Goal: Task Accomplishment & Management: Complete application form

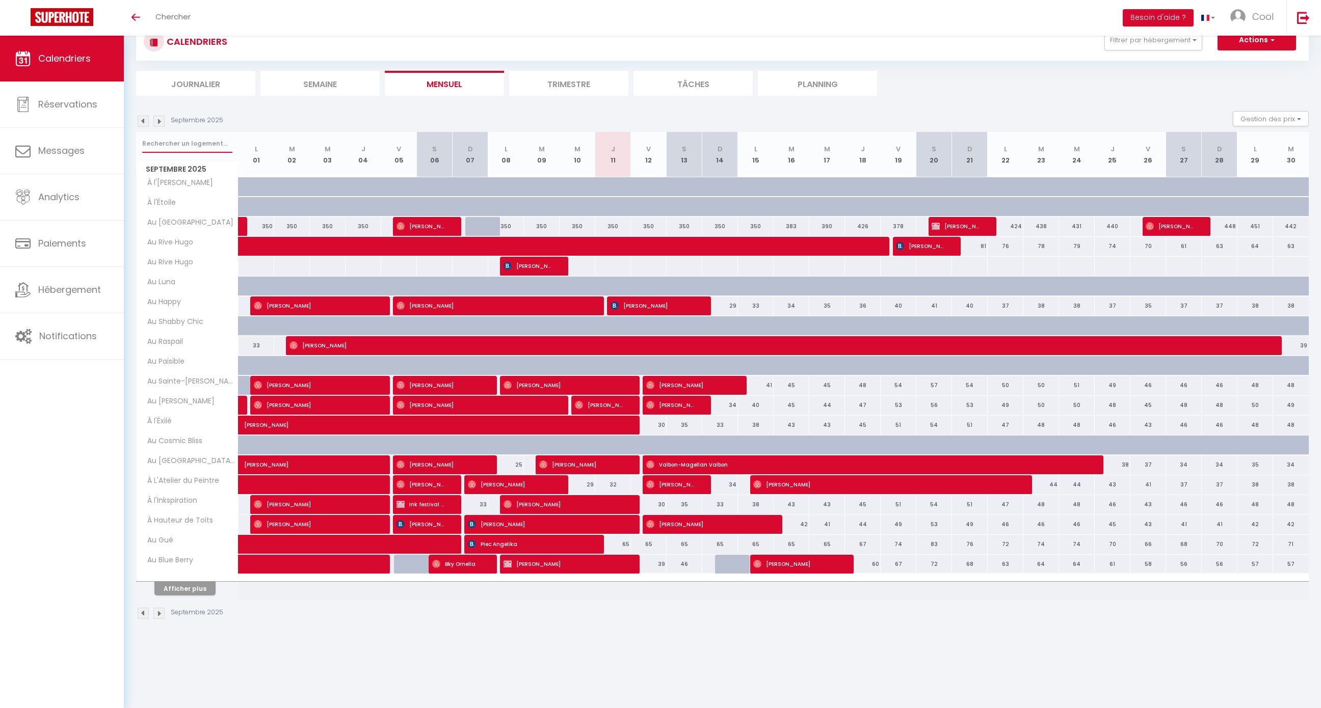
click at [192, 146] on input "text" at bounding box center [187, 144] width 90 height 18
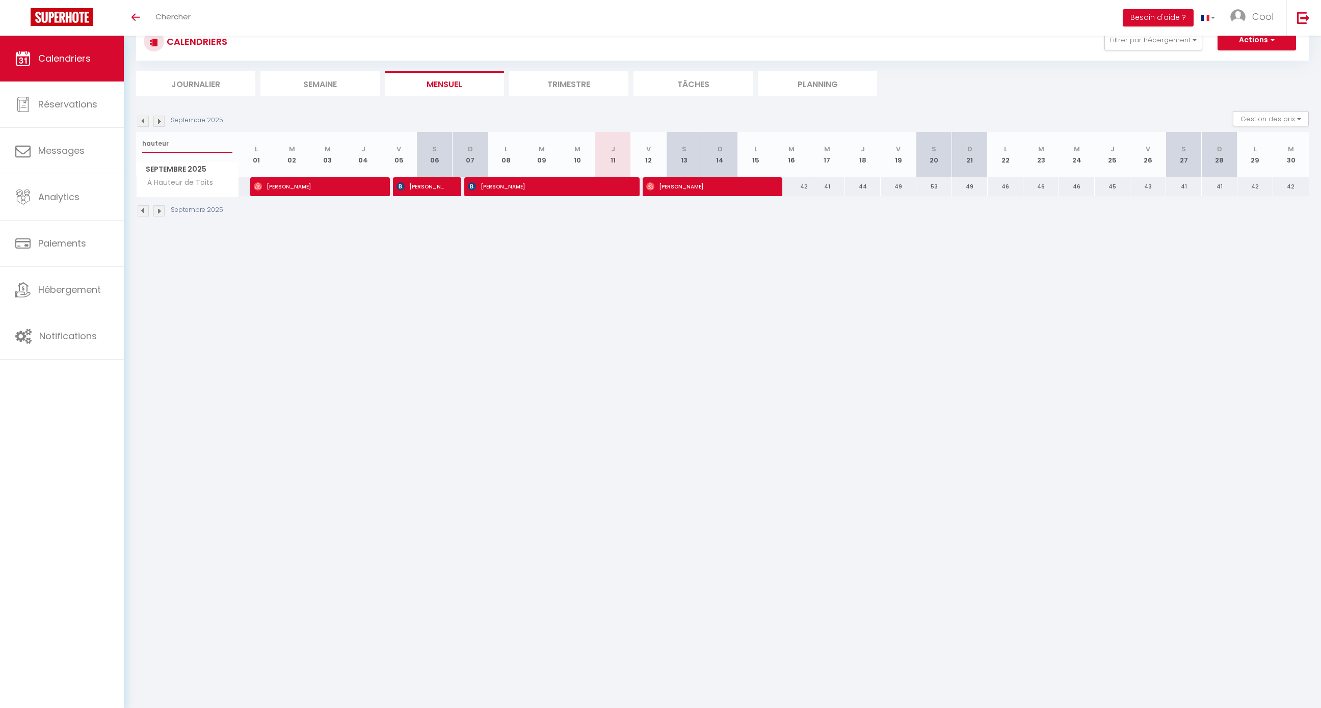
drag, startPoint x: 189, startPoint y: 147, endPoint x: 135, endPoint y: 146, distance: 54.5
click at [135, 146] on div "CALENDRIERS Filtrer par hébergement Doux refuge Au doux refuge • SPA en option …" at bounding box center [722, 120] width 1197 height 239
type input "happy"
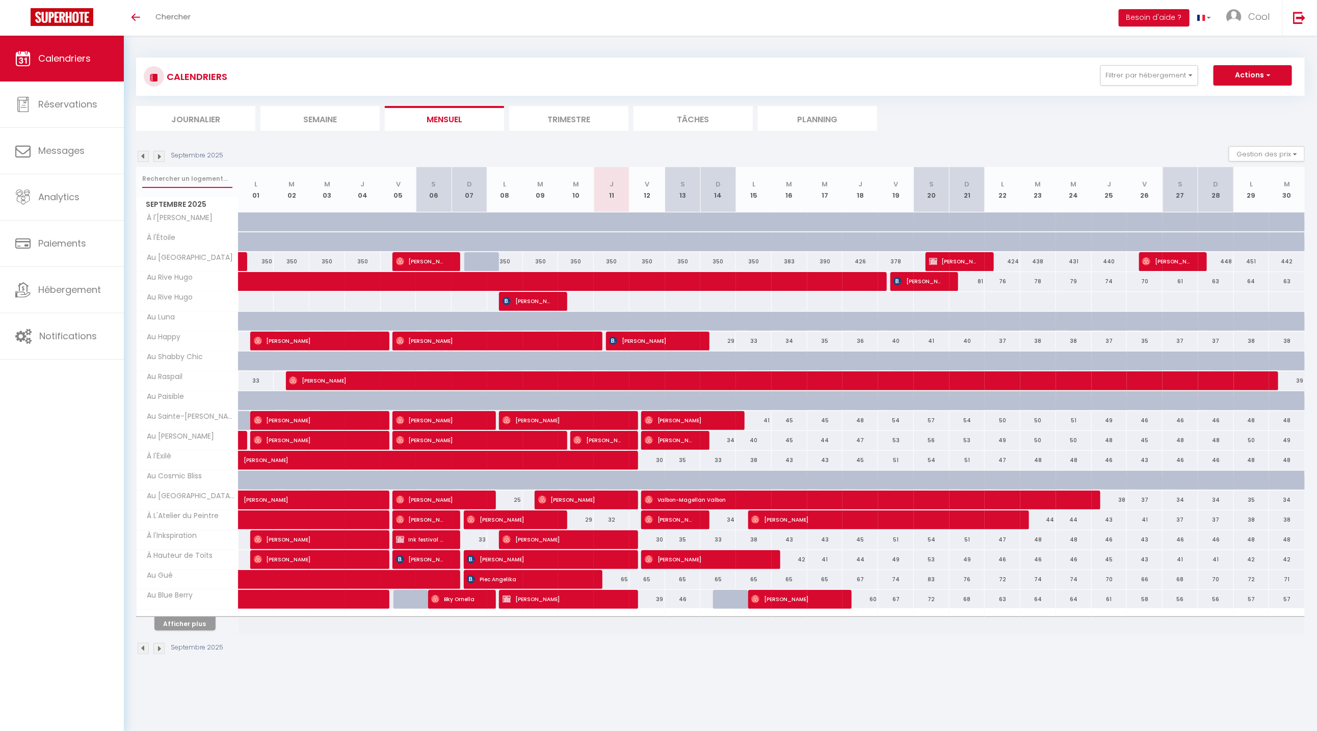
click at [163, 174] on input "text" at bounding box center [187, 179] width 90 height 18
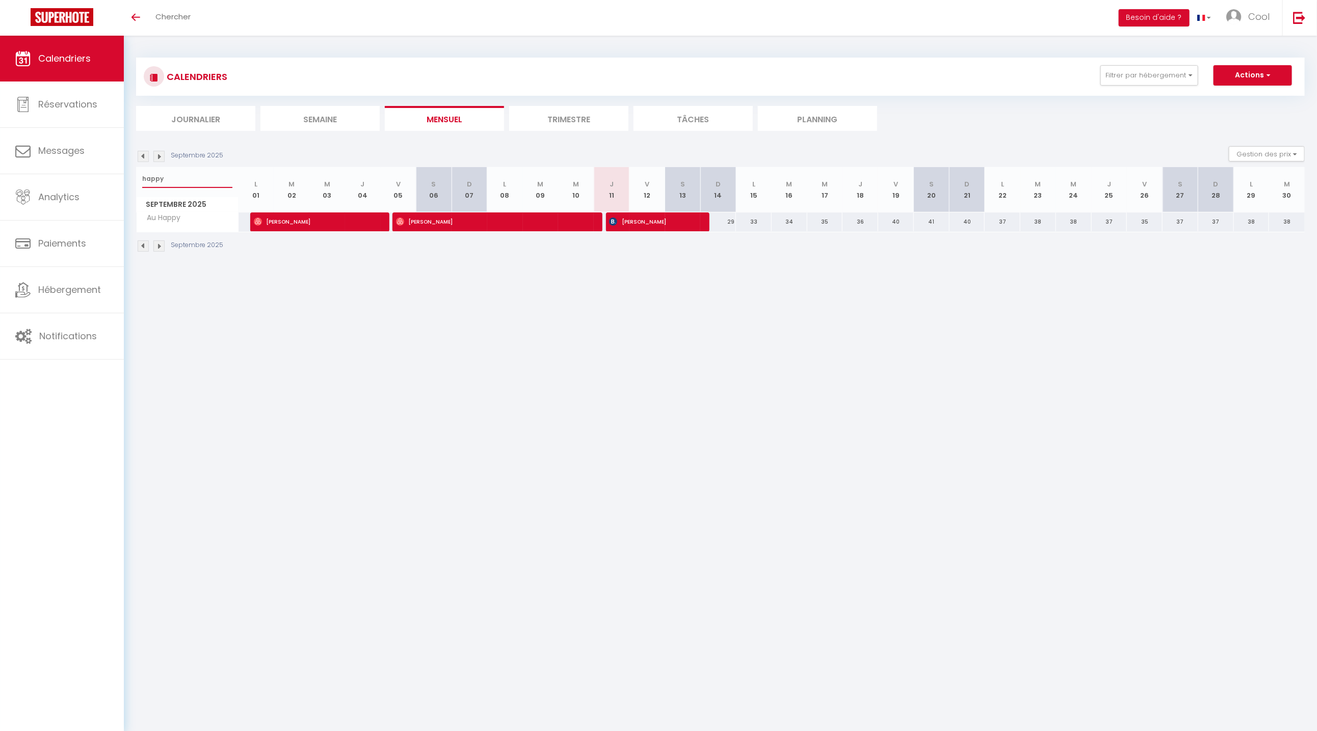
click at [174, 177] on input "happy" at bounding box center [187, 179] width 90 height 18
type input "petit"
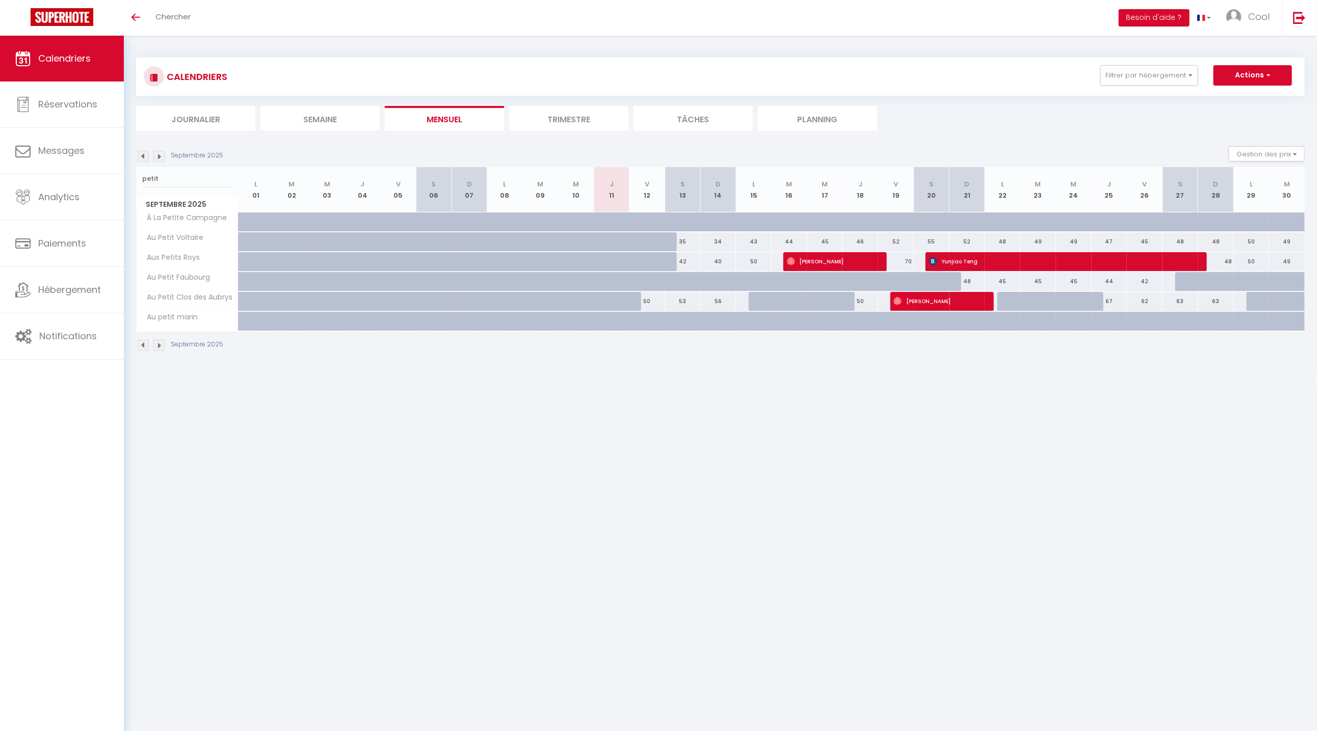
click at [798, 125] on li "Planning" at bounding box center [817, 118] width 119 height 25
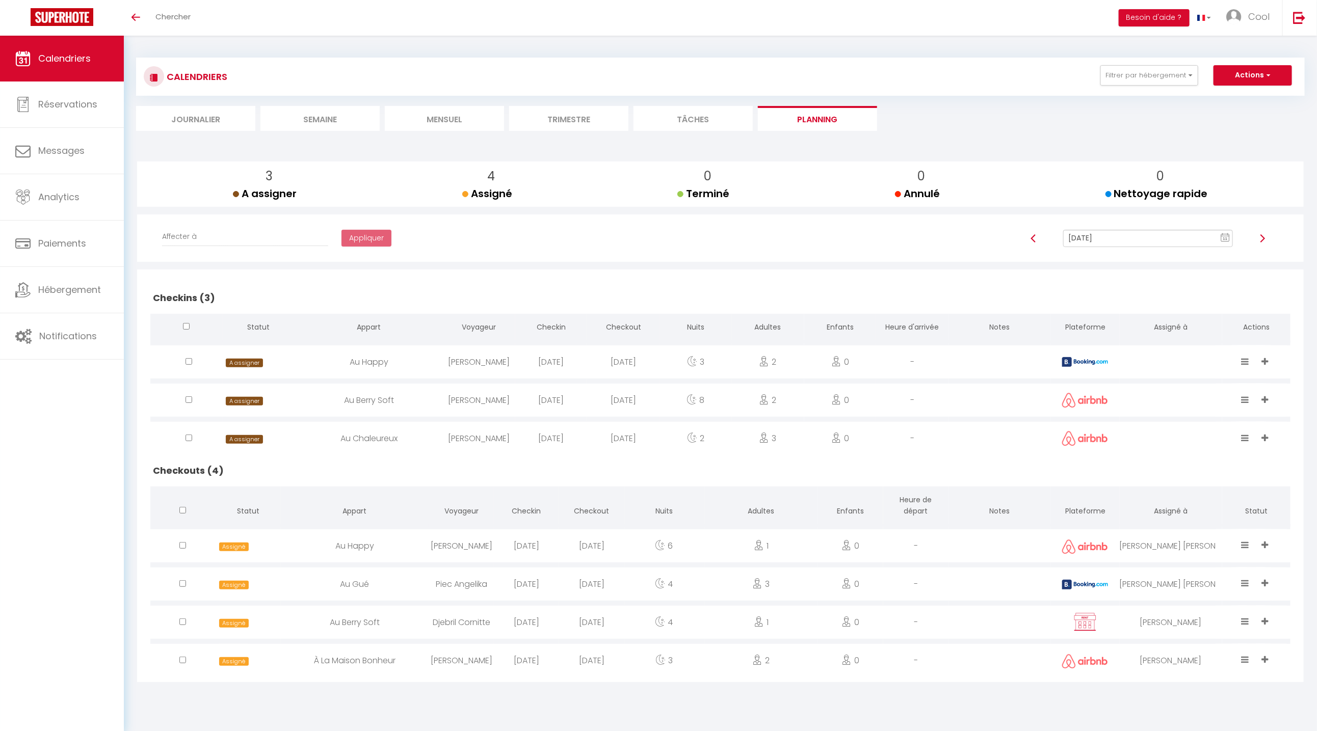
click at [537, 117] on li "Trimestre" at bounding box center [568, 118] width 119 height 25
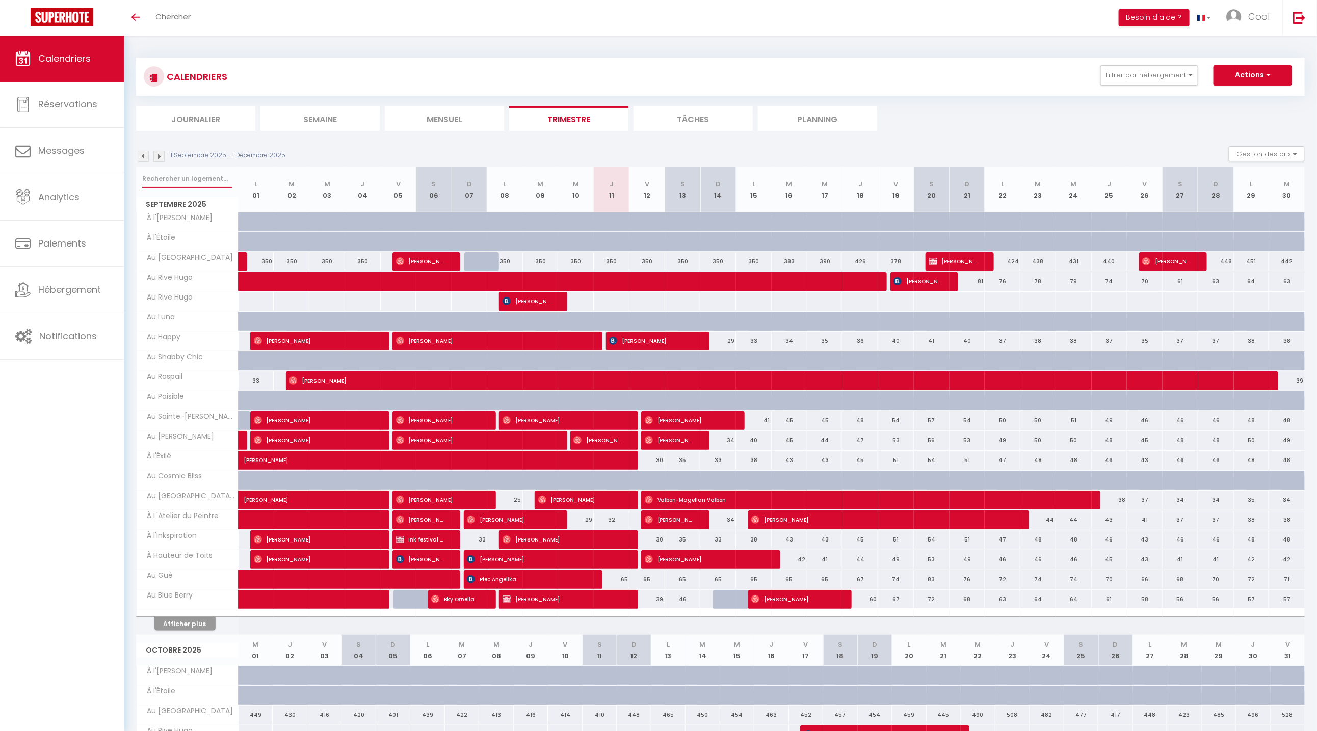
click at [195, 182] on input "text" at bounding box center [187, 179] width 90 height 18
type input "refuge"
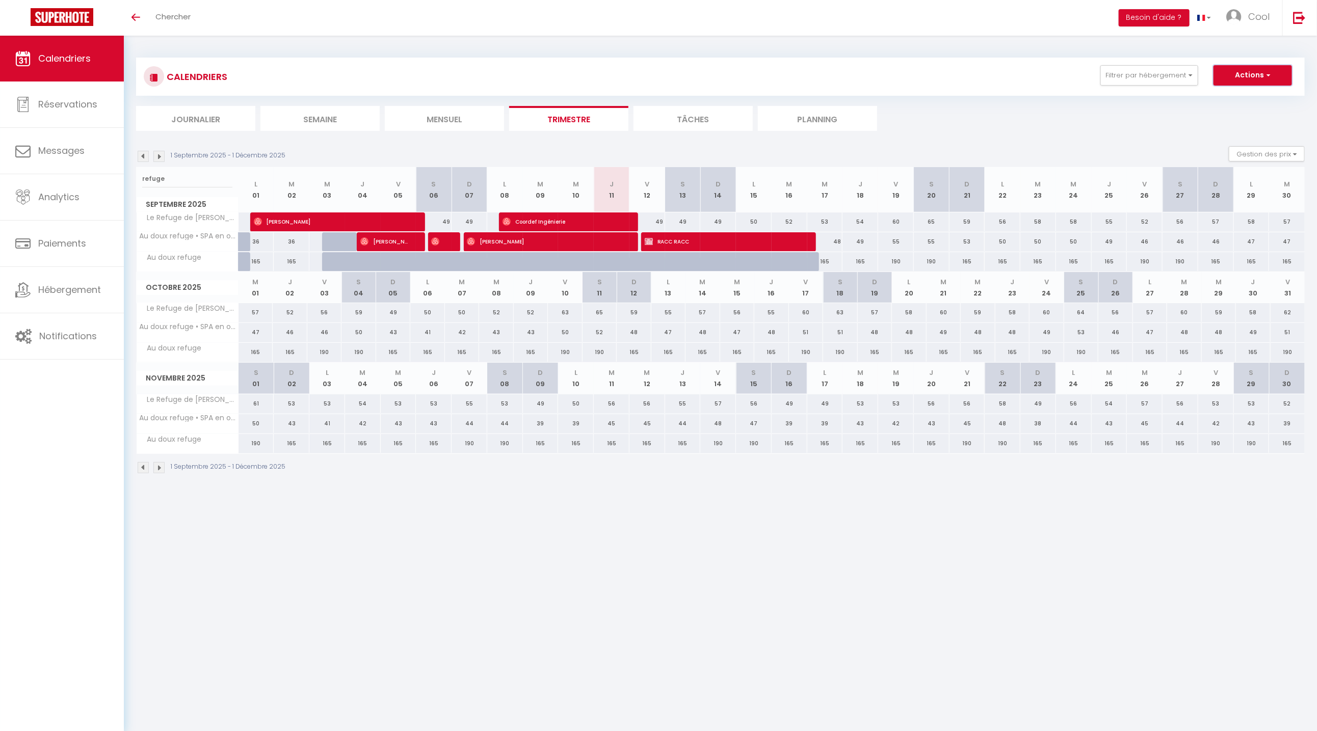
click at [1261, 77] on button "Actions" at bounding box center [1252, 75] width 78 height 20
click at [1033, 183] on th "M 23" at bounding box center [1038, 189] width 36 height 45
click at [172, 173] on input "refuge" at bounding box center [187, 179] width 90 height 18
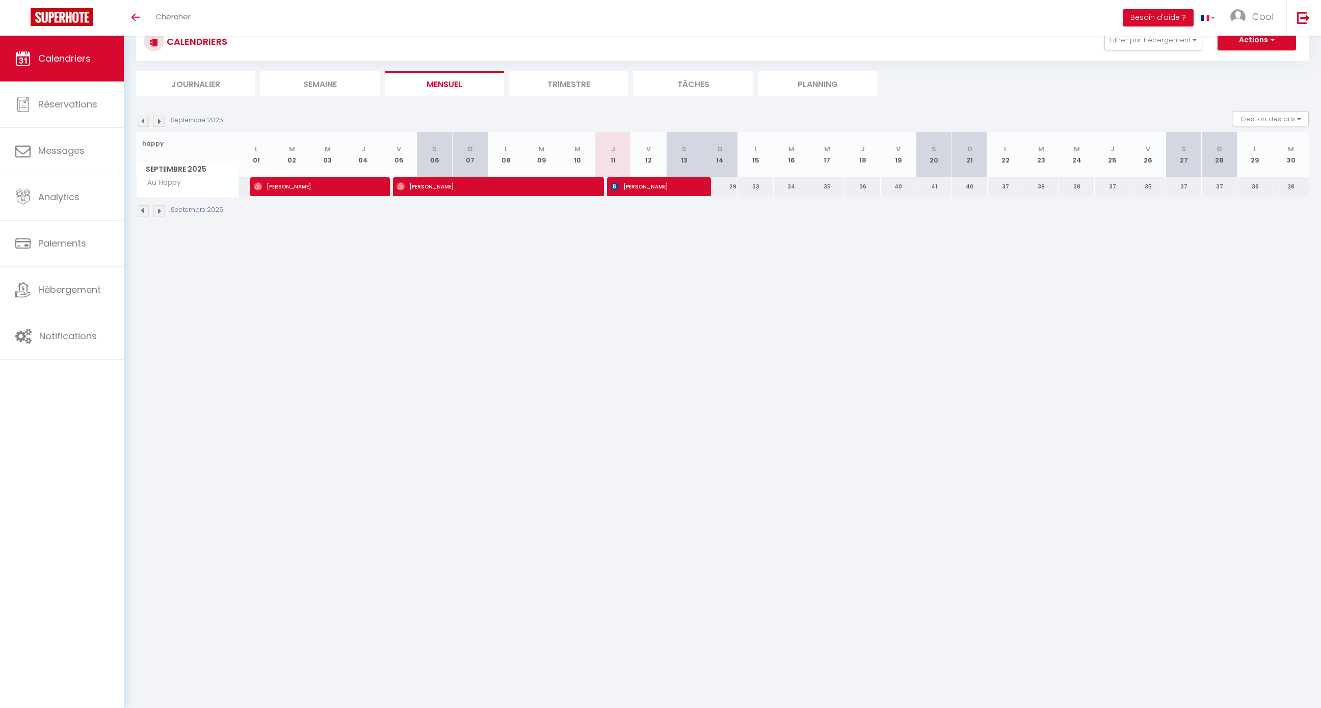
click at [188, 142] on input "happy" at bounding box center [187, 144] width 90 height 18
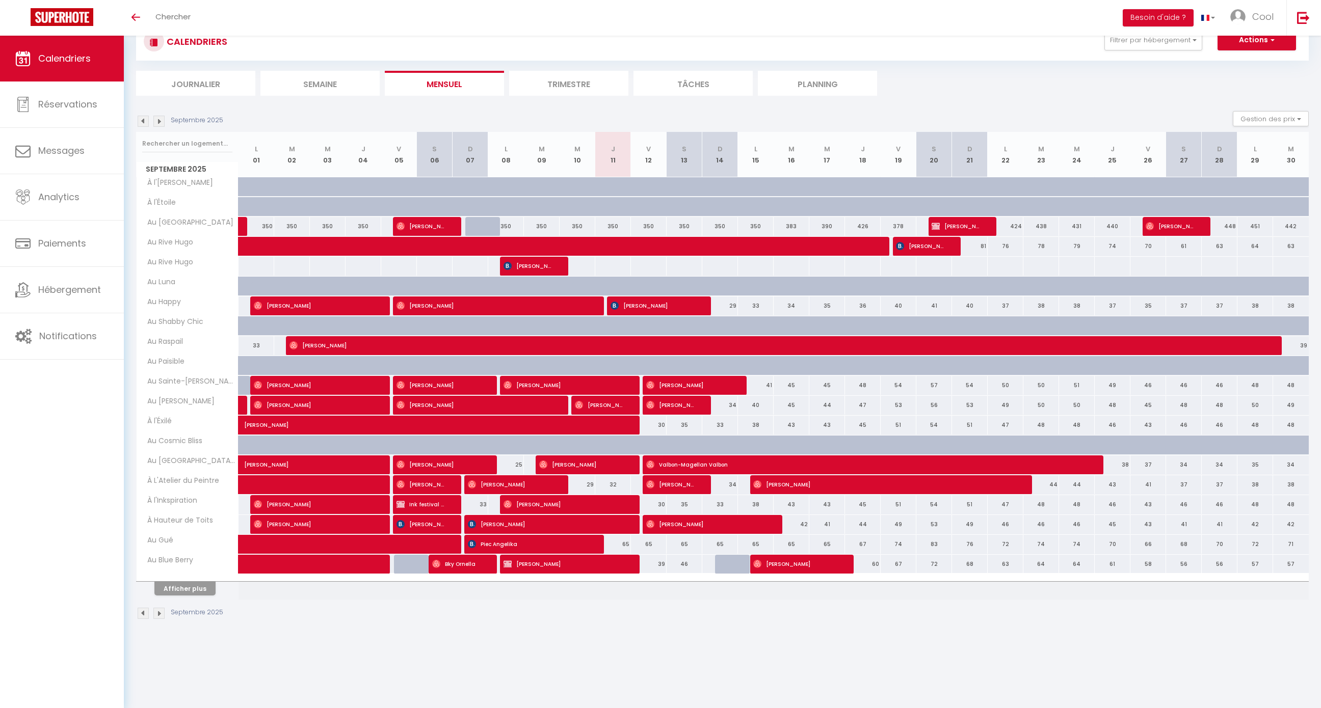
click at [199, 133] on div at bounding box center [187, 143] width 101 height 23
click at [198, 142] on input "text" at bounding box center [187, 144] width 90 height 18
type input "refuge"
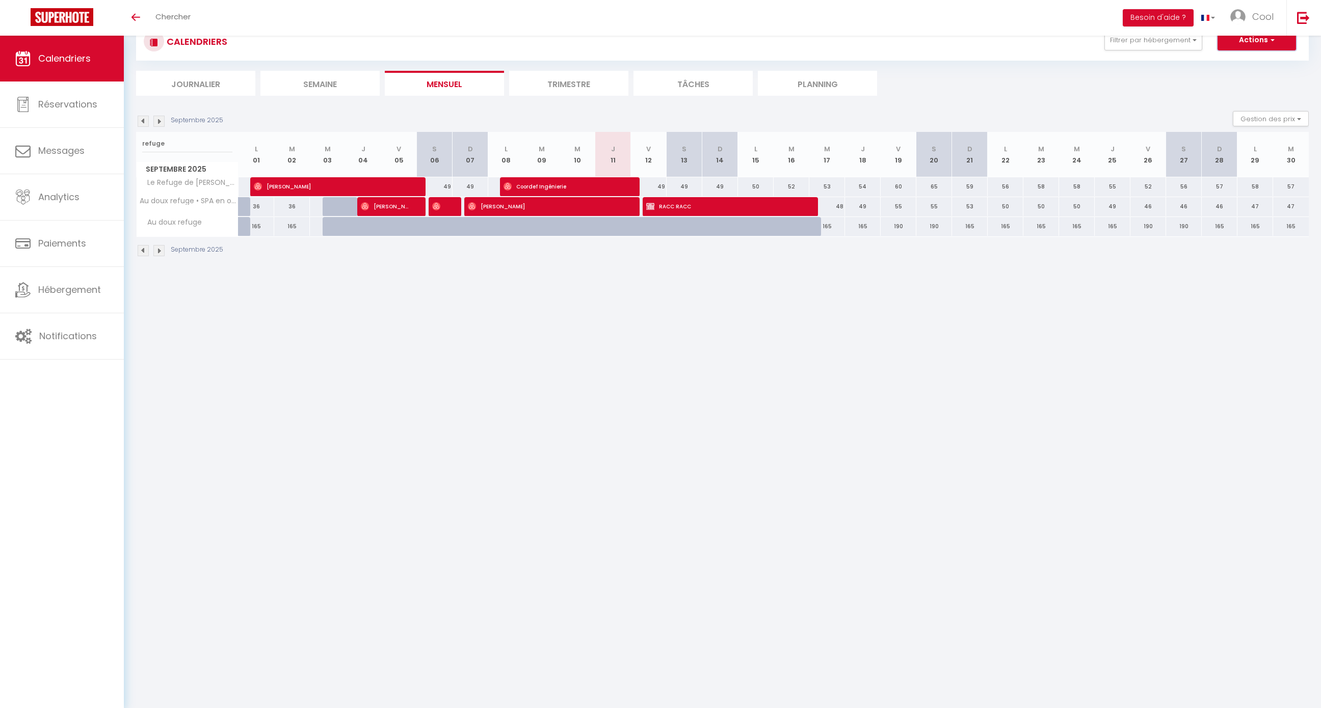
click at [1265, 46] on button "Actions" at bounding box center [1256, 40] width 78 height 20
click at [1236, 64] on link "Nouvelle réservation" at bounding box center [1246, 63] width 89 height 15
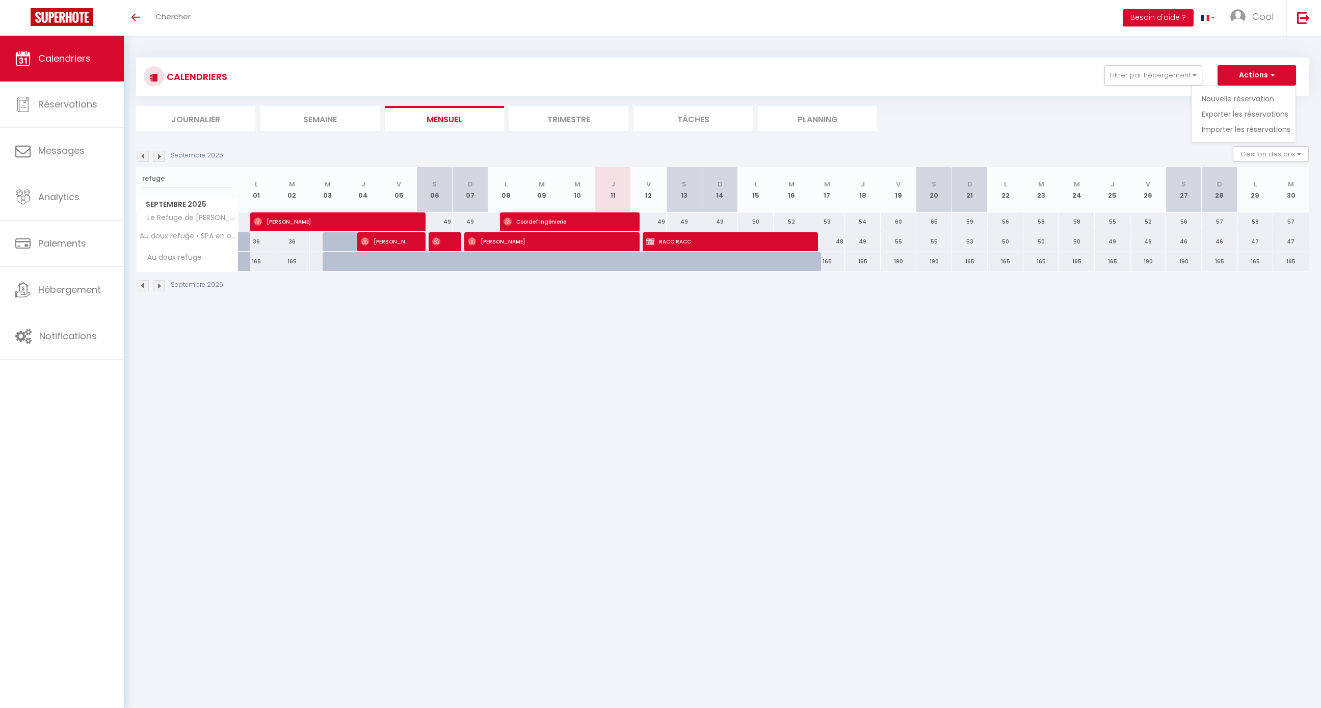
select select
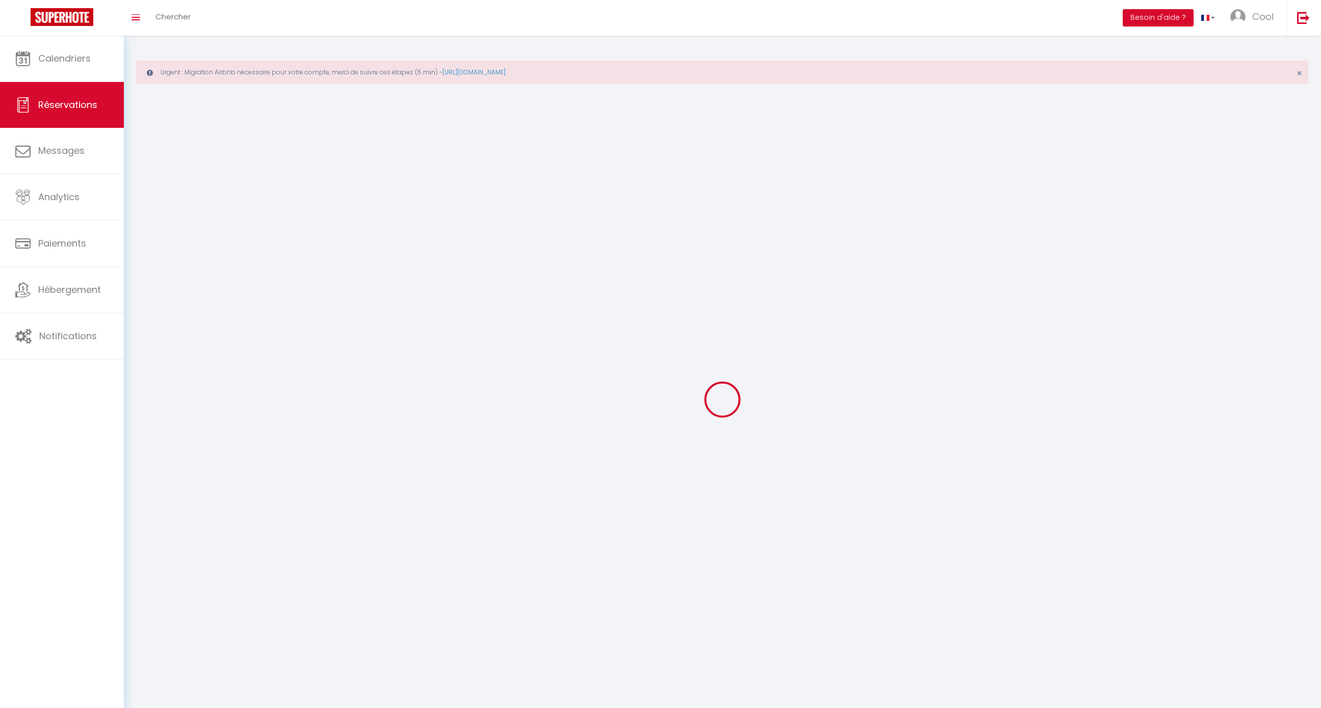
select select
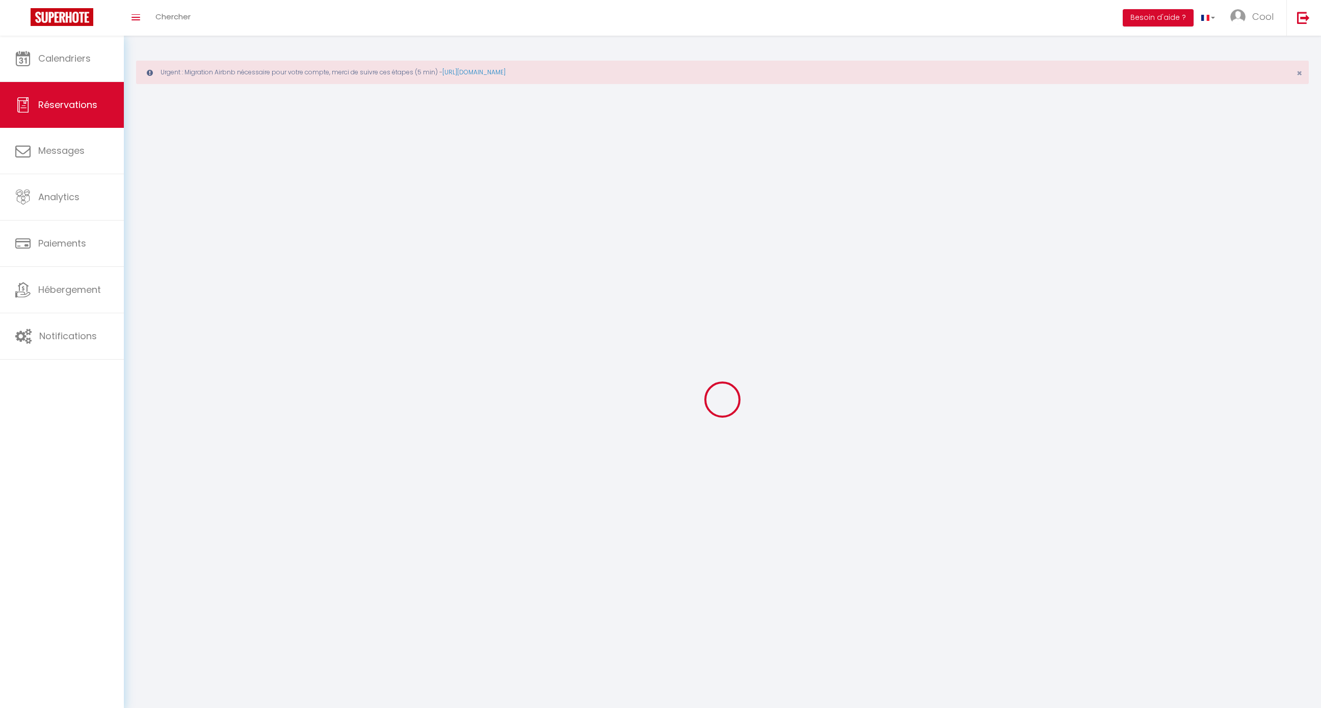
select select
checkbox input "false"
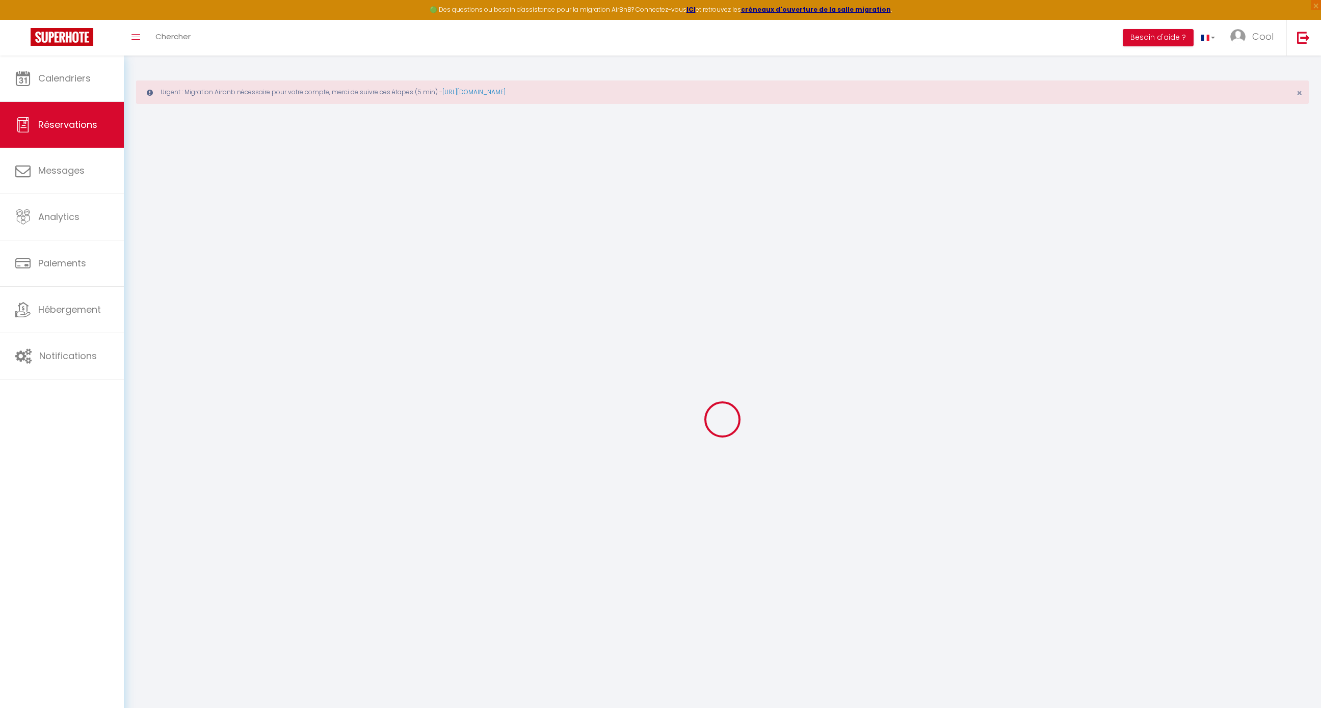
select select
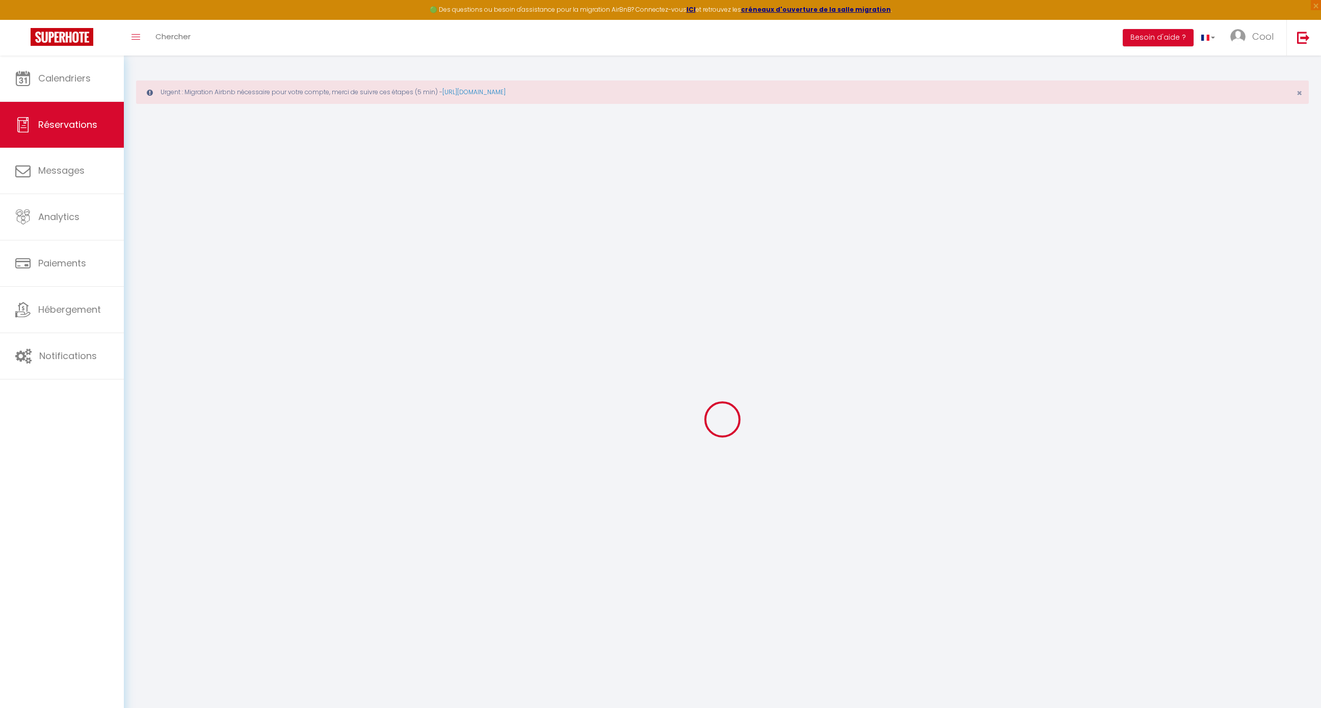
select select
checkbox input "false"
select select
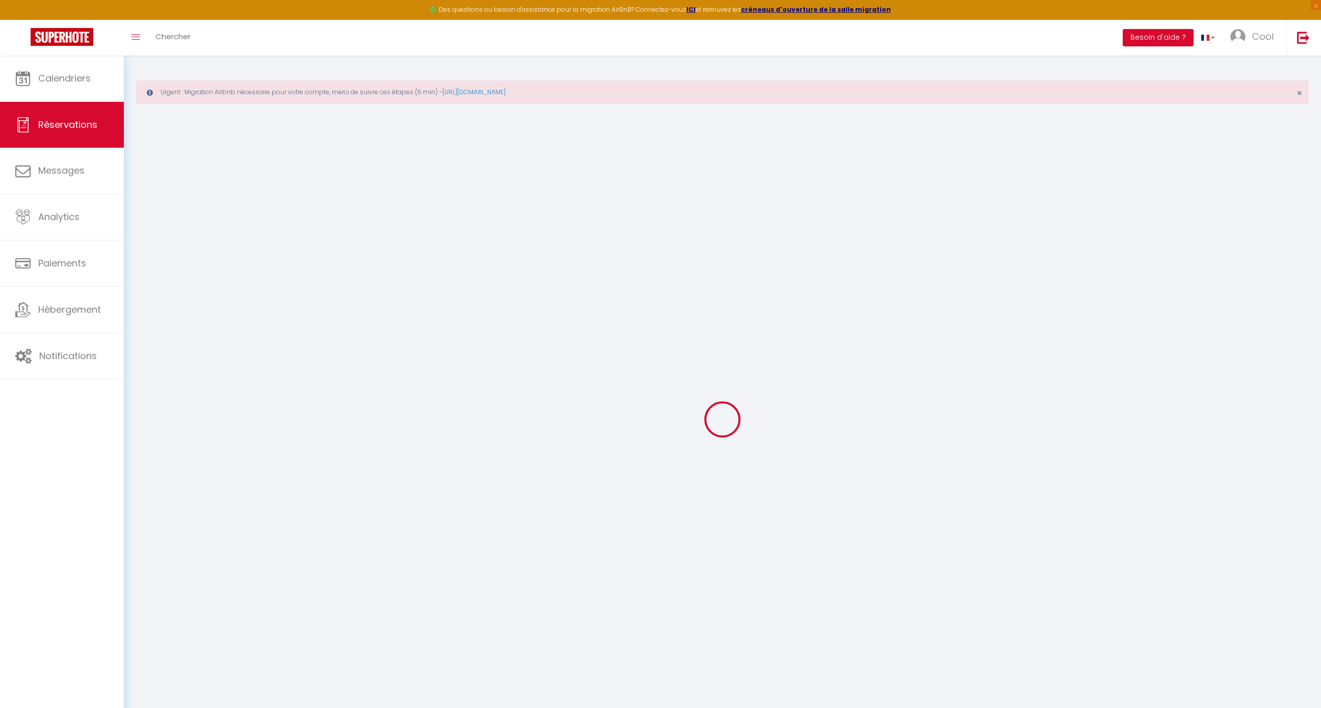
select select
checkbox input "false"
select select
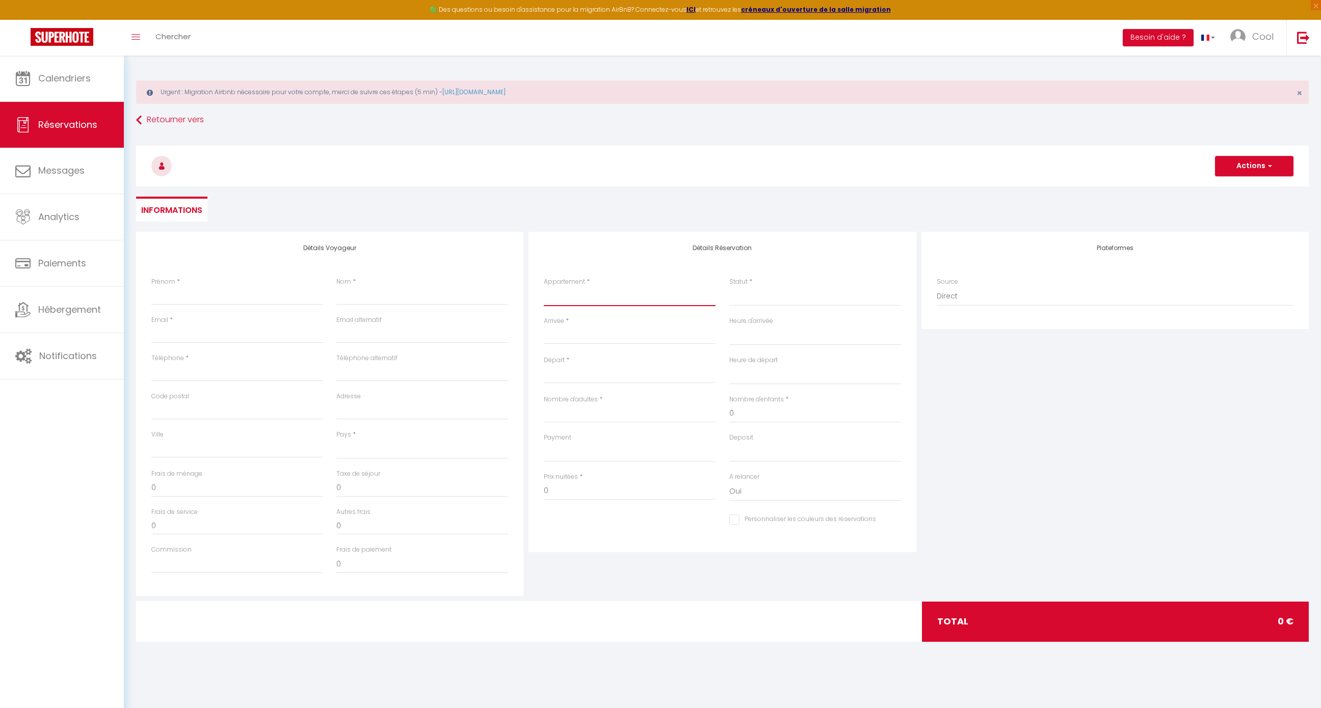
click at [578, 297] on select "Au Dolce Vita Au Nid Au clos des aubrys Au grand clos des aubrys Au Rousseau À …" at bounding box center [630, 296] width 172 height 19
select select "71818"
select select
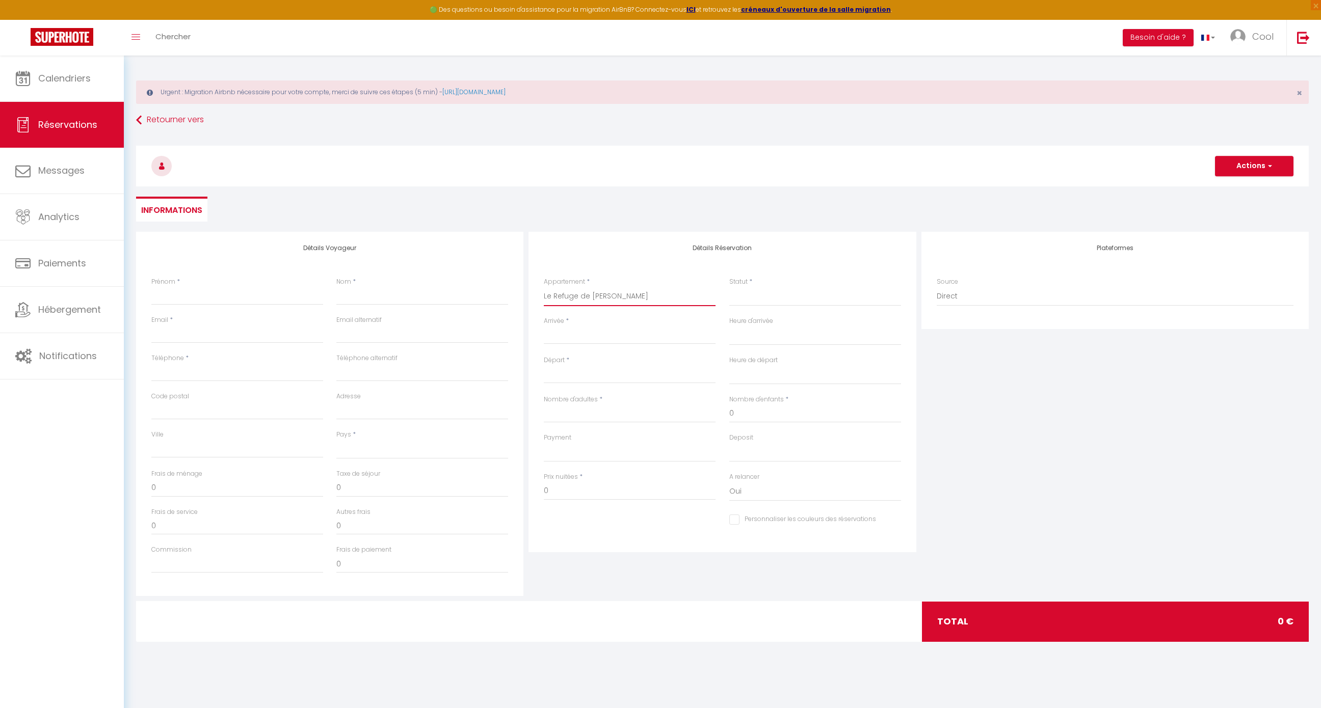
select select
checkbox input "false"
select select
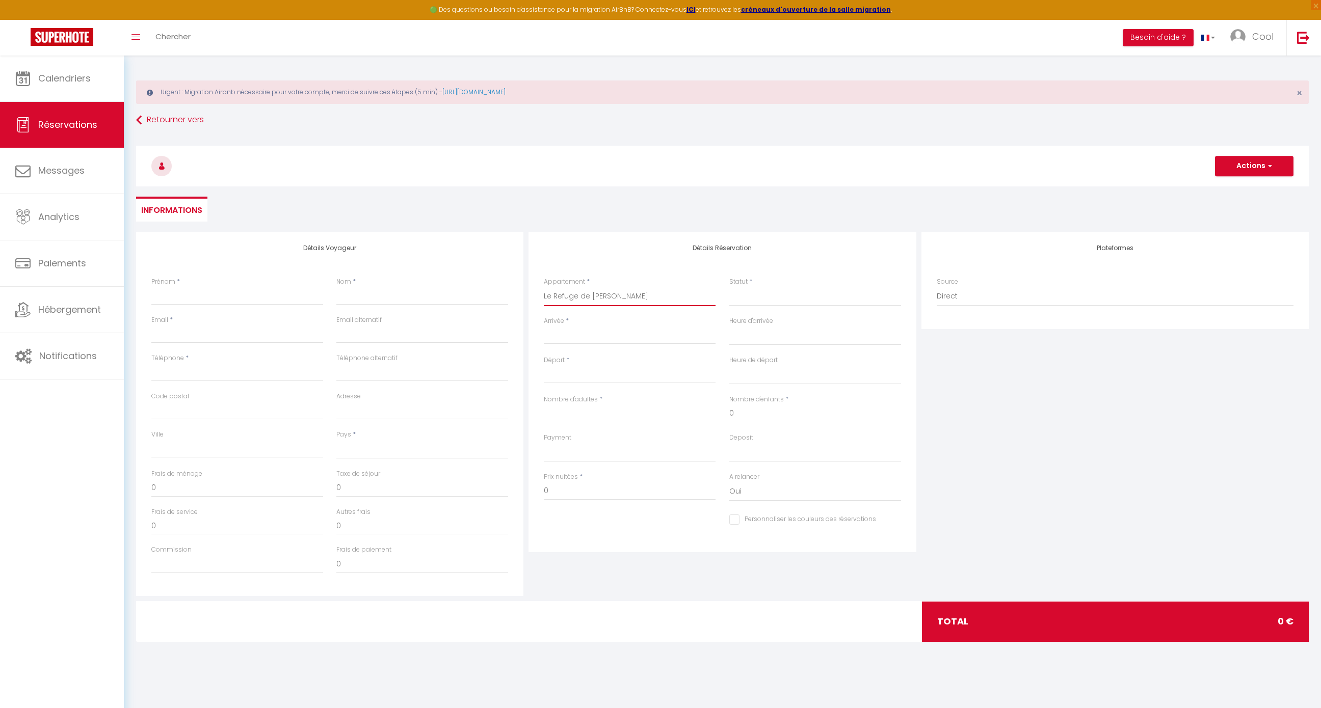
select select
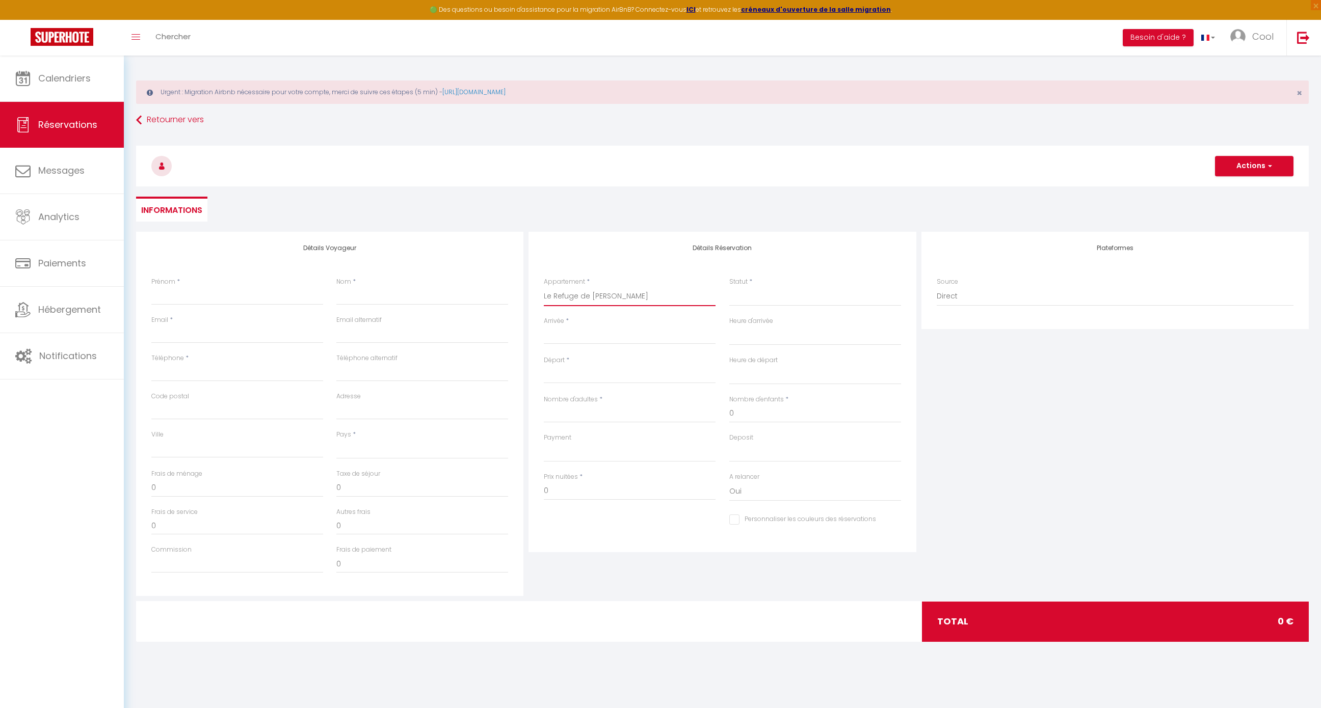
checkbox input "false"
click at [562, 341] on input "Arrivée" at bounding box center [630, 336] width 172 height 13
click at [561, 434] on span "14" at bounding box center [555, 435] width 22 height 20
select select
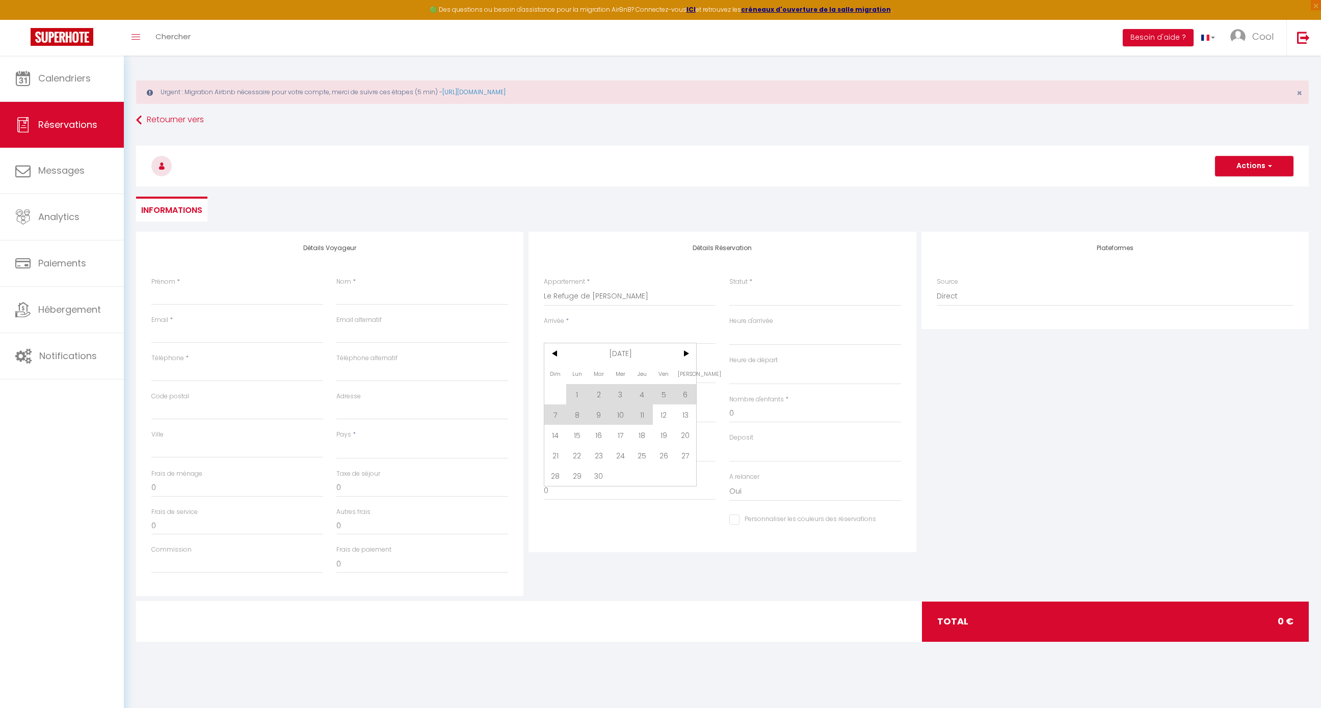
type input "Dim 14 Septembre 2025"
select select
type input "Lun 15 Septembre 2025"
select select
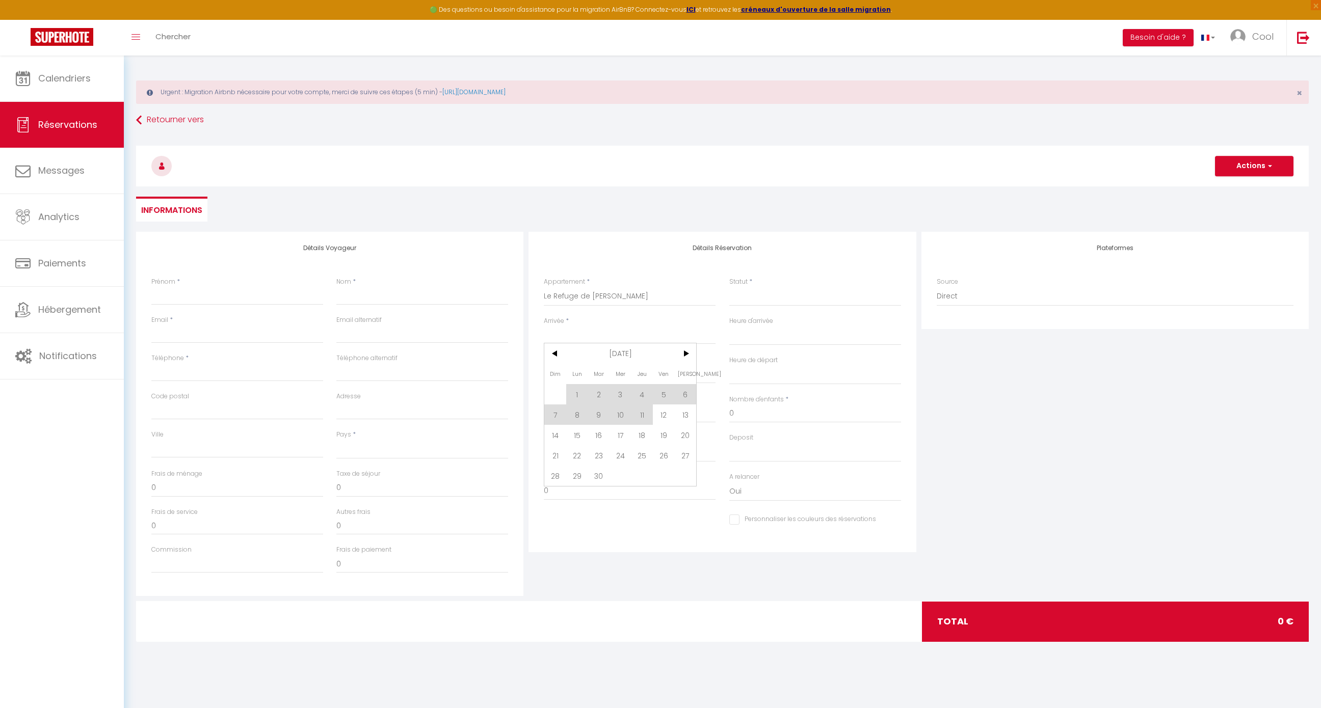
select select
checkbox input "false"
click at [606, 381] on input "Lun 15 Septembre 2025" at bounding box center [630, 375] width 172 height 13
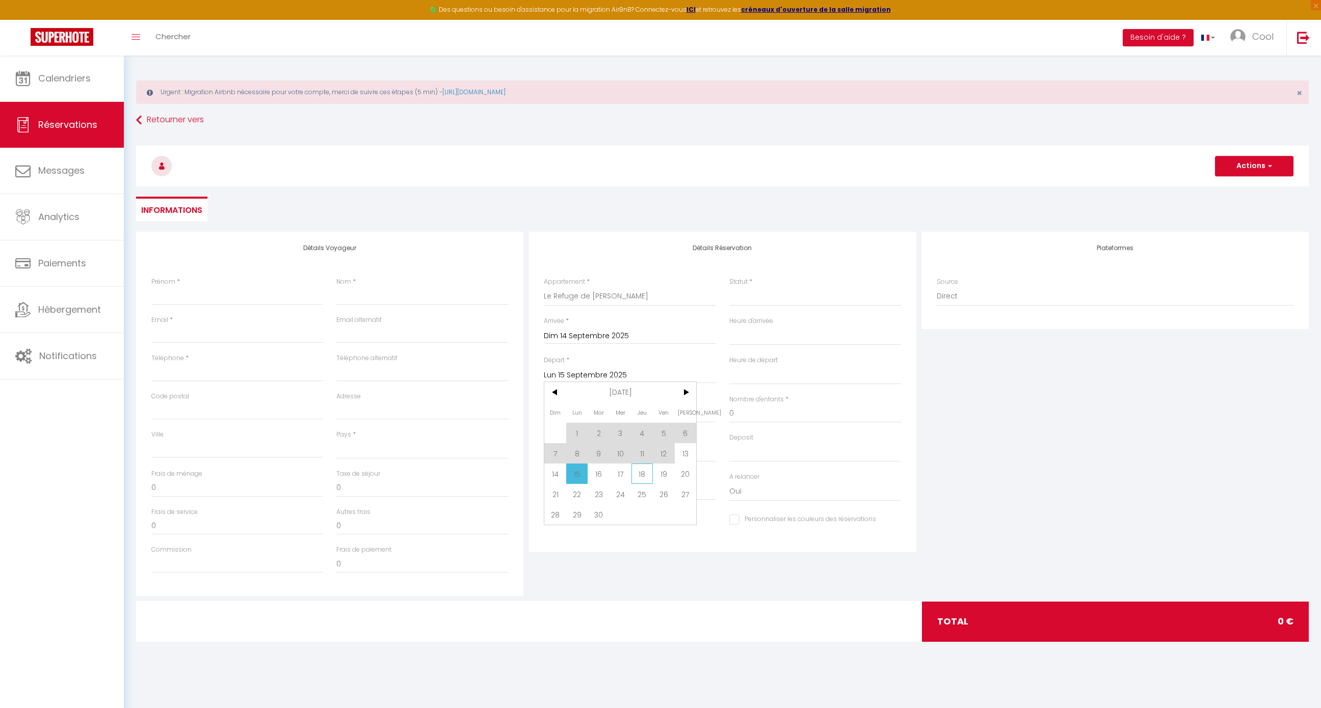
click at [651, 478] on span "18" at bounding box center [642, 474] width 22 height 20
select select
type input "Jeu 18 Septembre 2025"
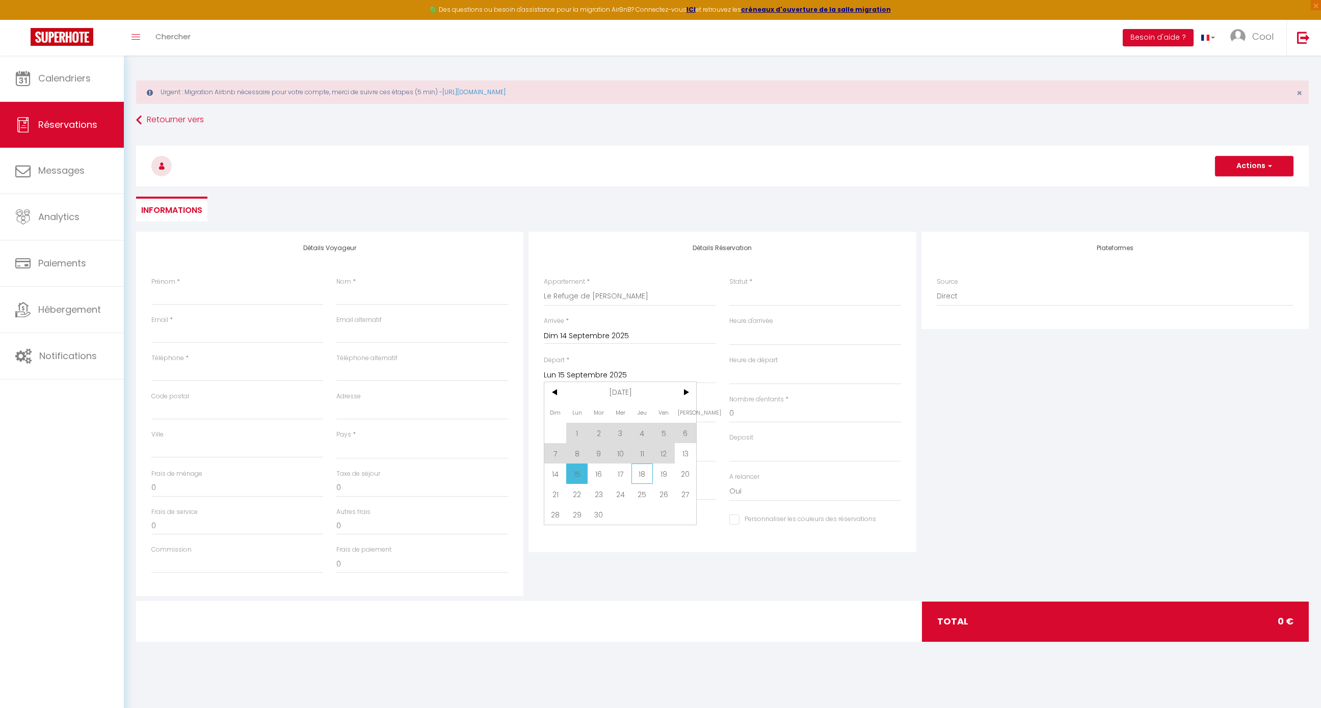
select select
checkbox input "false"
click at [613, 377] on input "Jeu 18 Septembre 2025" at bounding box center [630, 375] width 172 height 13
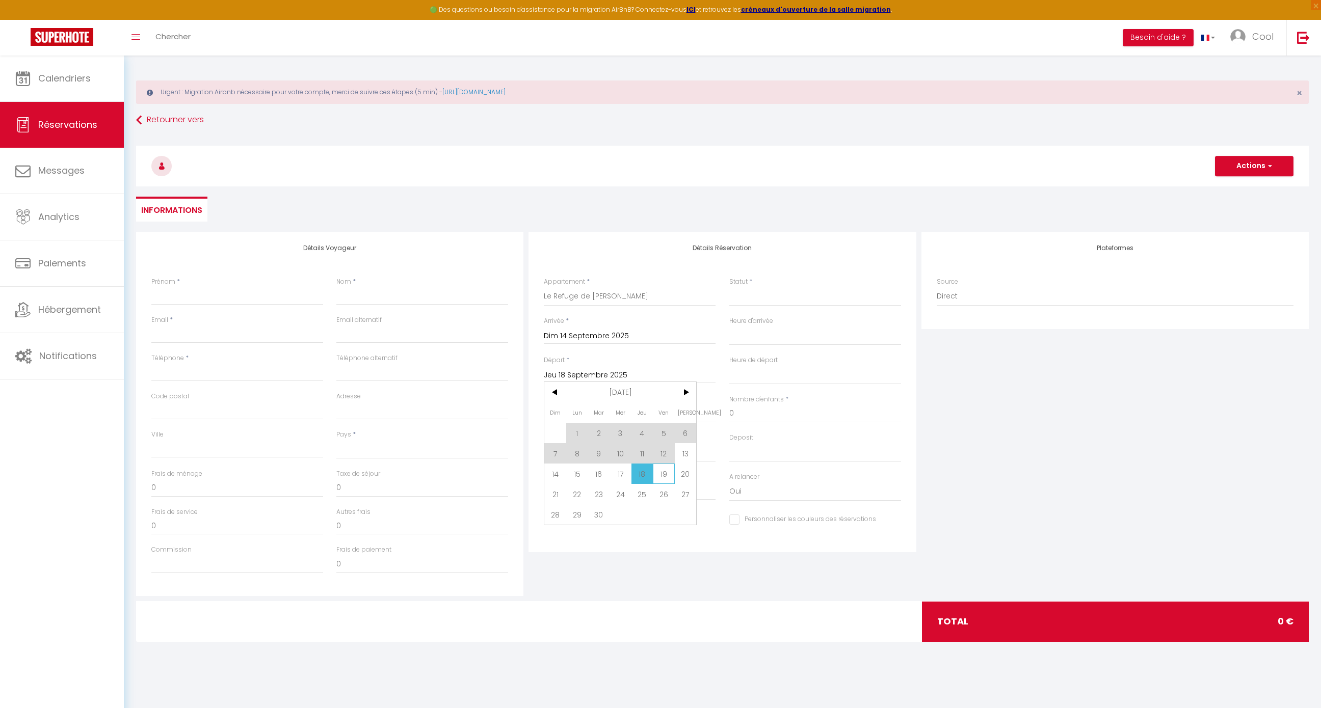
click at [670, 475] on span "19" at bounding box center [664, 474] width 22 height 20
select select
type input "Ven 19 Septembre 2025"
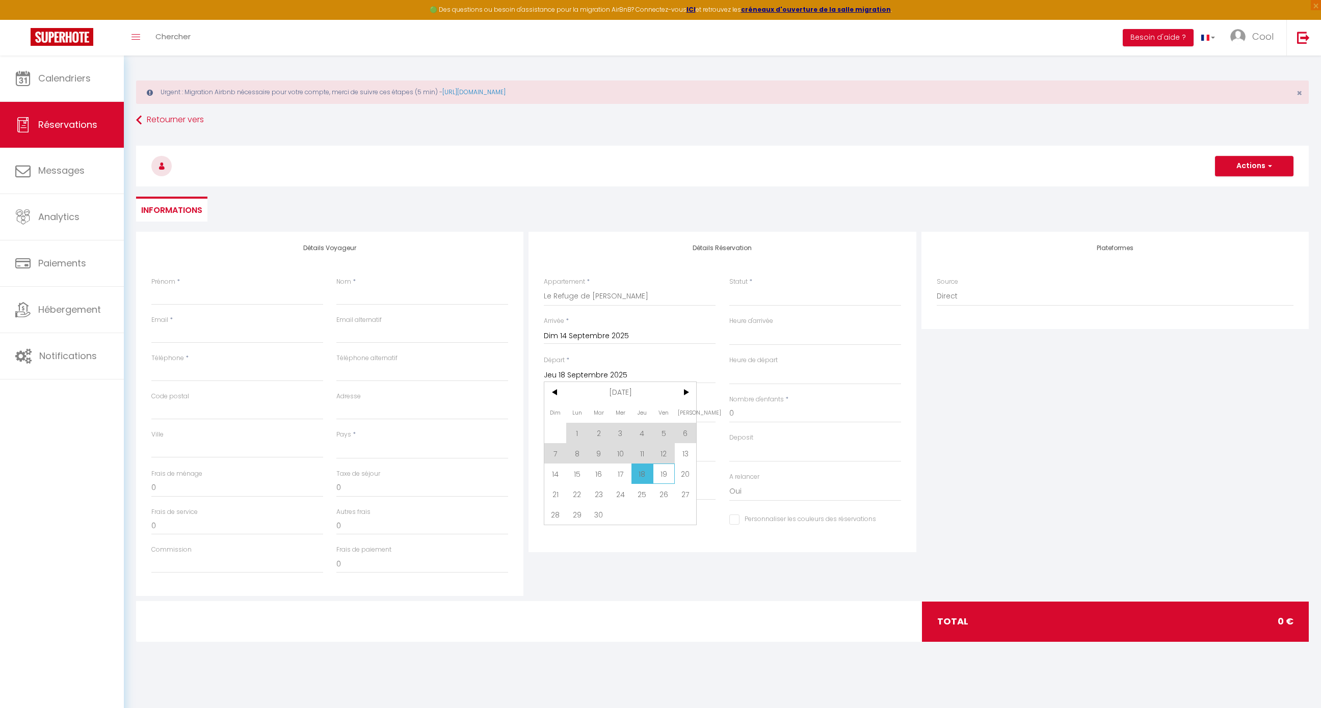
select select
checkbox input "false"
click at [588, 413] on input "Nombre d'adultes" at bounding box center [630, 414] width 172 height 18
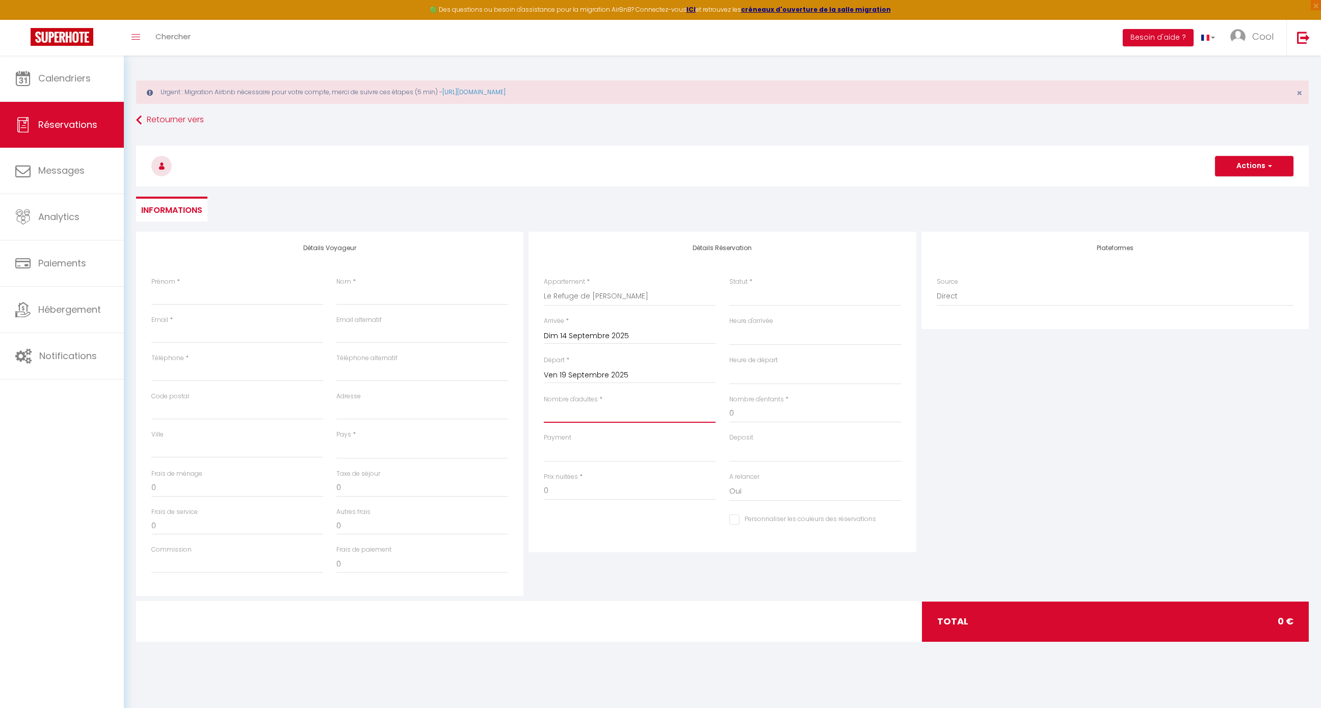
type input "1"
select select
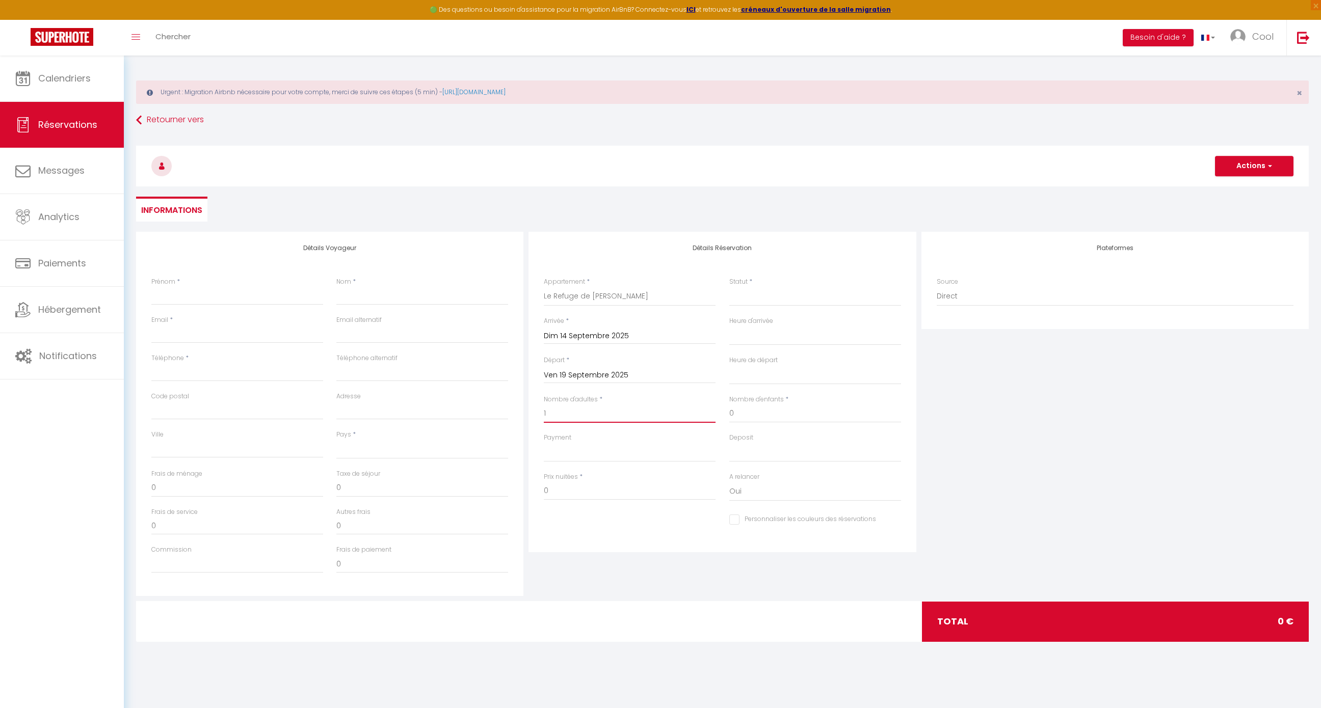
select select
checkbox input "false"
select select
type input "42"
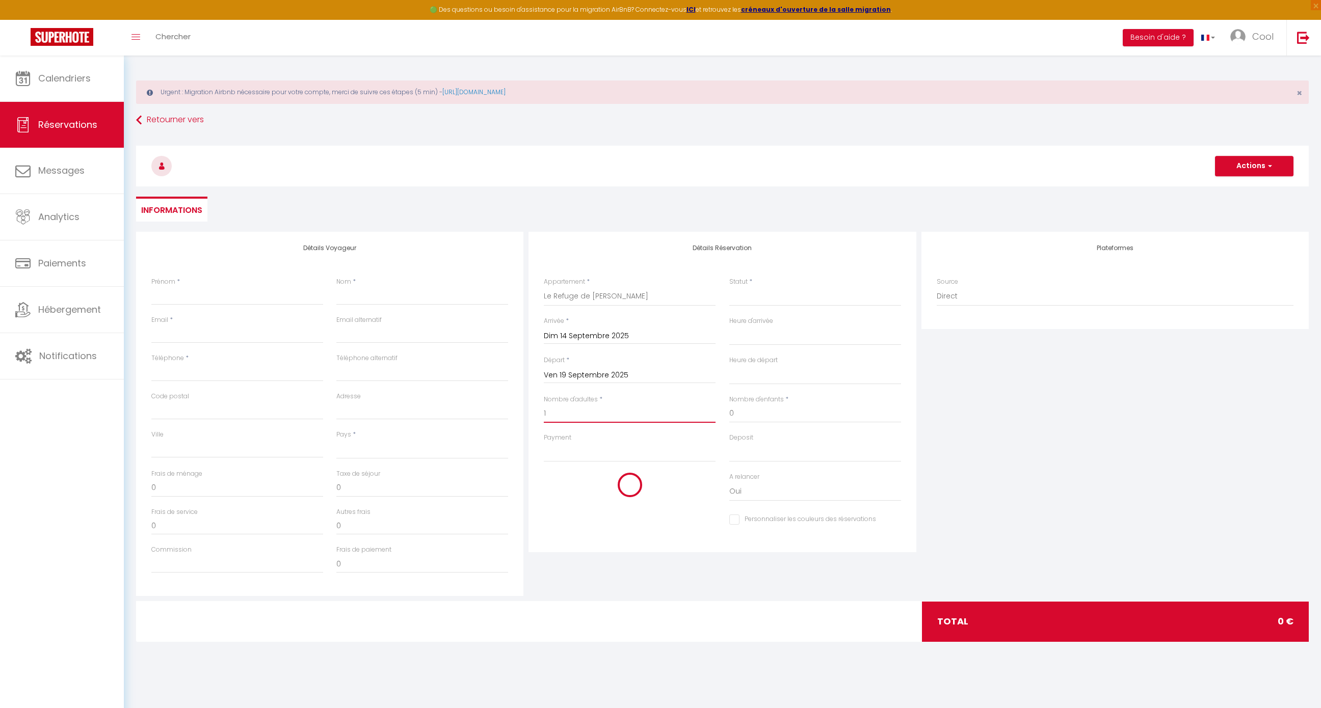
type input "8"
select select
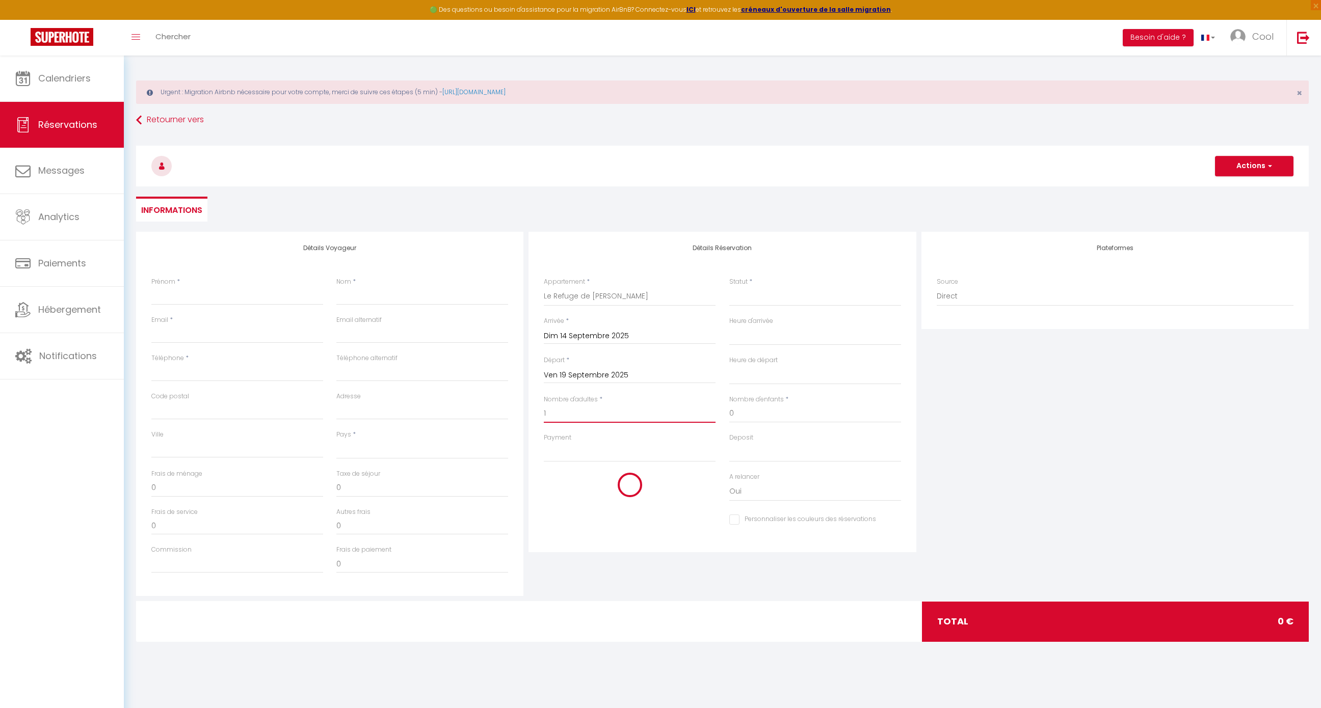
select select
type input "258"
checkbox input "false"
type input "1"
click at [175, 337] on input "Email client" at bounding box center [237, 334] width 172 height 18
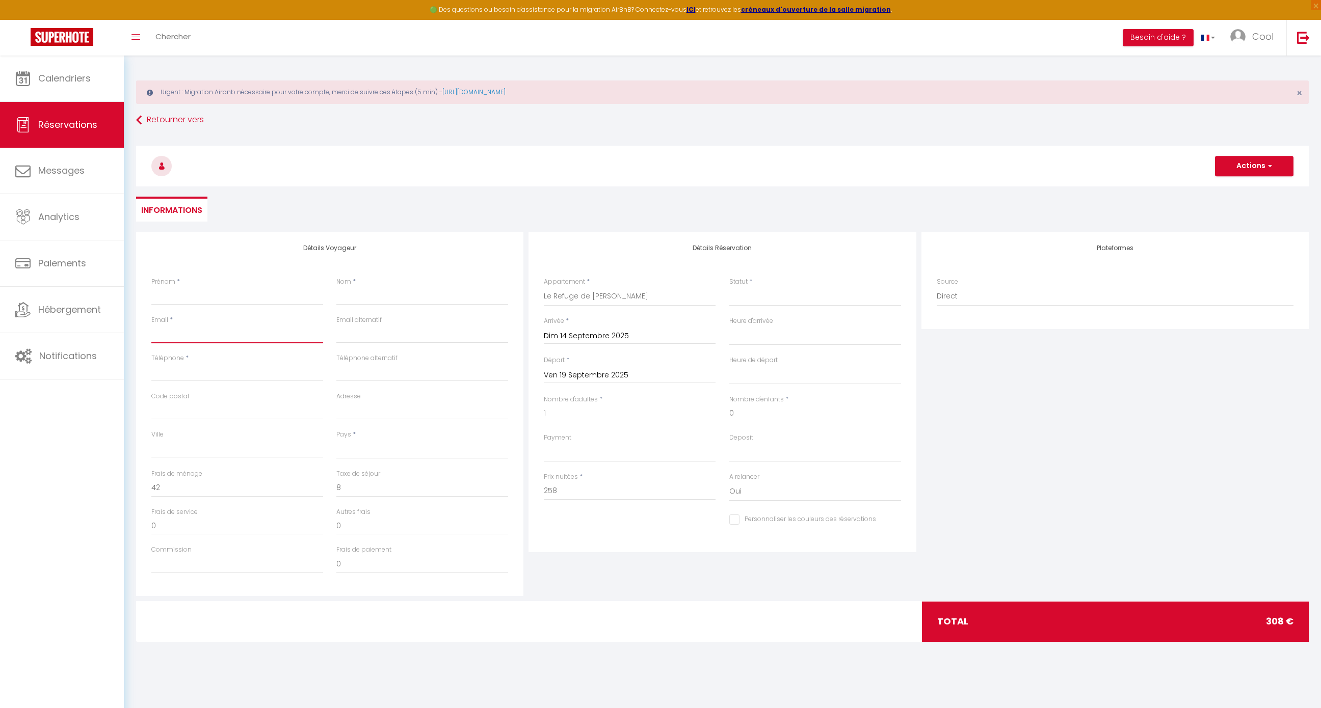
type input "s"
select select
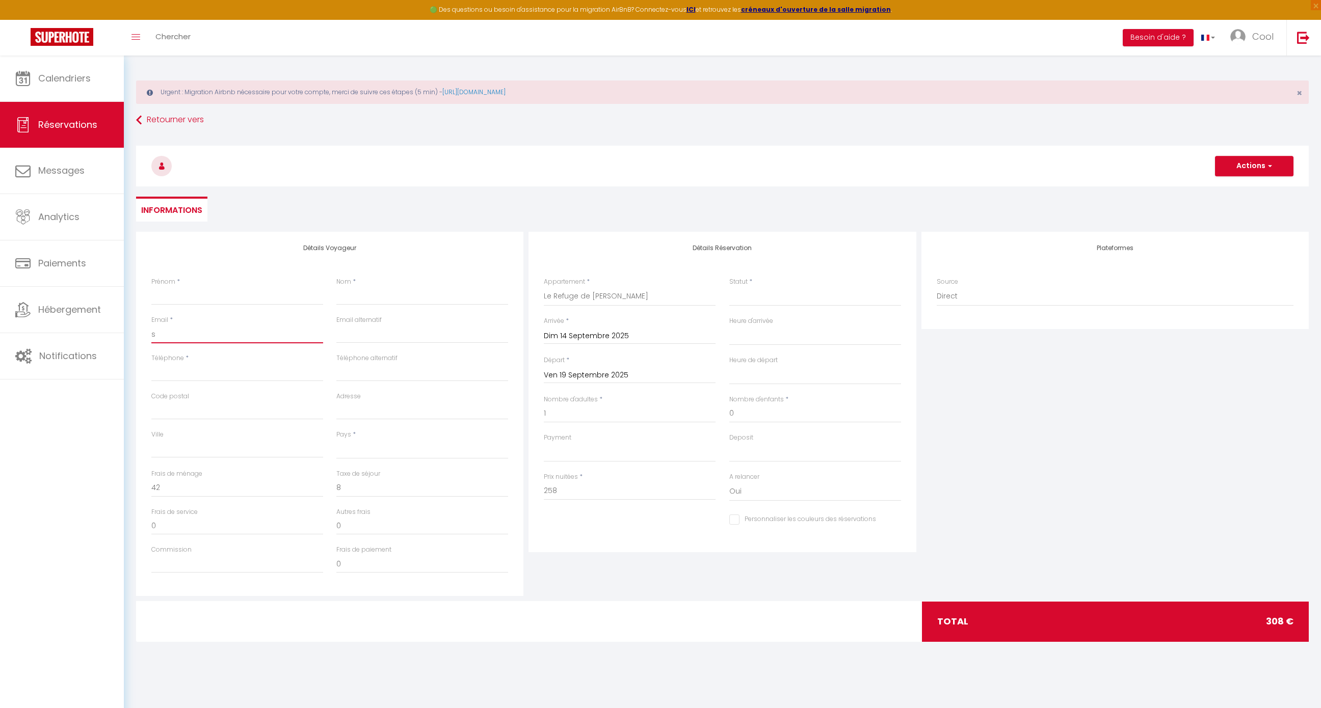
select select
checkbox input "false"
type input "sg"
select select
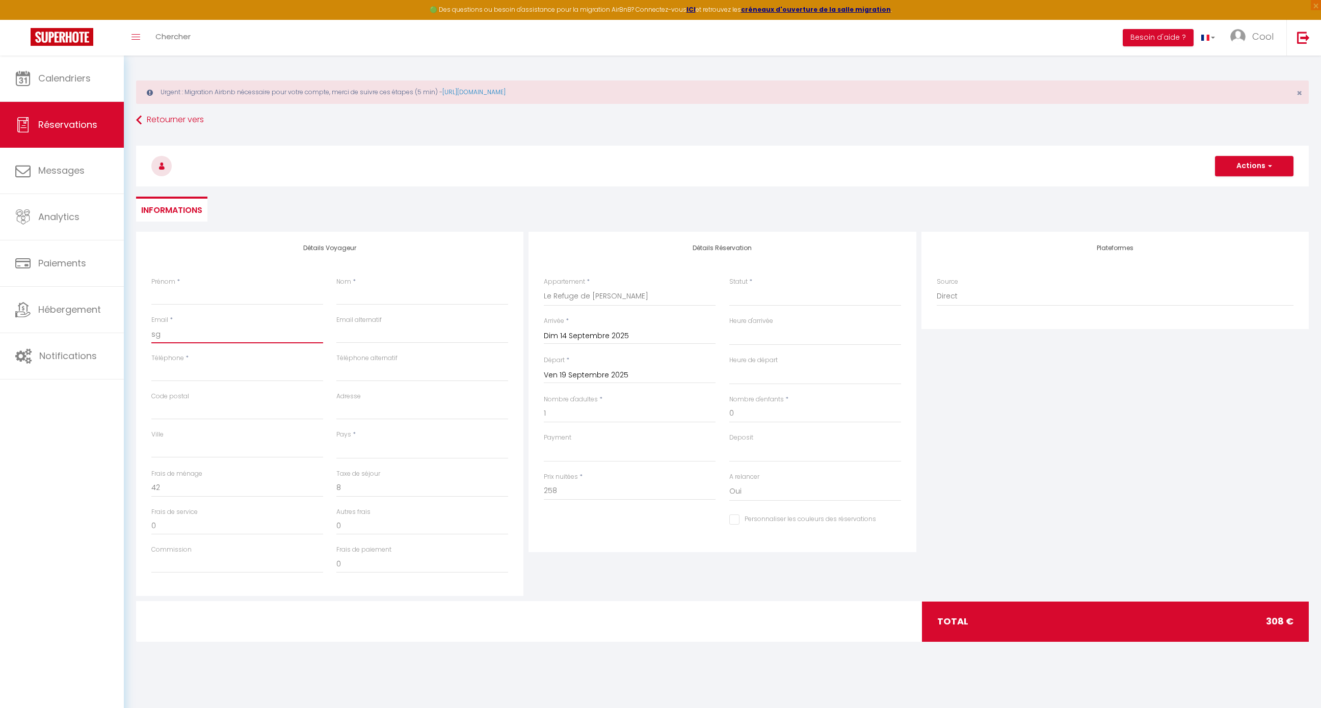
select select
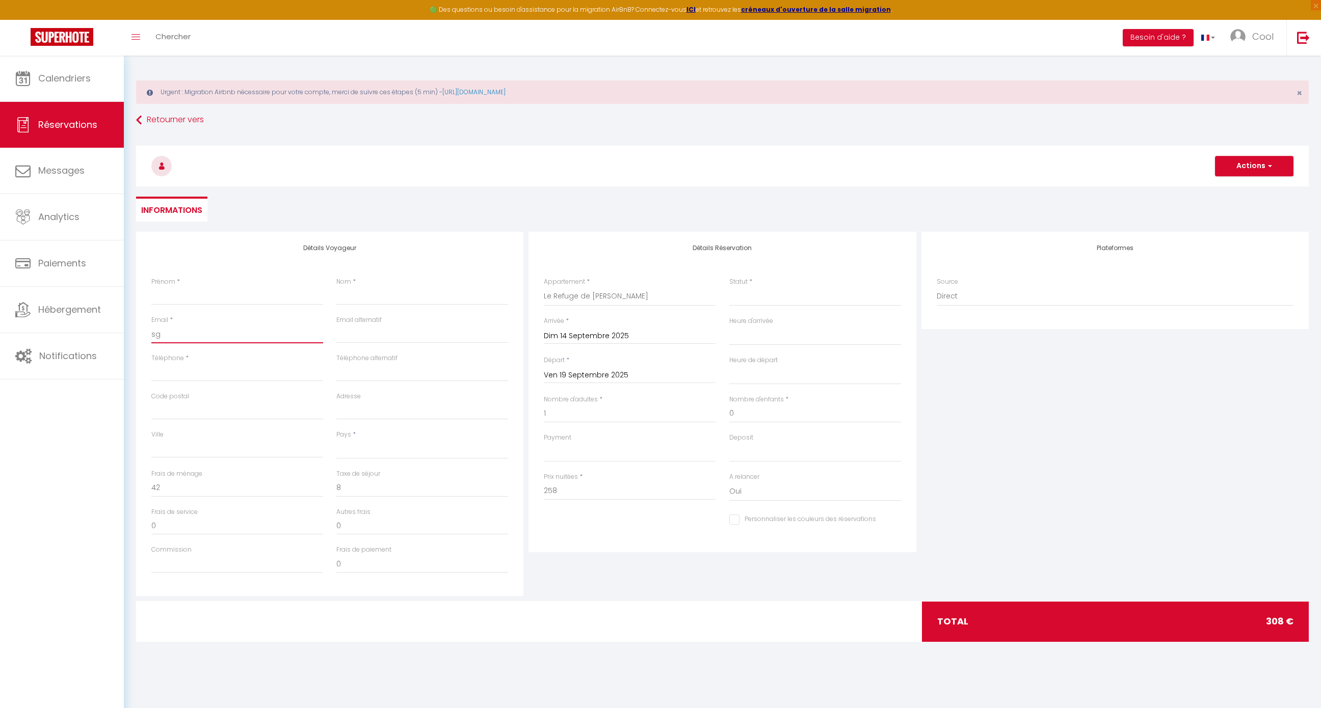
checkbox input "false"
type input "sgo"
select select
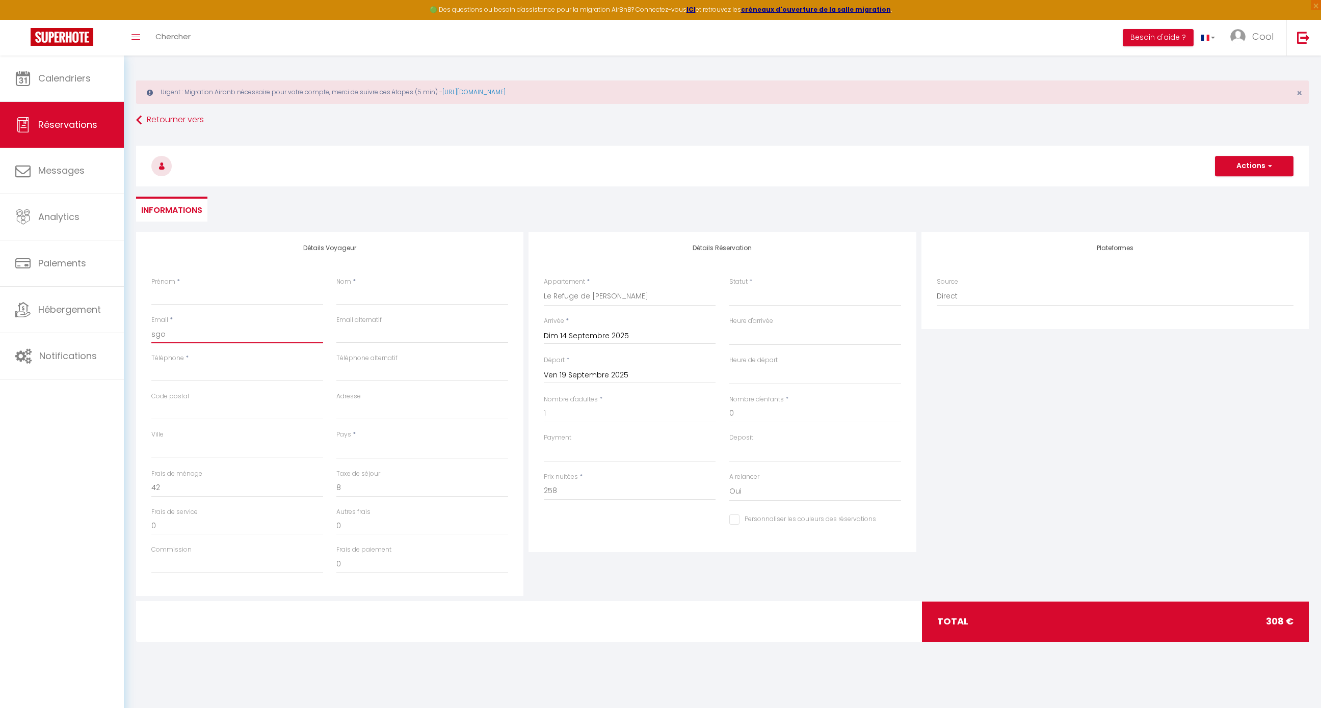
select select
checkbox input "false"
type input "sgon"
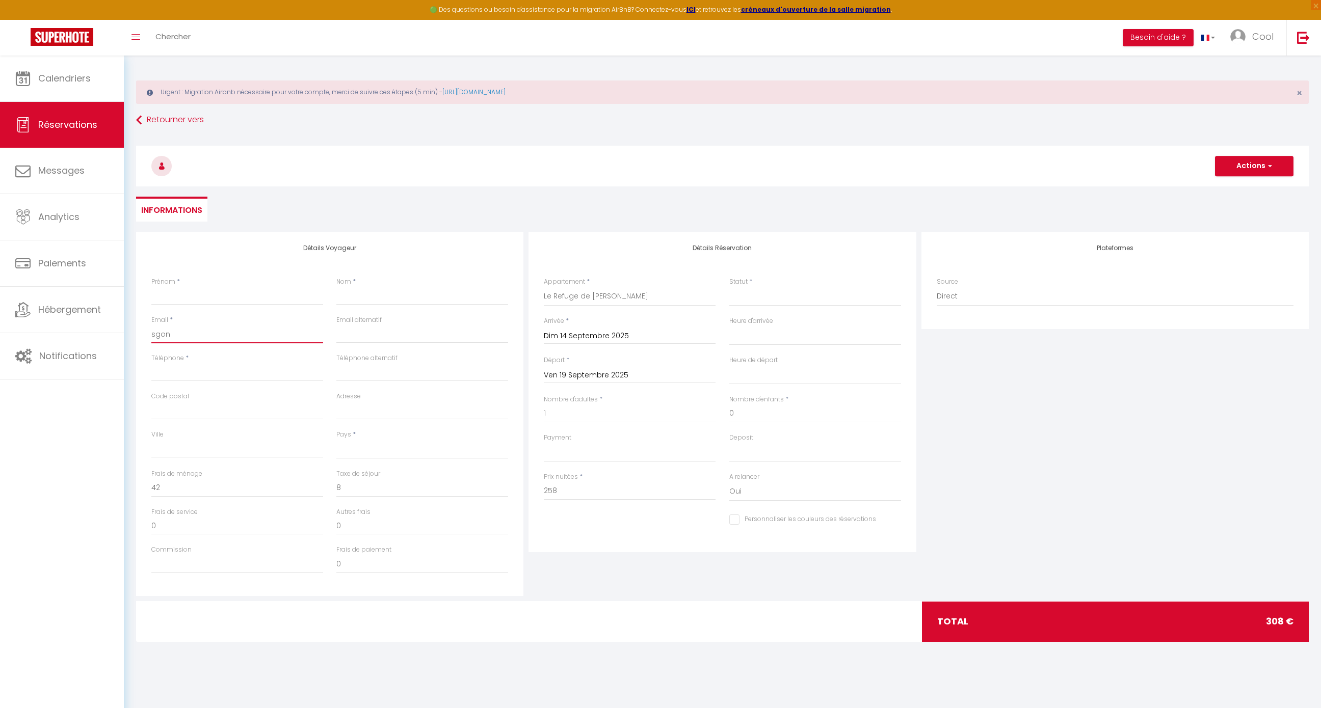
select select
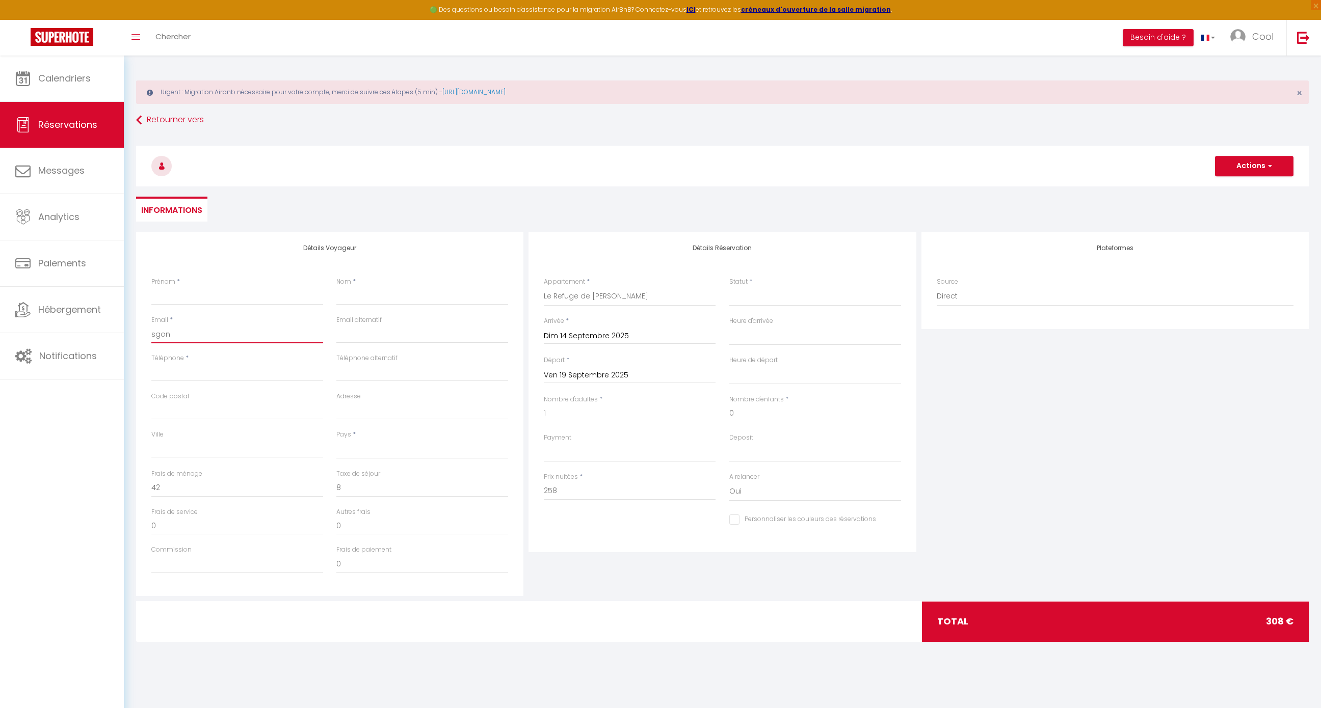
select select
checkbox input "false"
type input "sgonc"
select select
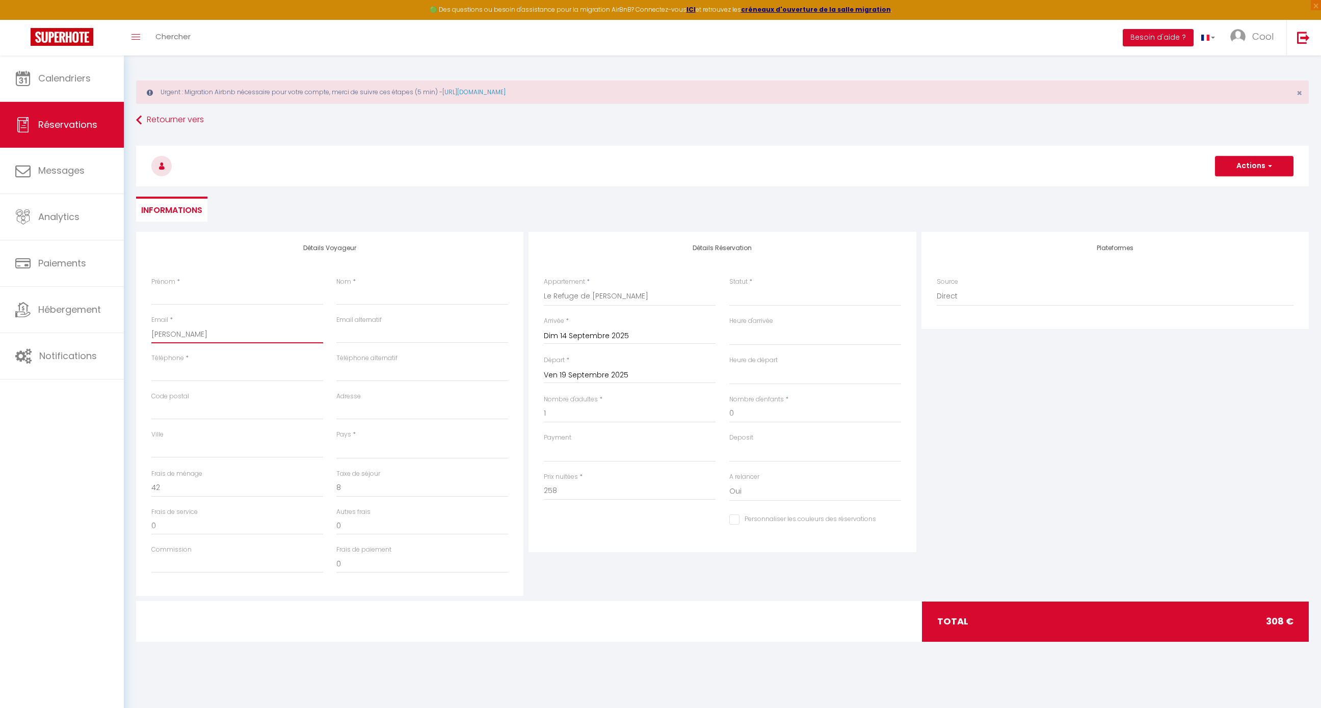
select select
checkbox input "false"
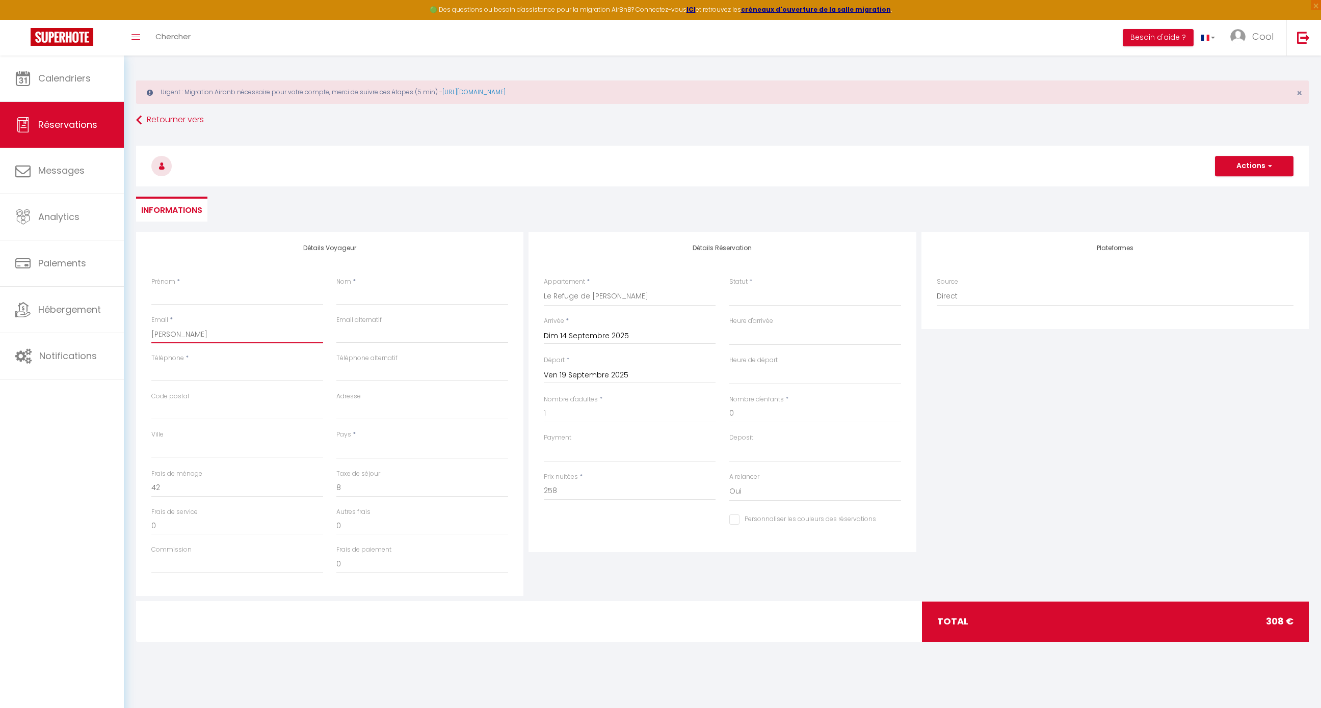
type input "sgonca"
select select
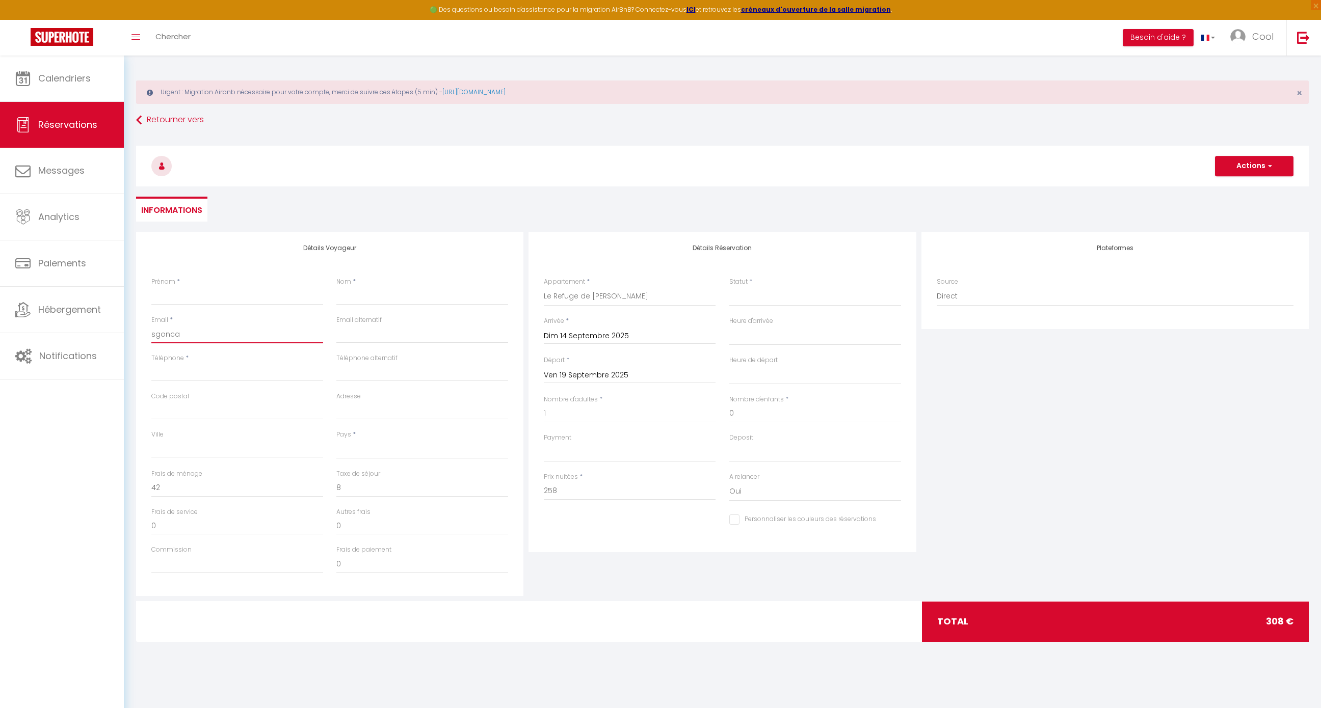
select select
checkbox input "false"
type input "sgoncal"
select select
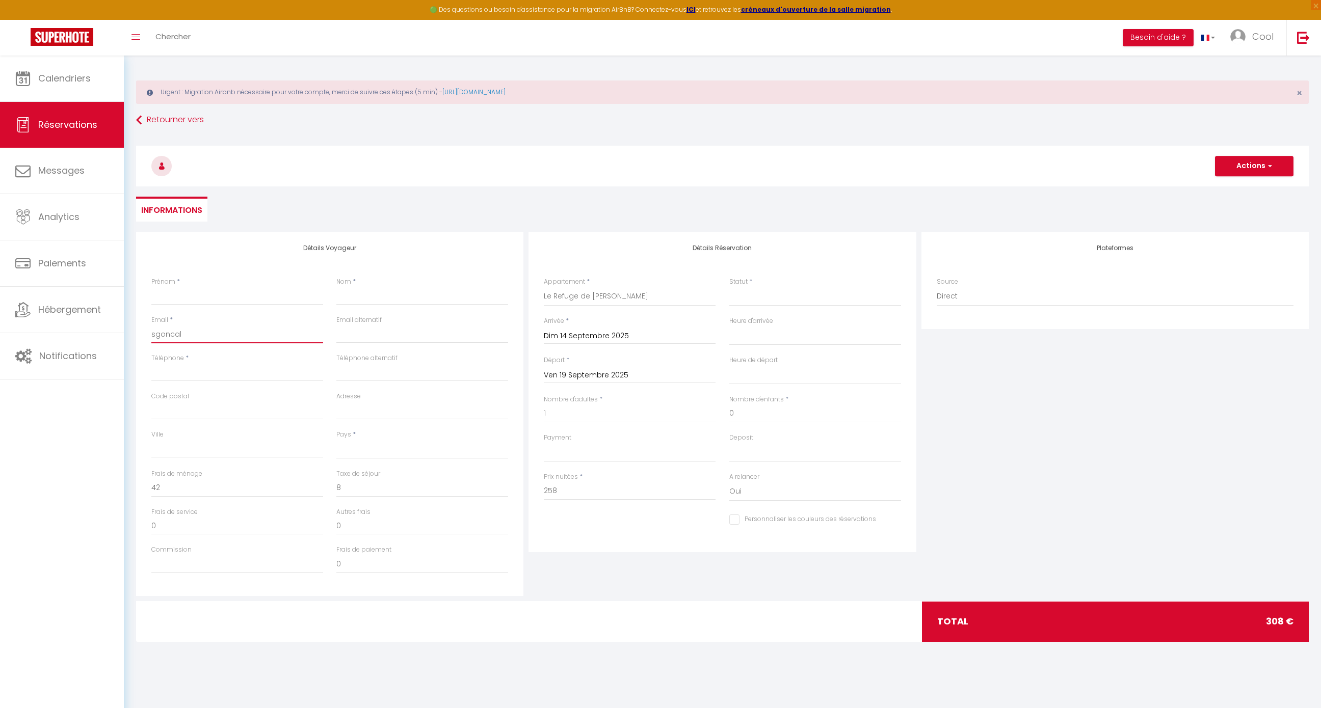
select select
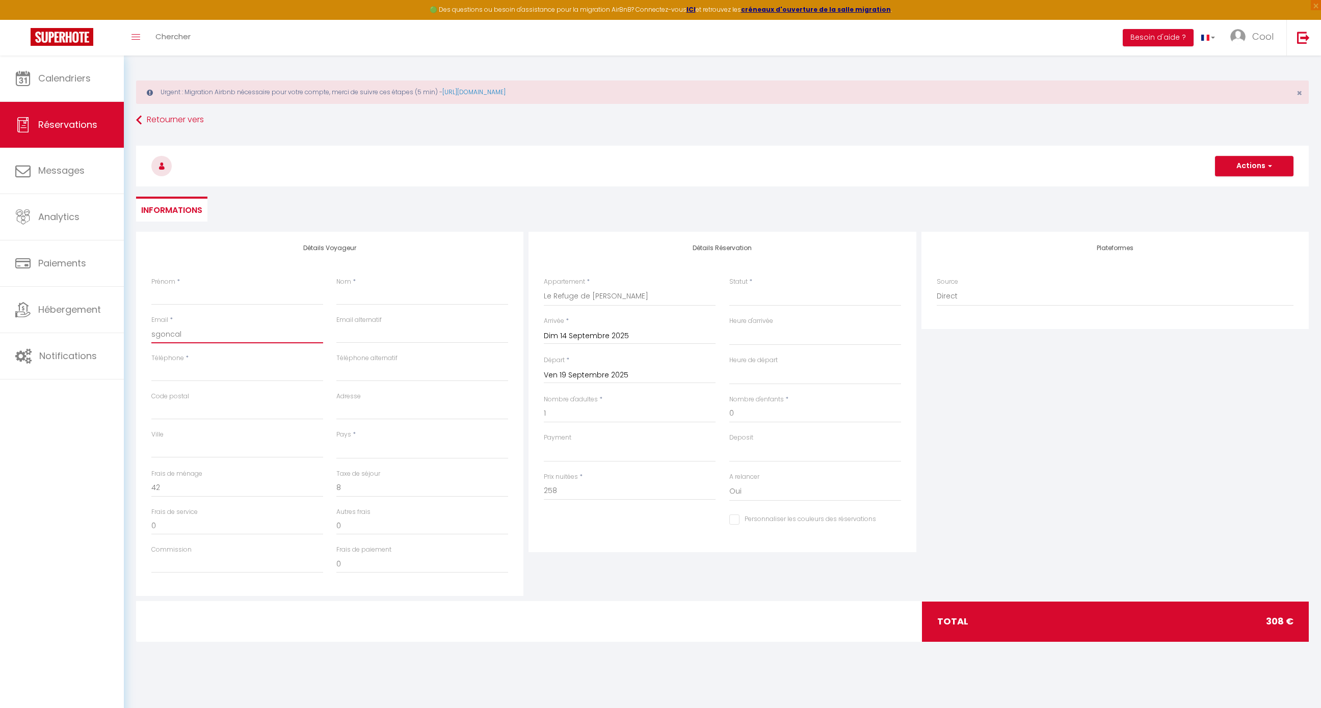
checkbox input "false"
type input "sgoncalv"
select select
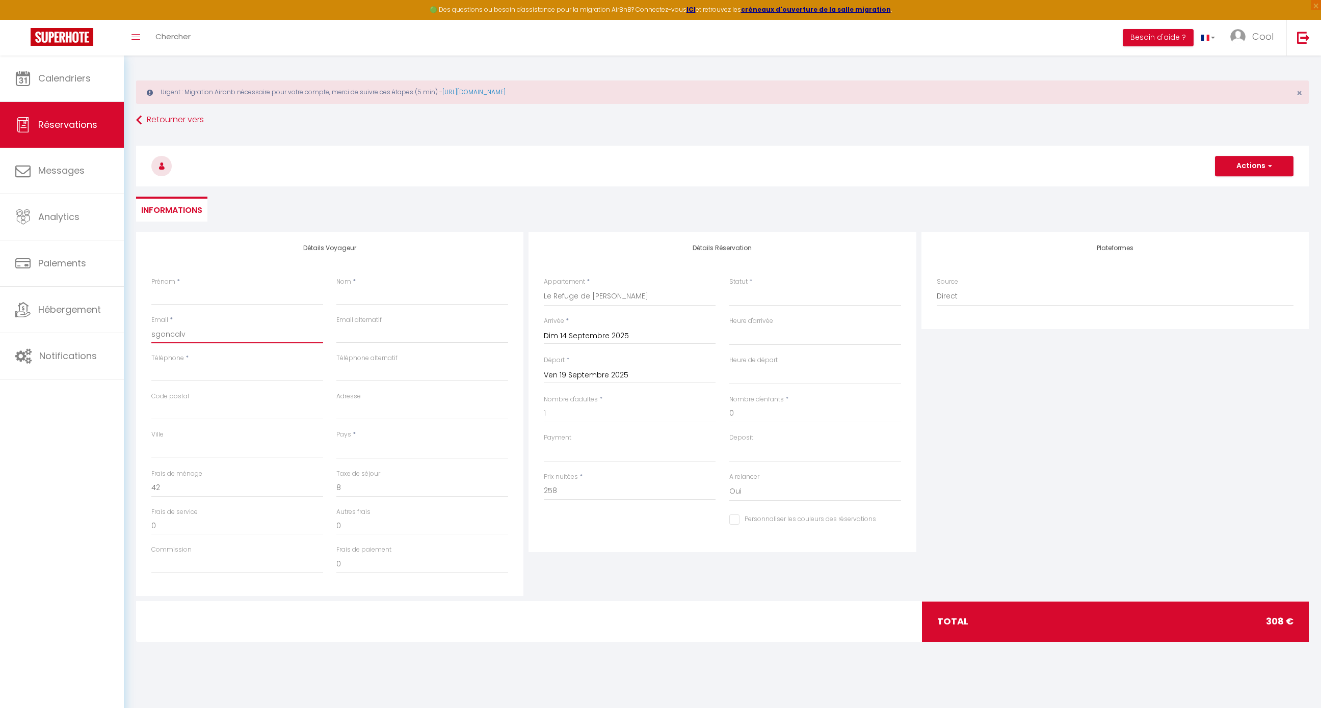
select select
checkbox input "false"
type input "sgoncalve"
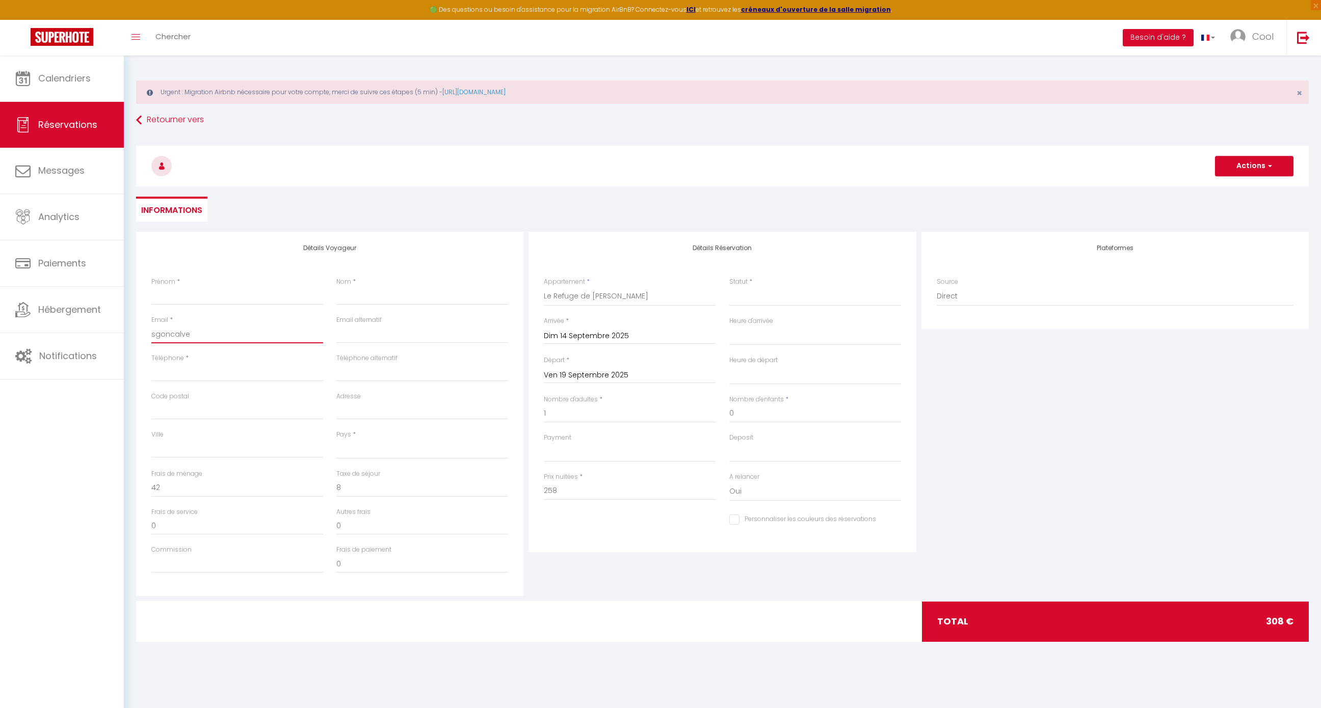
select select
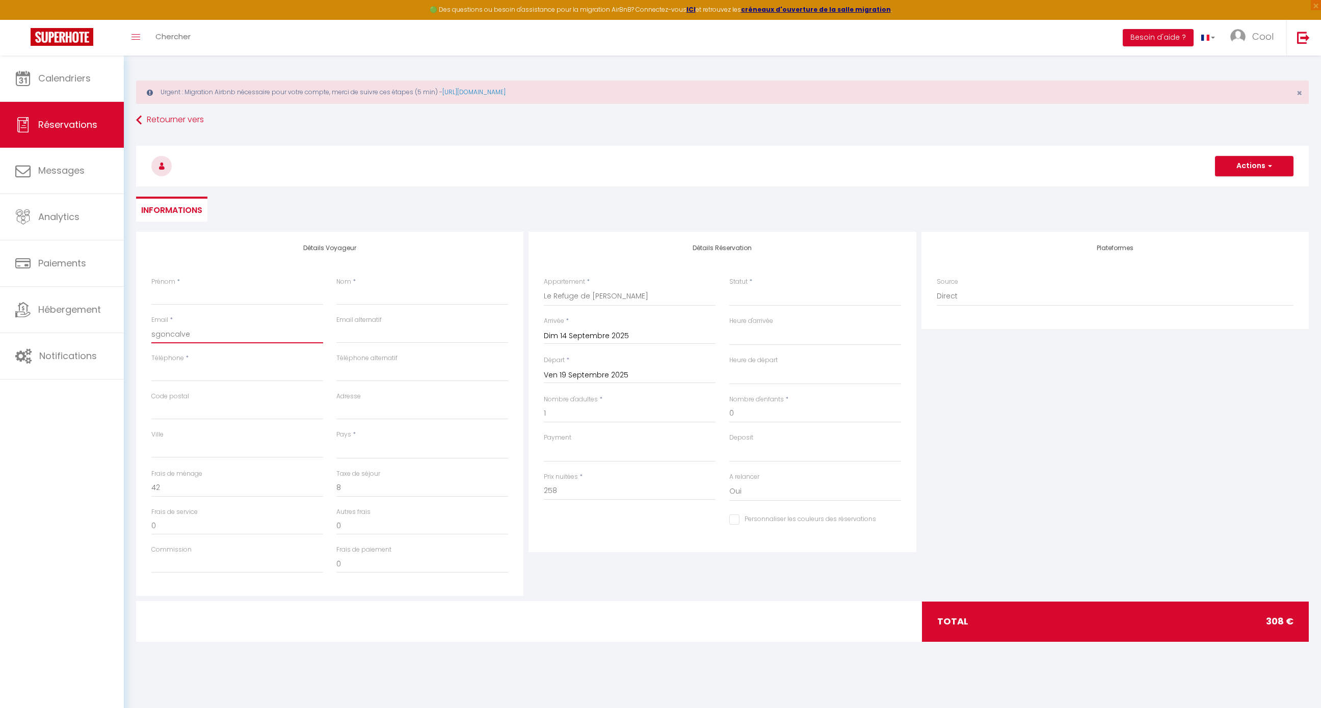
select select
checkbox input "false"
type input "sgoncalves"
select select
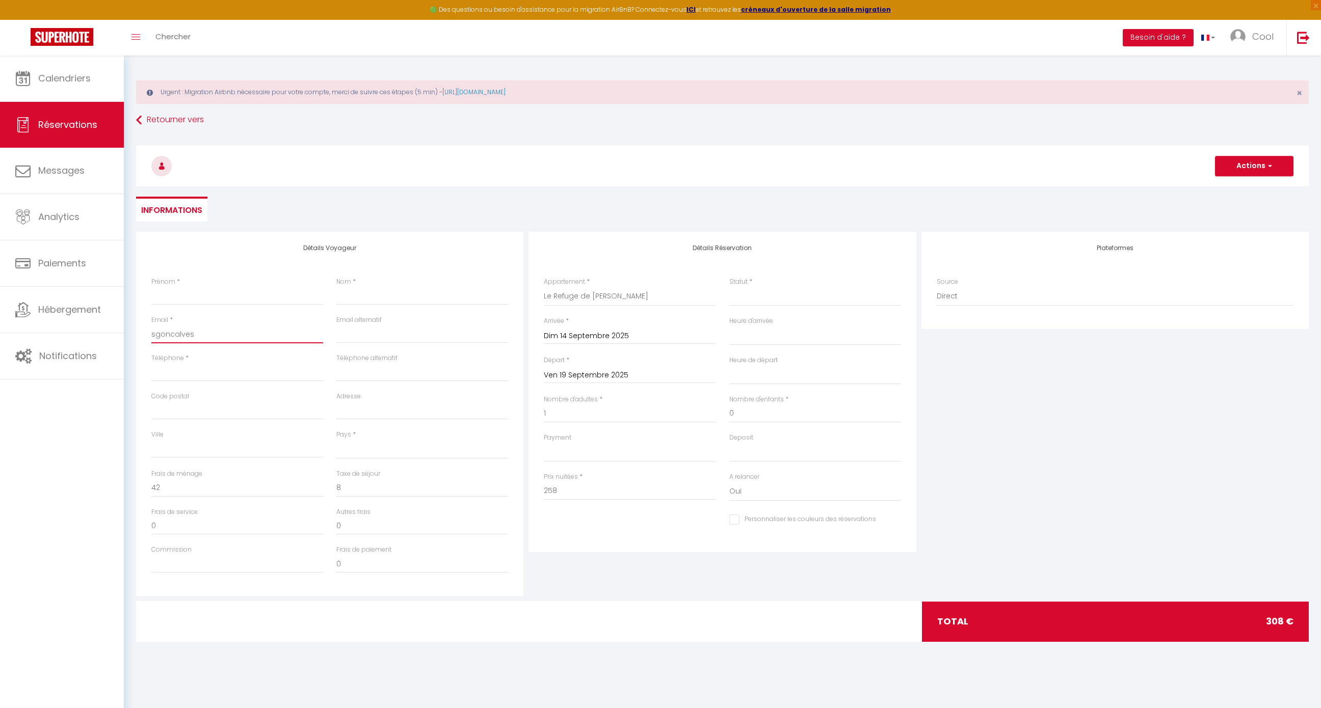
select select
checkbox input "false"
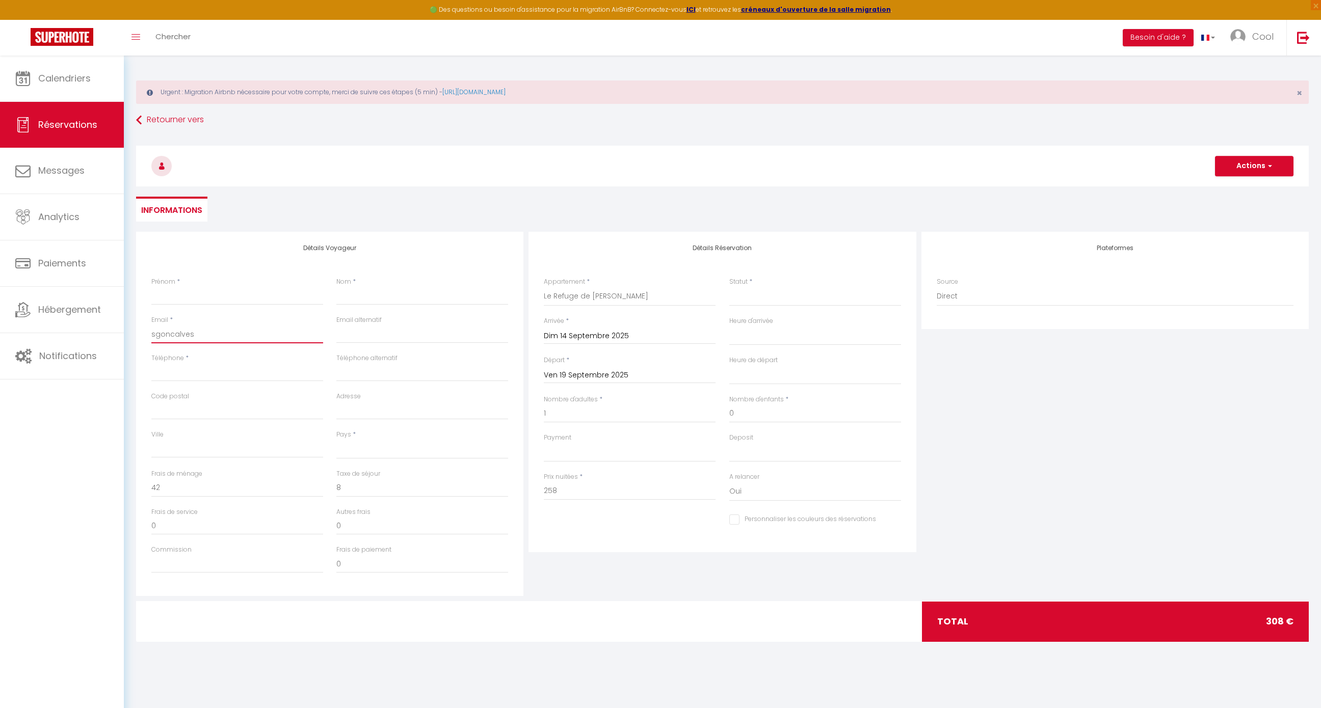
type input "sgoncalvesr"
select select
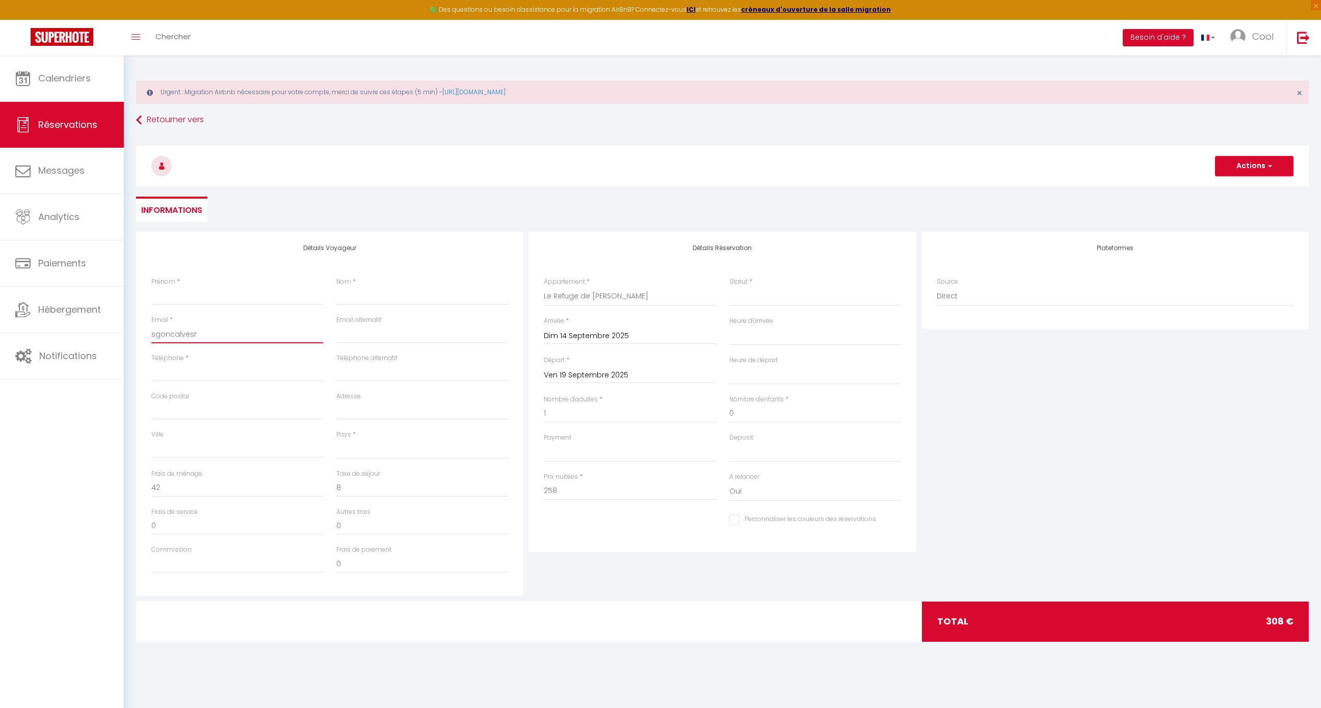
select select
checkbox input "false"
type input "sgoncalvesro"
select select
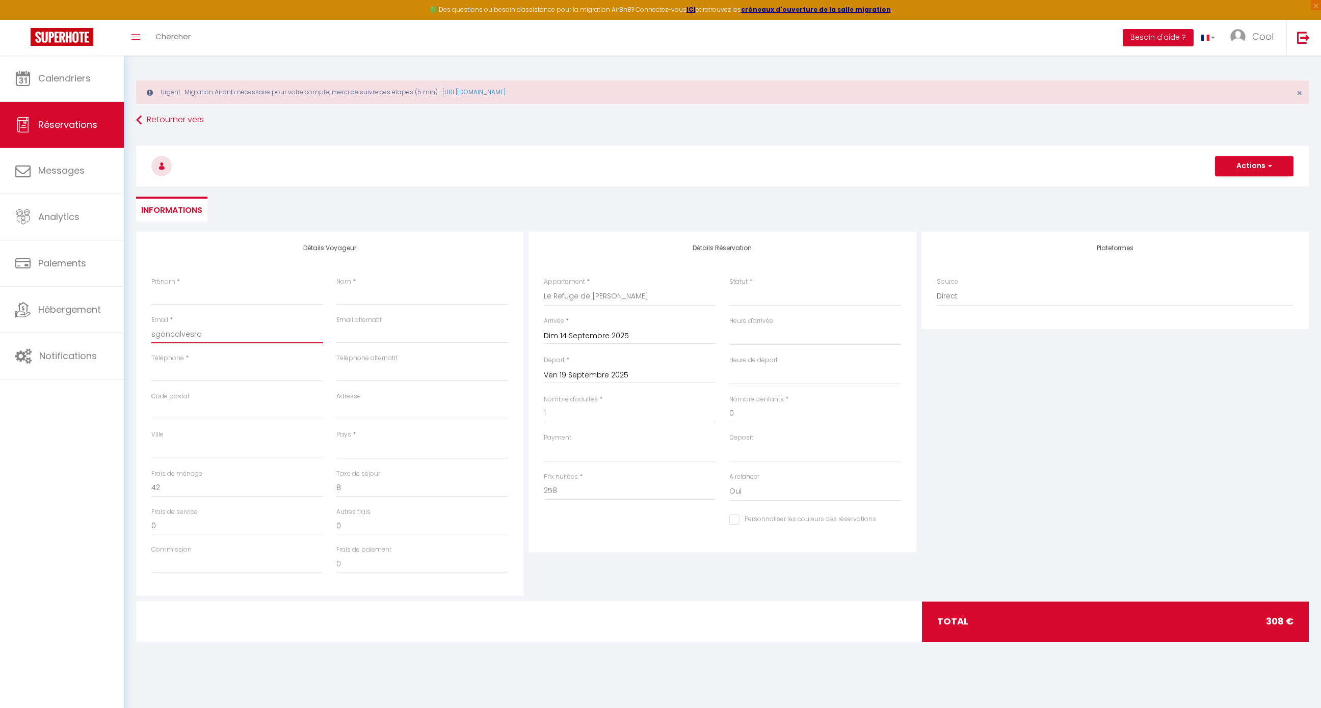
select select
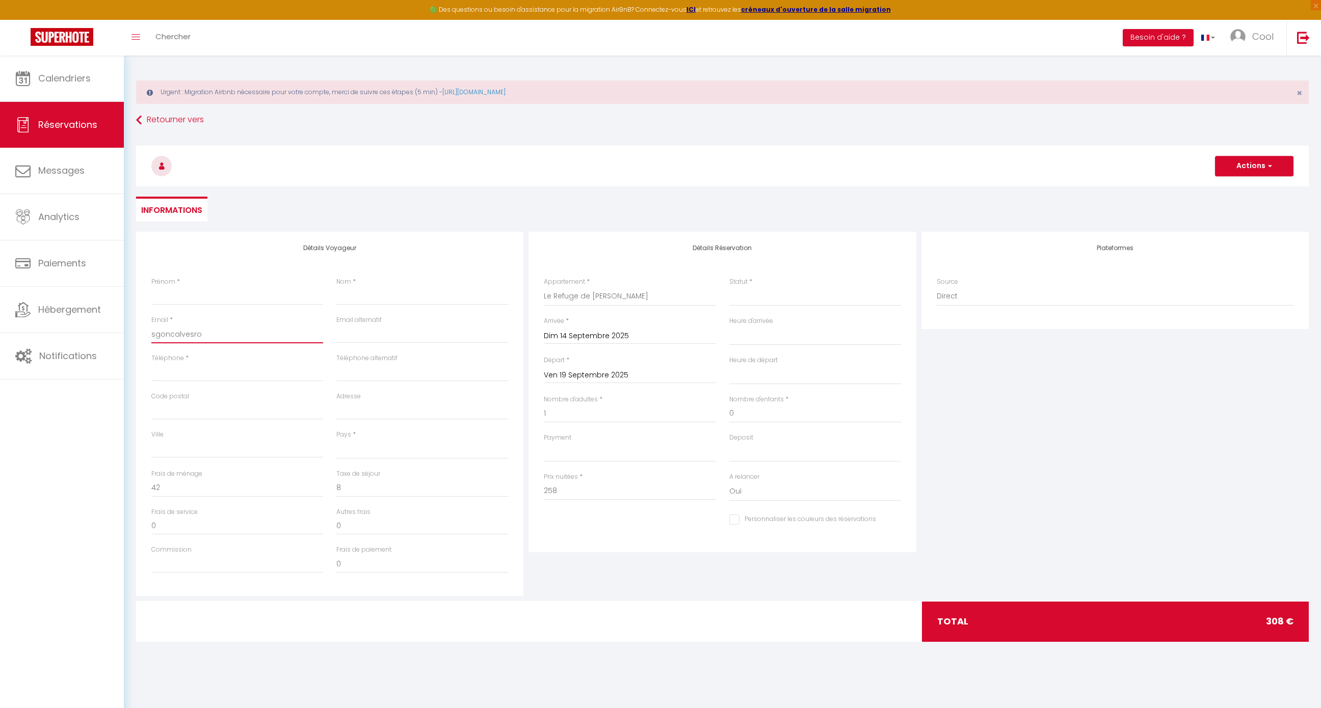
checkbox input "false"
type input "sgoncalvesroc"
select select
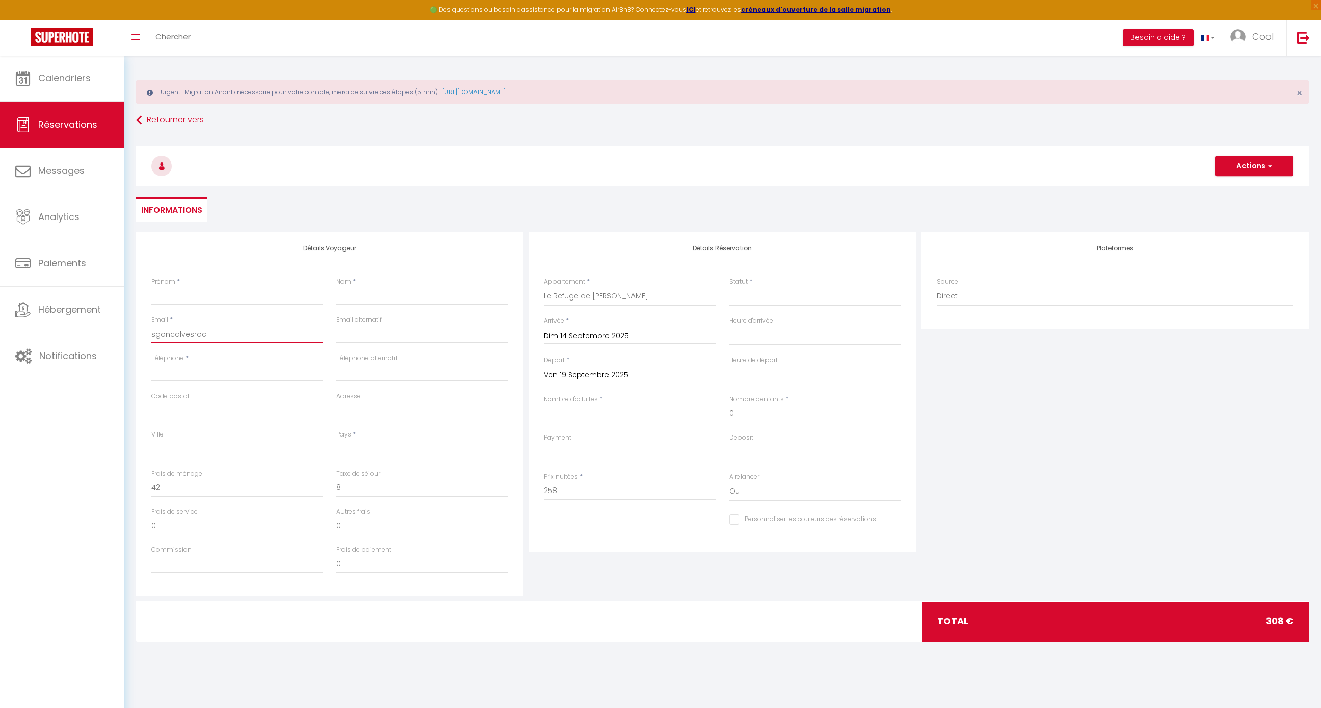
select select
checkbox input "false"
type input "sgoncalvesroch"
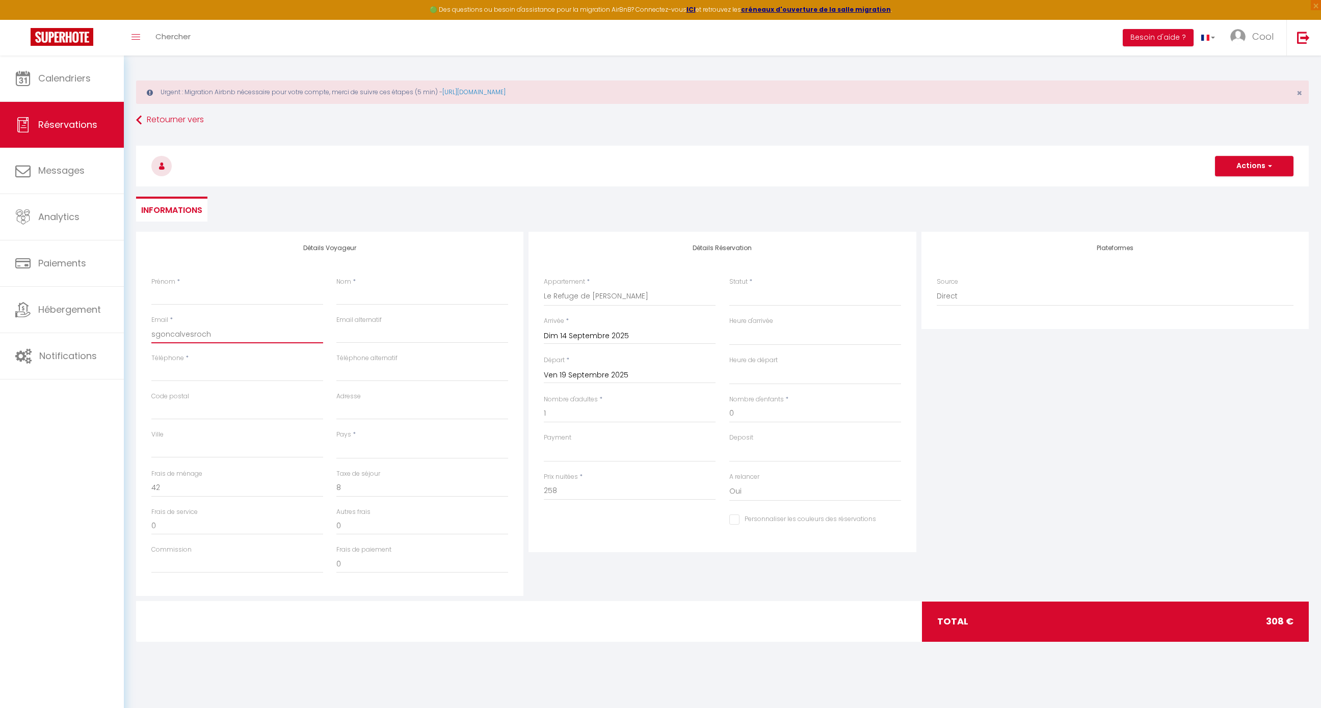
select select
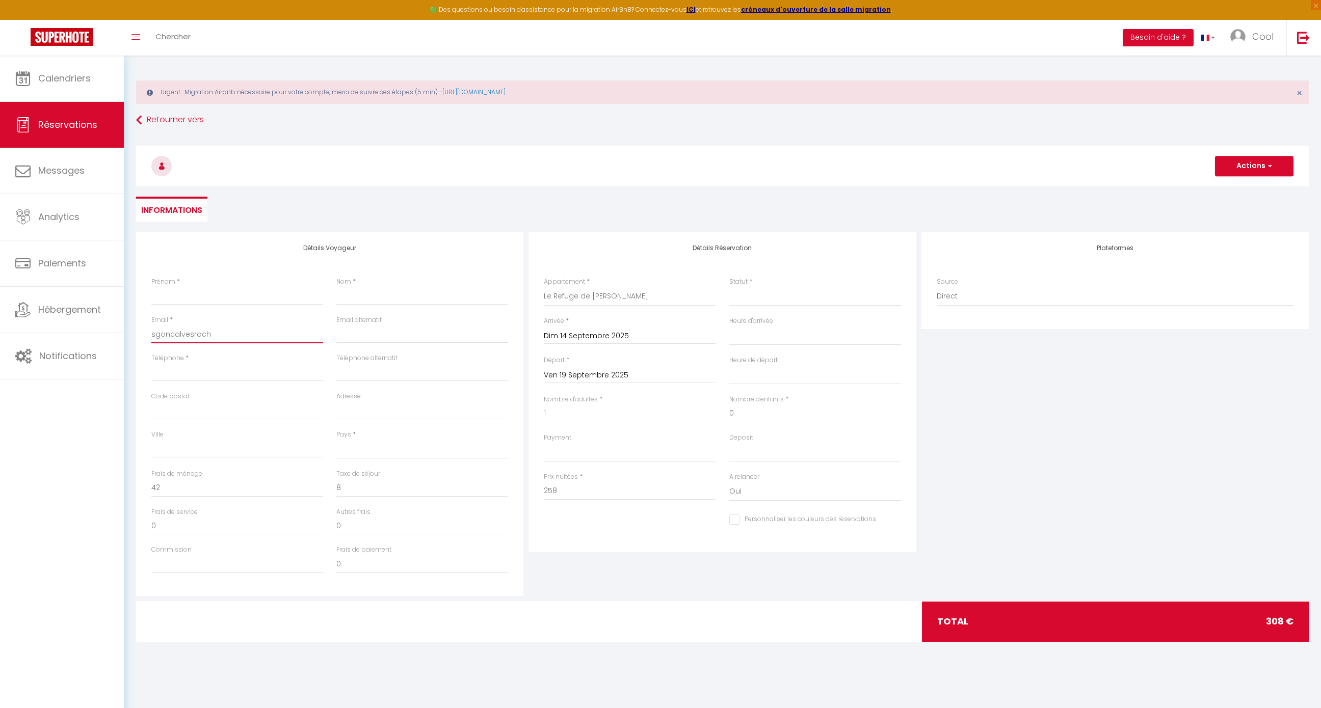
select select
checkbox input "false"
type input "sgoncalvesrocho"
click at [214, 300] on input "Prénom" at bounding box center [237, 296] width 172 height 18
click at [153, 334] on input "sgoncalvesrocha@coordef.fr" at bounding box center [237, 334] width 172 height 18
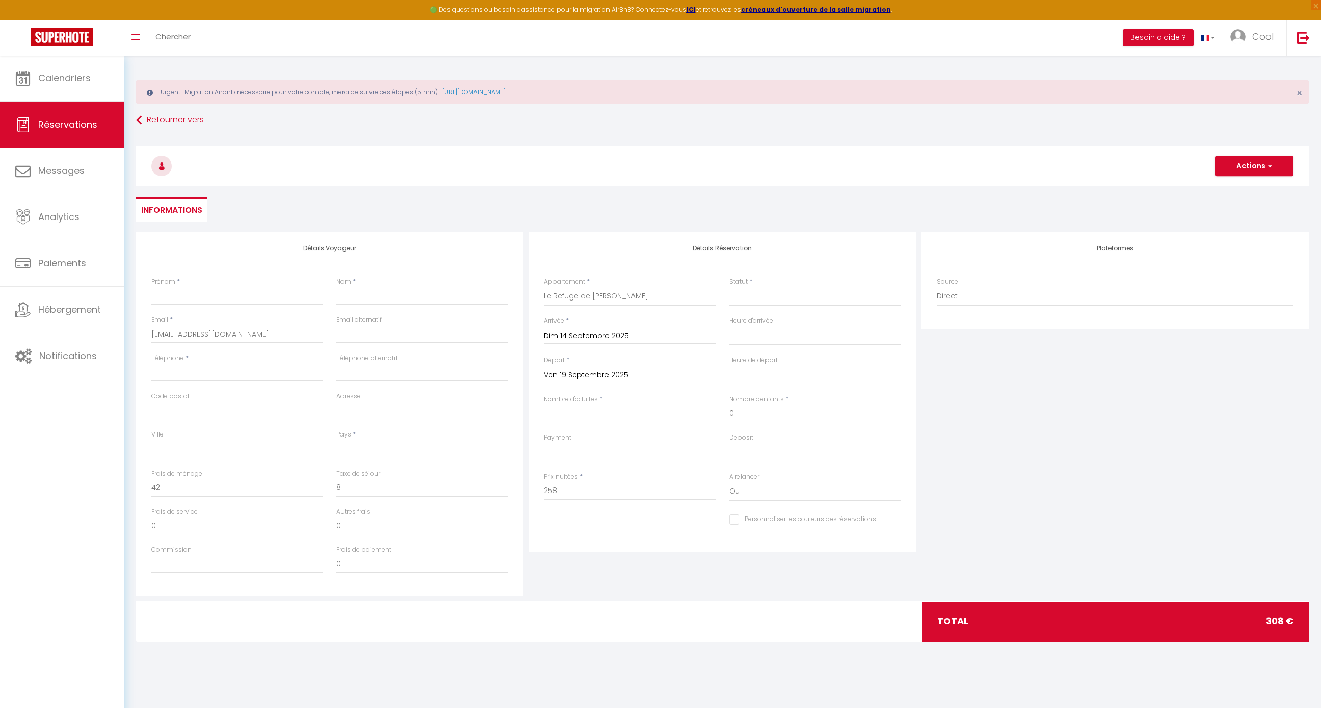
click at [221, 286] on div "Prénom *" at bounding box center [237, 291] width 172 height 28
click at [218, 297] on input "Prénom" at bounding box center [237, 296] width 172 height 18
paste input "Coordef Ingénierie"
click at [375, 298] on input "Nom" at bounding box center [422, 296] width 172 height 18
paste input "Coordef Ingénierie"
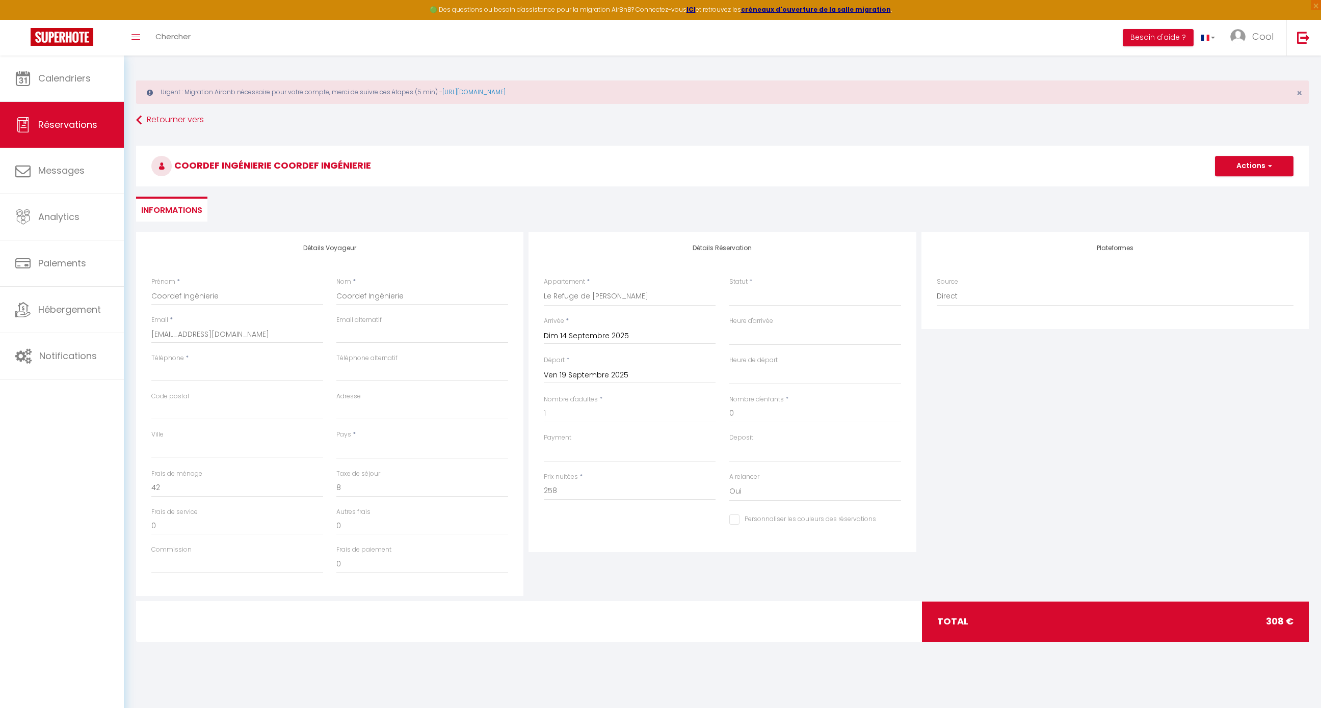
click at [436, 266] on div "Détails Voyageur Prénom * Coordef Ingénierie Nom * Coordef Ingénierie Email * s…" at bounding box center [329, 414] width 387 height 364
click at [387, 457] on select "France Portugal Afghanistan Albania Algeria American Samoa Andorra Angola Angui…" at bounding box center [422, 449] width 172 height 19
click at [747, 294] on select "Confirmé Non Confirmé Annulé Annulé par le voyageur No Show Request" at bounding box center [815, 296] width 172 height 19
drag, startPoint x: 585, startPoint y: 490, endPoint x: 487, endPoint y: 488, distance: 97.9
click at [487, 488] on div "Détails Voyageur Prénom * Coordef Ingénierie Nom * Coordef Ingénierie Email * s…" at bounding box center [723, 414] width 1178 height 364
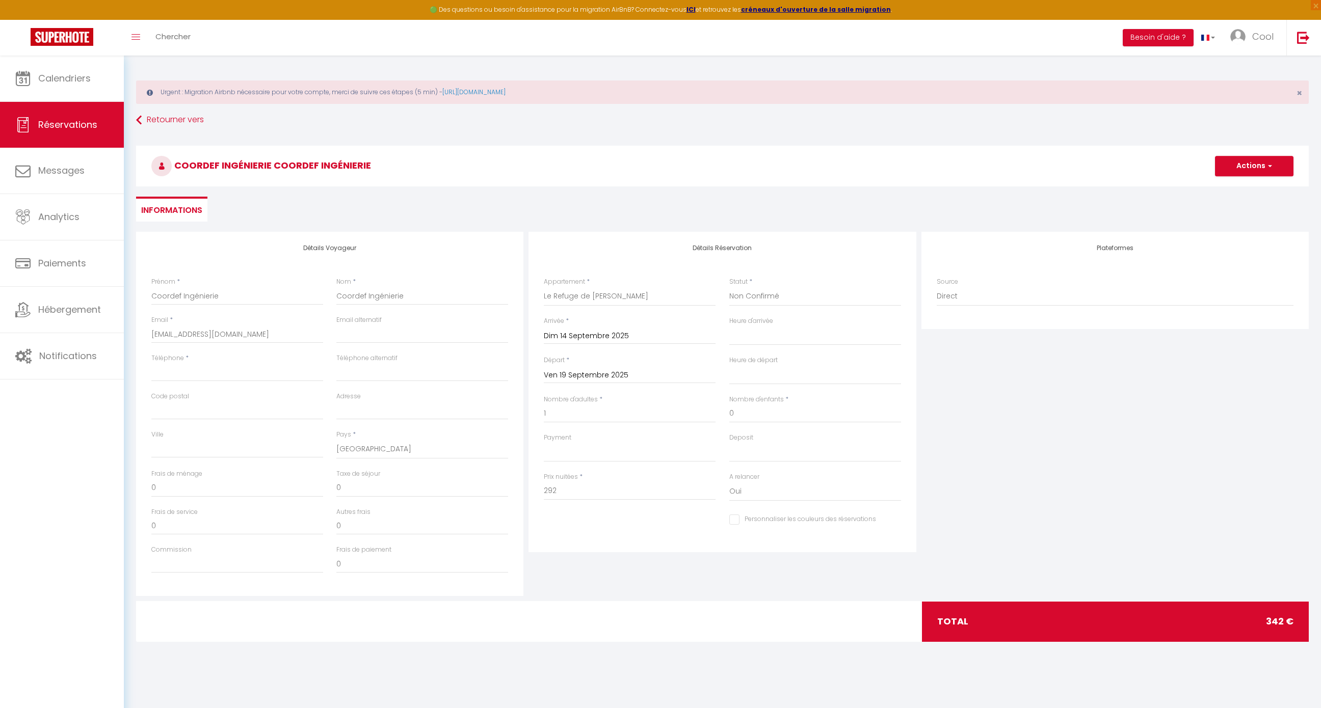
click at [628, 572] on div "Détails Réservation Appartement * Au Dolce Vita Au Nid Au clos des aubrys Au gr…" at bounding box center [722, 414] width 392 height 364
click at [1236, 161] on button "Actions" at bounding box center [1254, 166] width 78 height 20
click at [1230, 188] on link "Enregistrer" at bounding box center [1244, 188] width 81 height 13
click at [188, 381] on input "Téléphone" at bounding box center [237, 372] width 172 height 18
click at [1245, 166] on button "Actions" at bounding box center [1254, 166] width 78 height 20
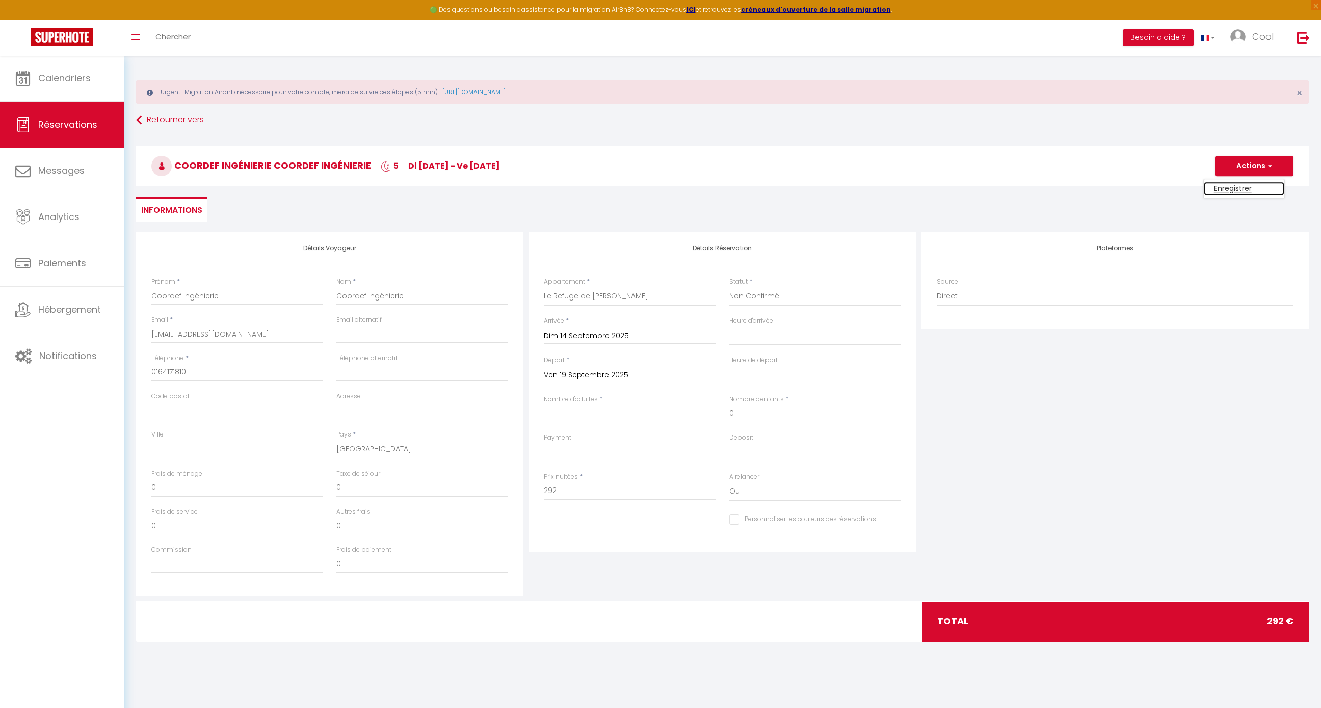
click at [1221, 183] on link "Enregistrer" at bounding box center [1244, 188] width 81 height 13
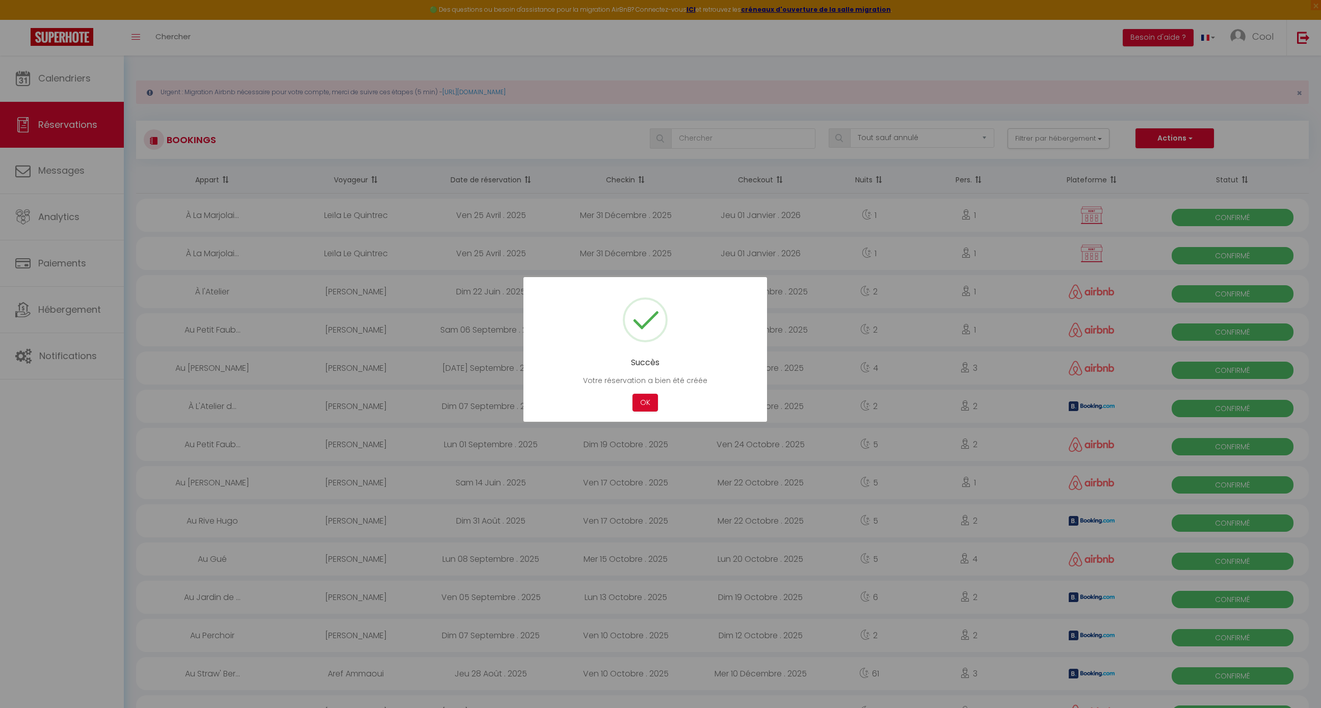
click at [657, 392] on div "Succès Votre réservation a bien été créée Not valid Cancel OK" at bounding box center [645, 349] width 244 height 145
click at [648, 396] on button "OK" at bounding box center [644, 403] width 25 height 18
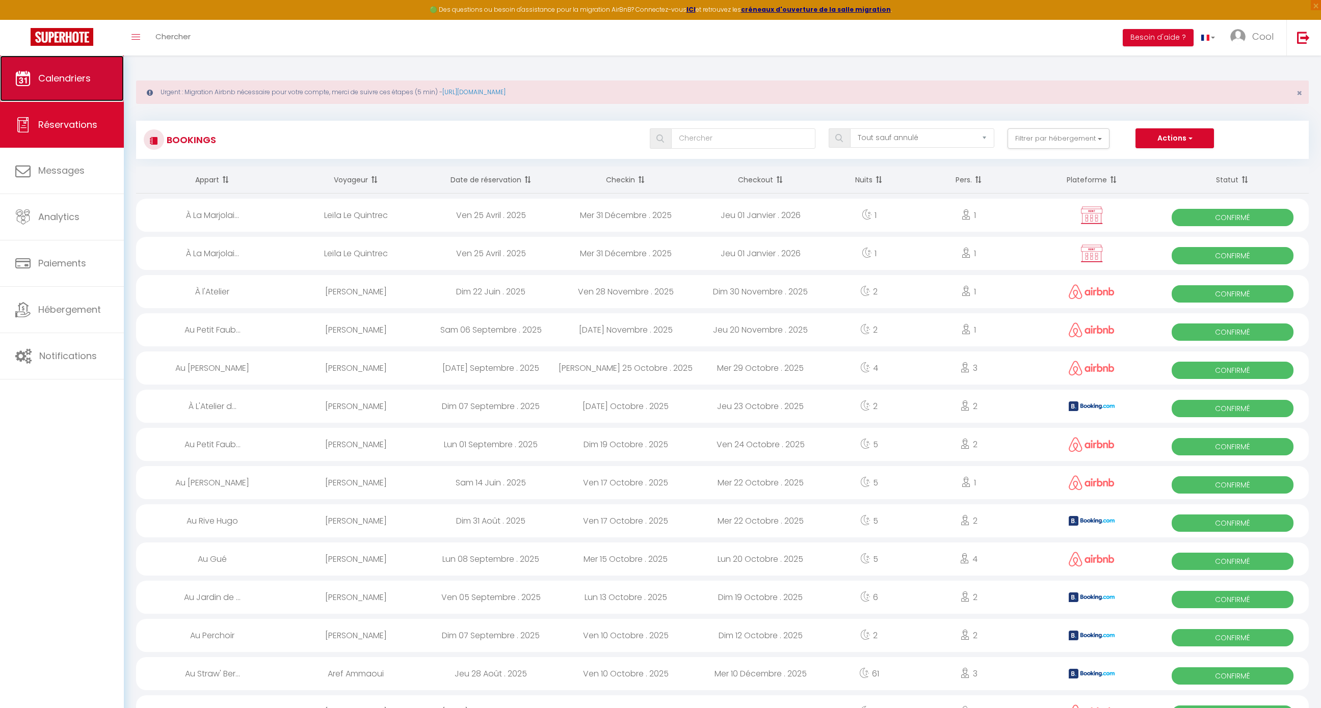
click at [73, 79] on span "Calendriers" at bounding box center [64, 78] width 52 height 13
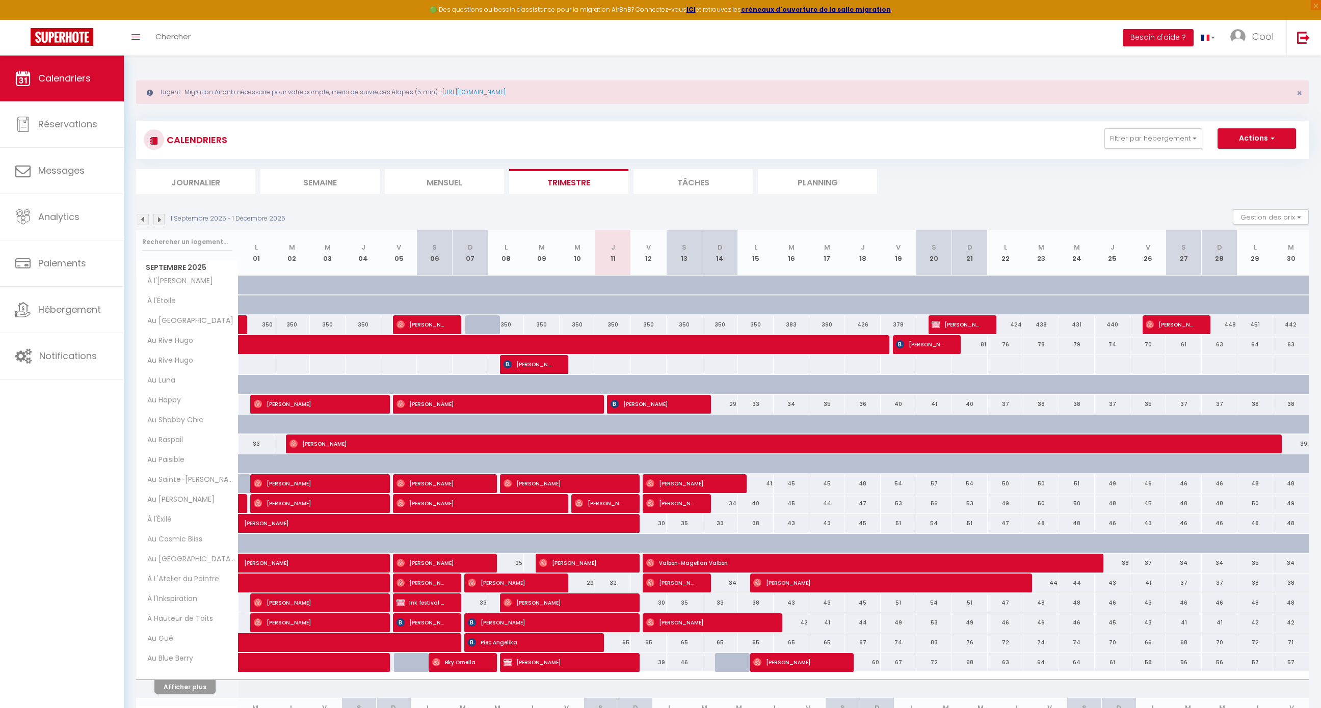
drag, startPoint x: 162, startPoint y: 89, endPoint x: 582, endPoint y: 100, distance: 421.1
click at [582, 100] on div "Urgent : Migration Airbnb nécessaire pour votre compte, merci de suivre ces éta…" at bounding box center [722, 92] width 1173 height 23
click at [593, 91] on div "Urgent : Migration Airbnb nécessaire pour votre compte, merci de suivre ces éta…" at bounding box center [722, 92] width 1173 height 23
drag, startPoint x: 593, startPoint y: 91, endPoint x: 157, endPoint y: 89, distance: 435.7
click at [157, 89] on div "Urgent : Migration Airbnb nécessaire pour votre compte, merci de suivre ces éta…" at bounding box center [722, 92] width 1173 height 23
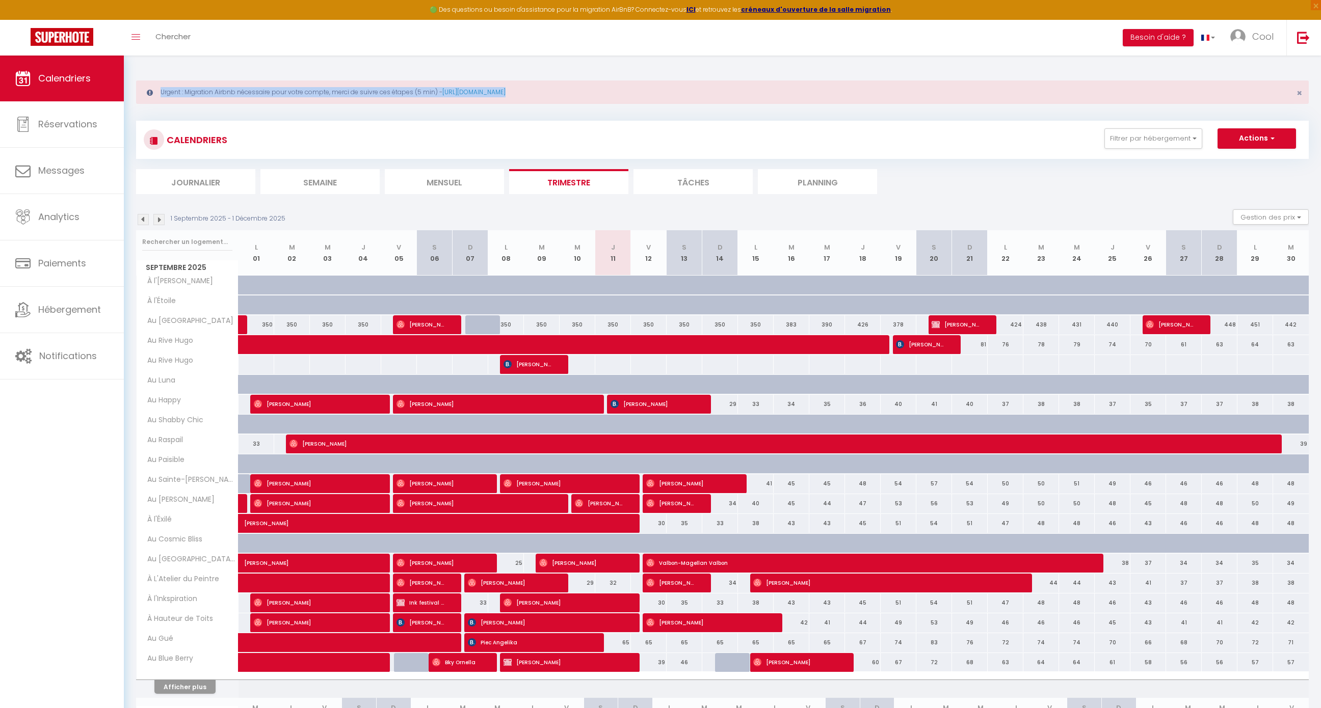
click at [157, 89] on div "Urgent : Migration Airbnb nécessaire pour votre compte, merci de suivre ces éta…" at bounding box center [722, 92] width 1173 height 23
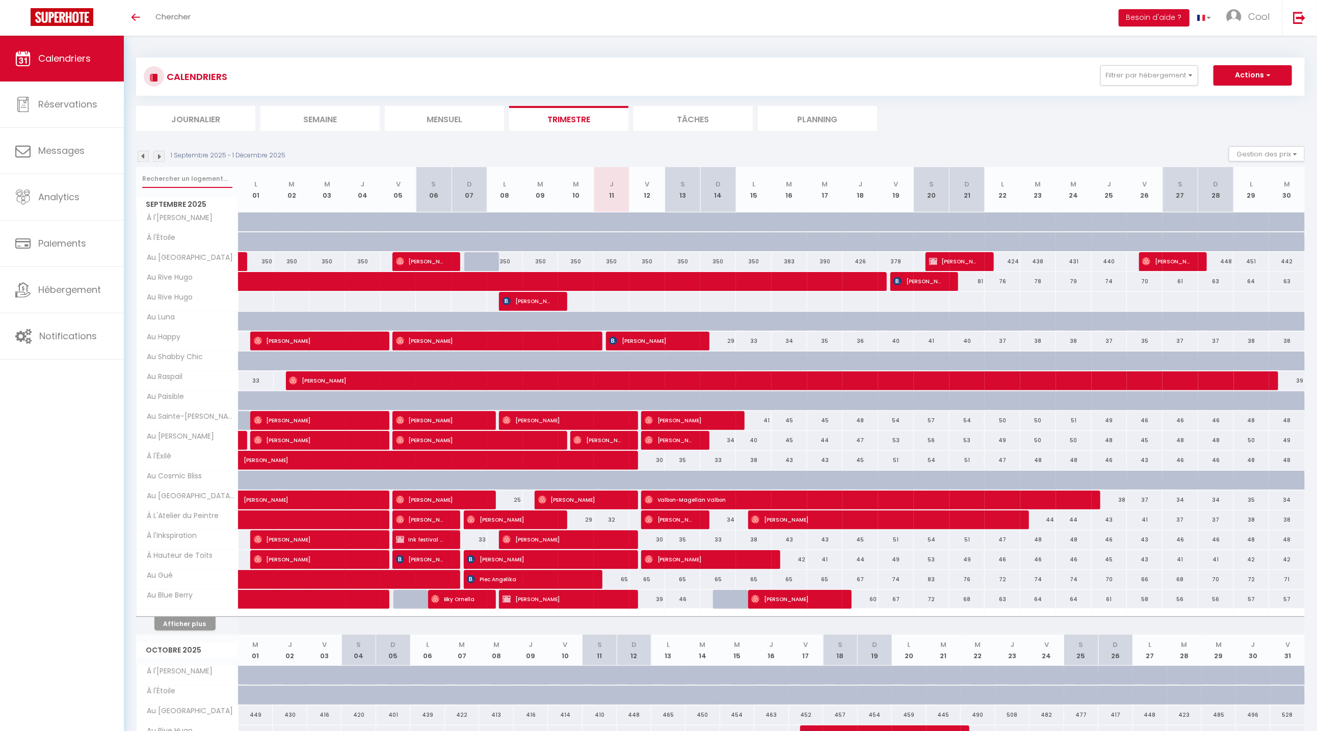
click at [179, 178] on input "text" at bounding box center [187, 179] width 90 height 18
type input "refuge"
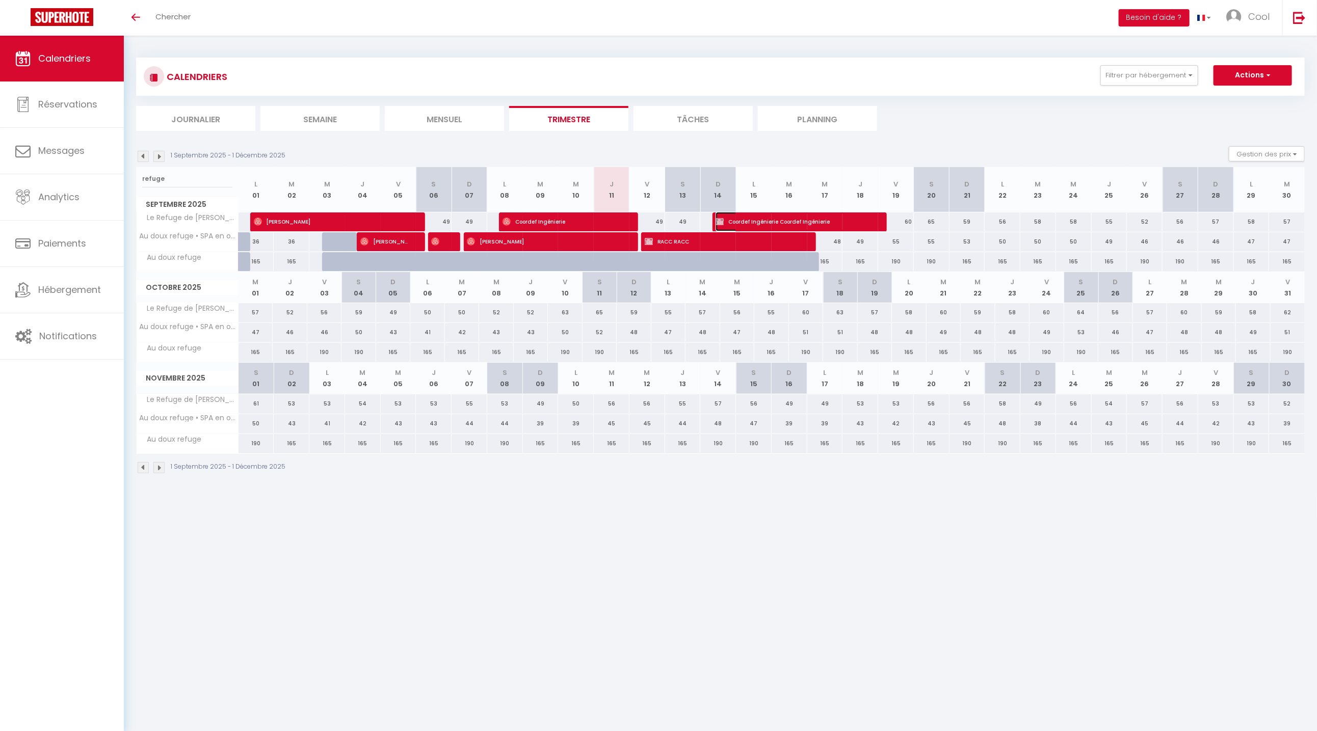
click at [760, 225] on span "Coordef Ingénierie Coordef Ingénierie" at bounding box center [792, 221] width 154 height 19
select select "KO"
select select "0"
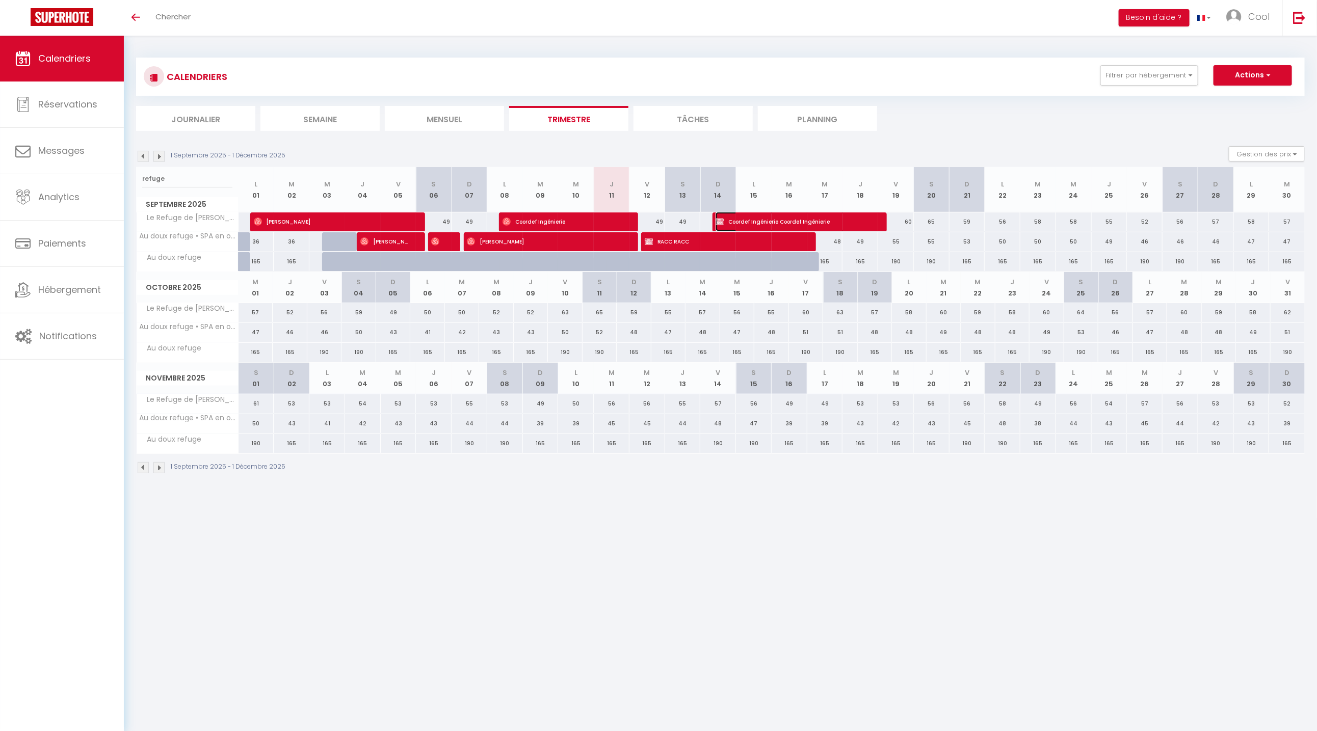
select select "1"
select select
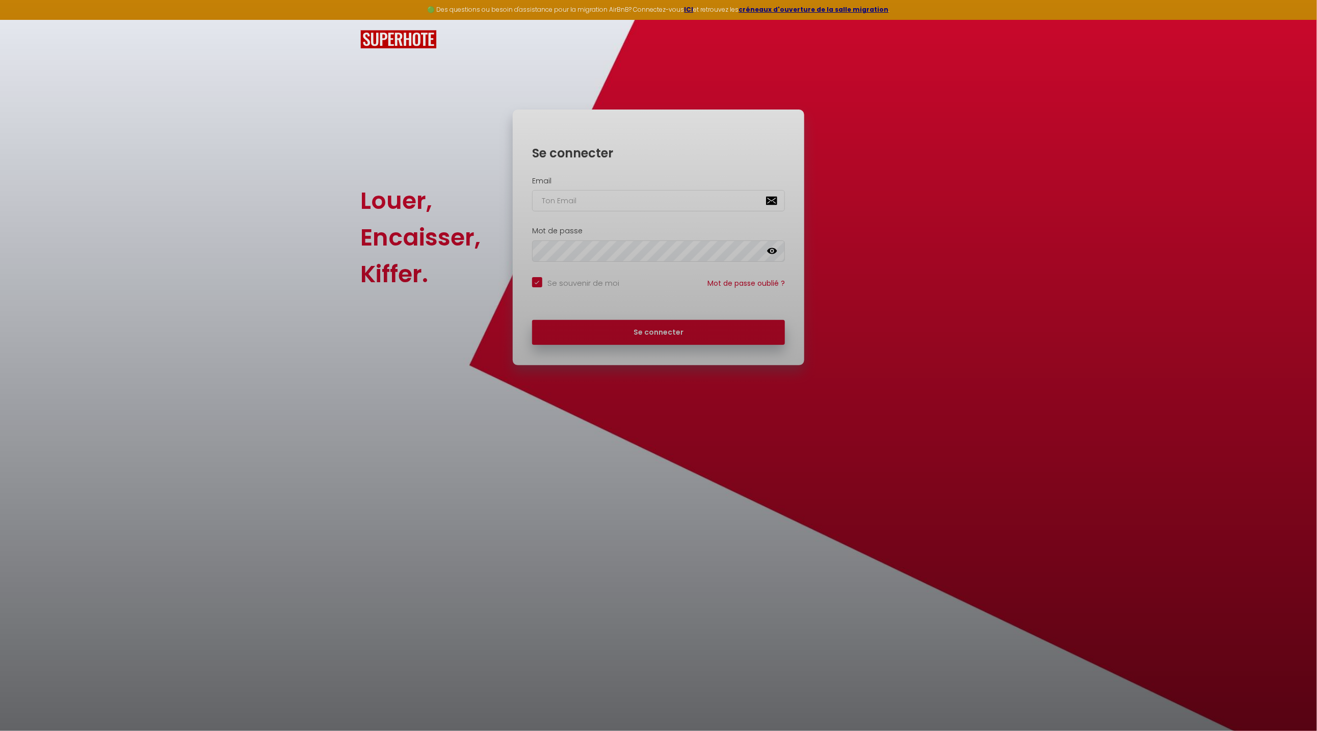
click at [626, 209] on div at bounding box center [658, 365] width 1317 height 731
click at [634, 190] on div at bounding box center [658, 365] width 1317 height 731
click at [653, 205] on div at bounding box center [658, 365] width 1317 height 731
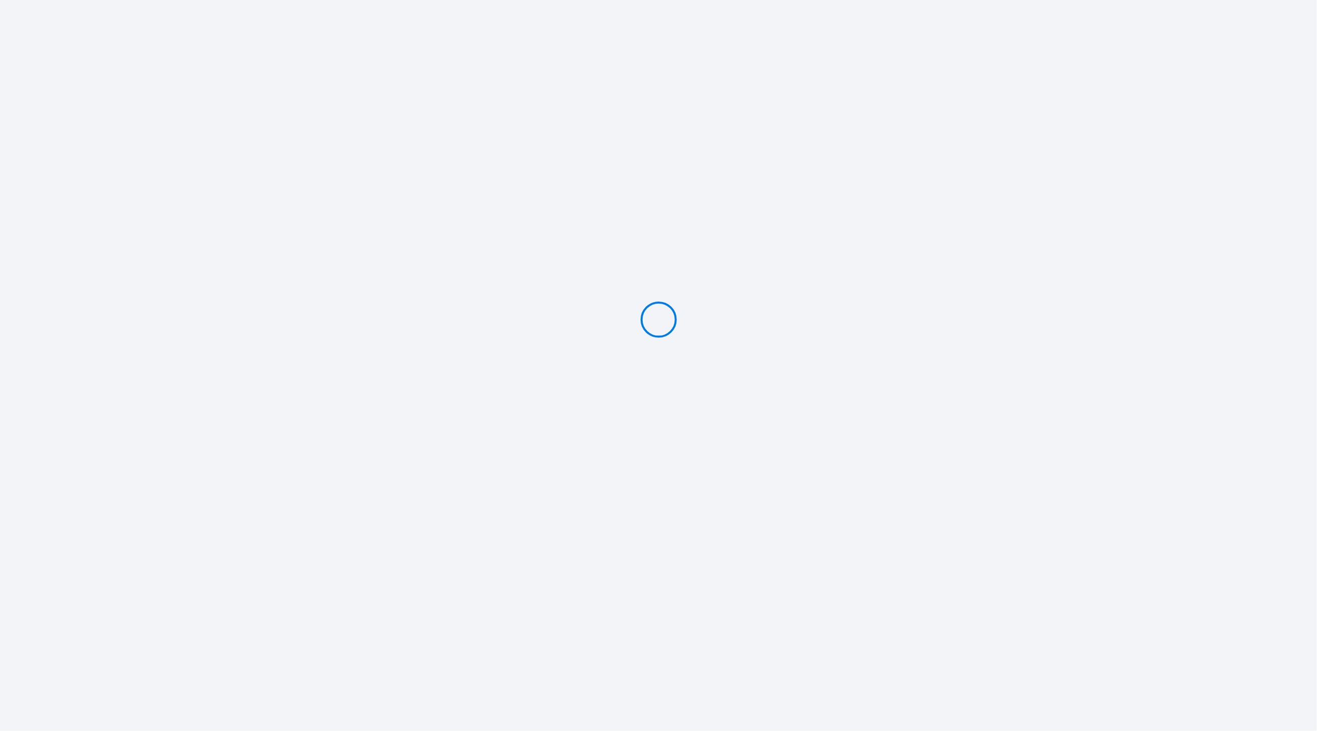
type input "Deposit 500 €"
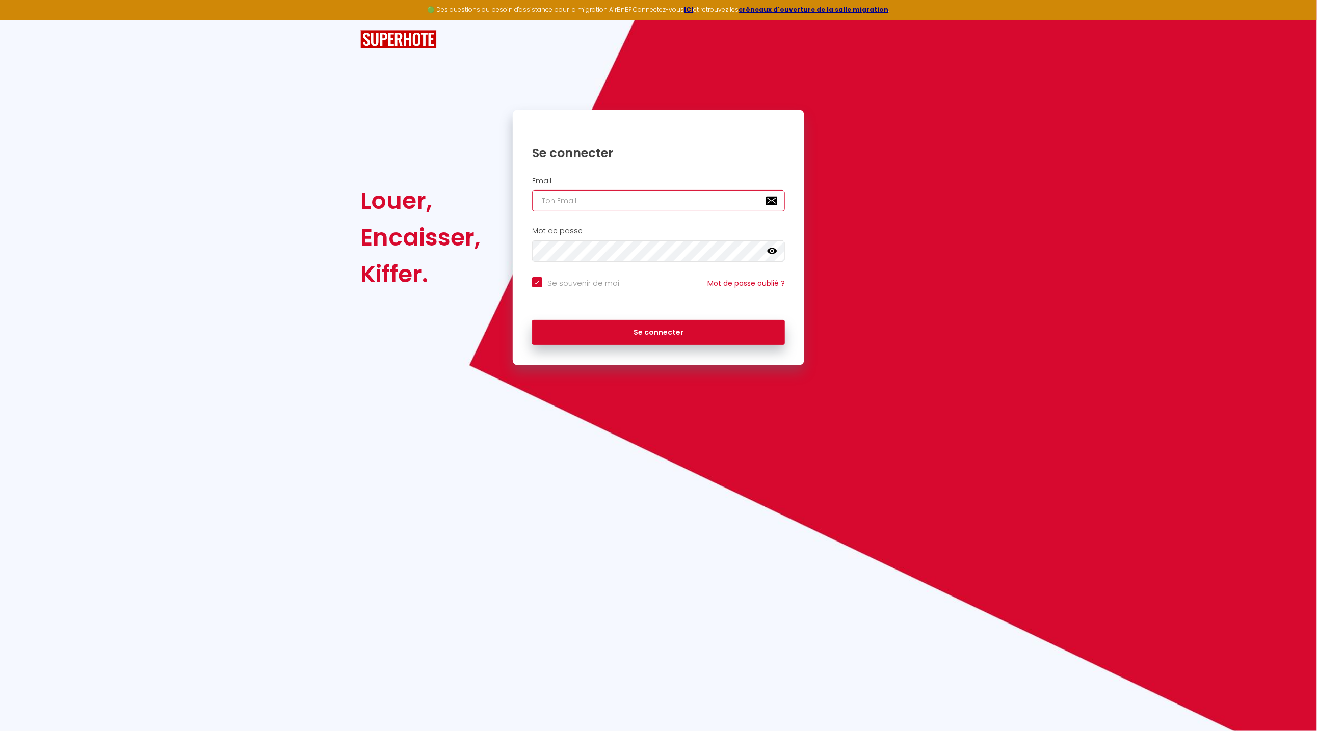
click at [601, 210] on input "email" at bounding box center [658, 200] width 253 height 21
type input "[EMAIL_ADDRESS][DOMAIN_NAME]"
click at [705, 327] on button "Se connecter" at bounding box center [658, 332] width 253 height 25
checkbox input "true"
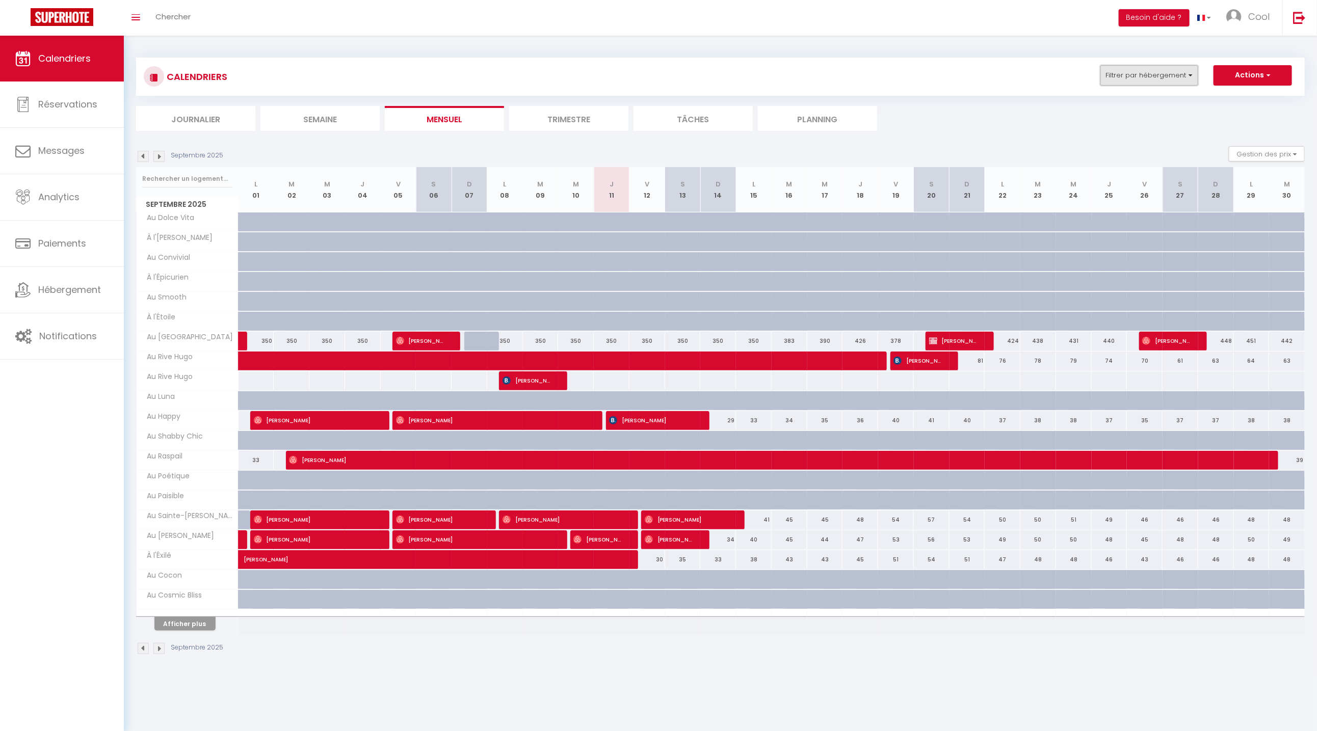
click at [1128, 69] on button "Filtrer par hébergement" at bounding box center [1149, 75] width 98 height 20
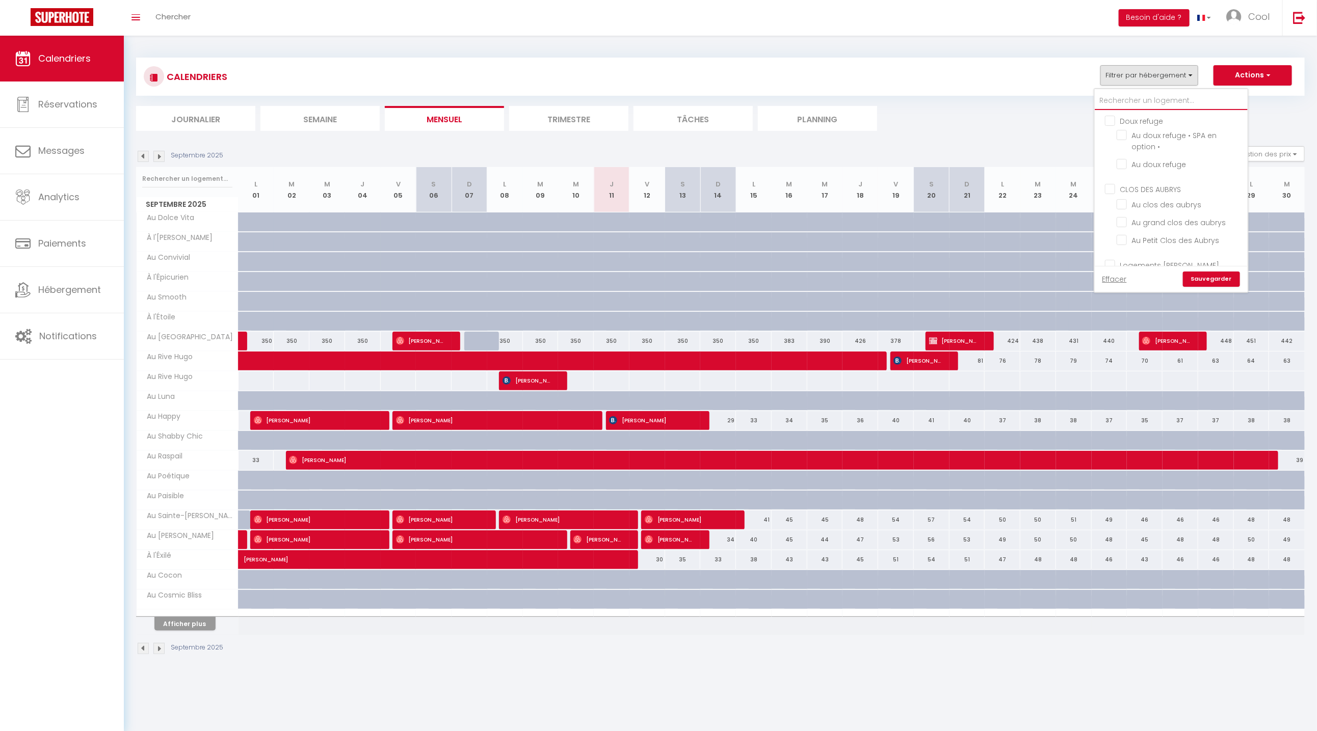
click at [1137, 102] on input "text" at bounding box center [1171, 101] width 153 height 18
type input "d"
checkbox input "false"
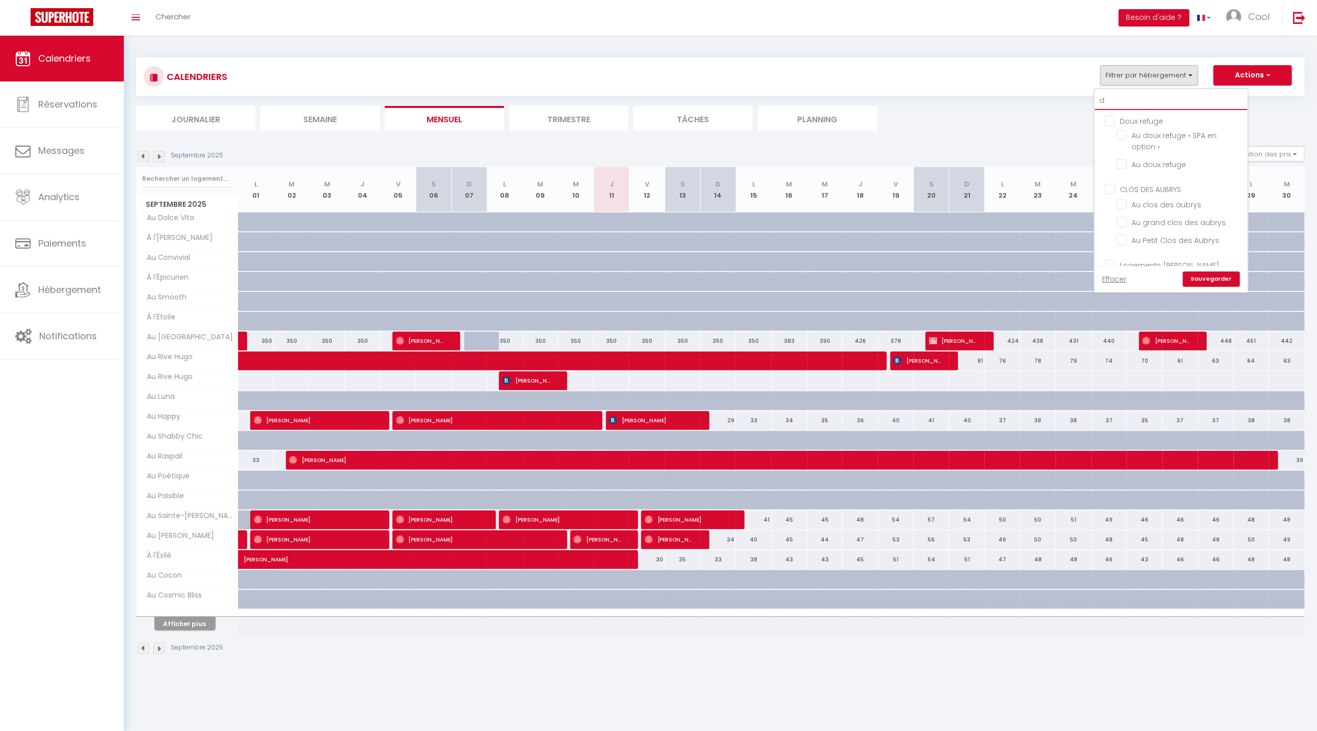
checkbox input "false"
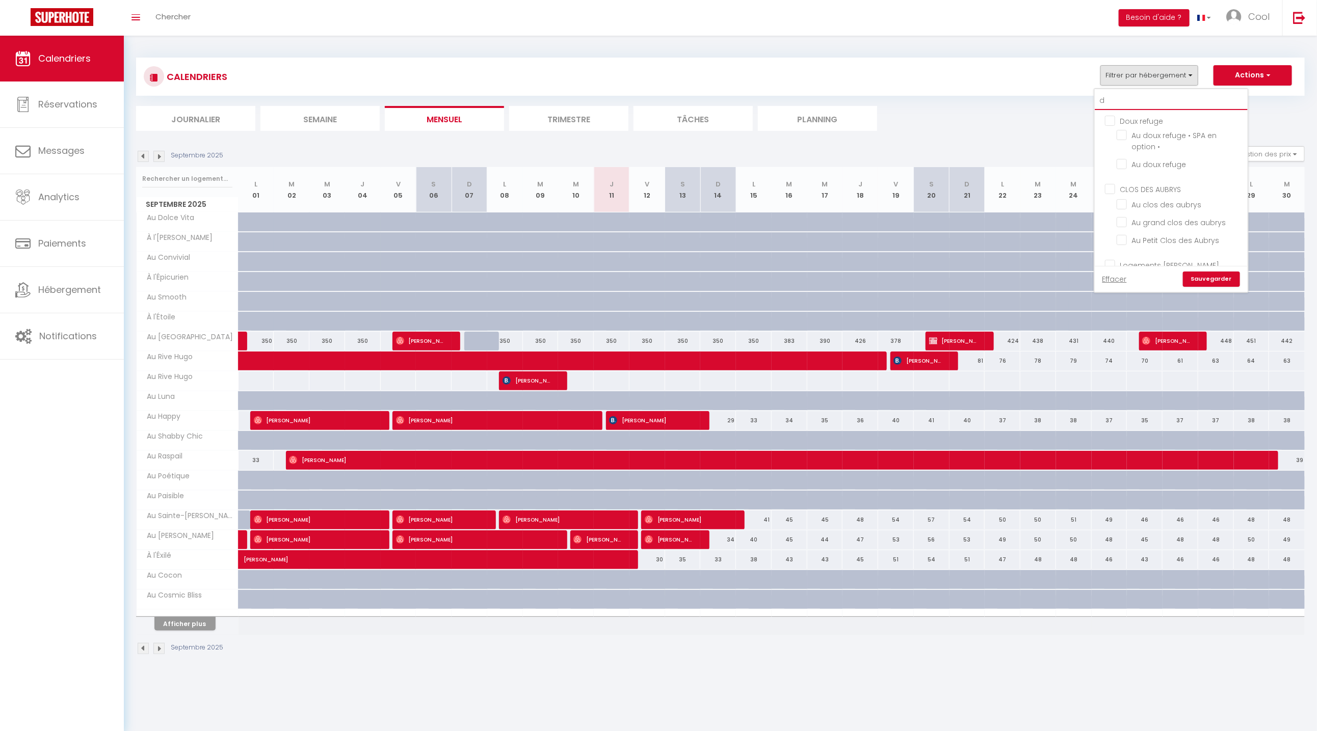
checkbox input "false"
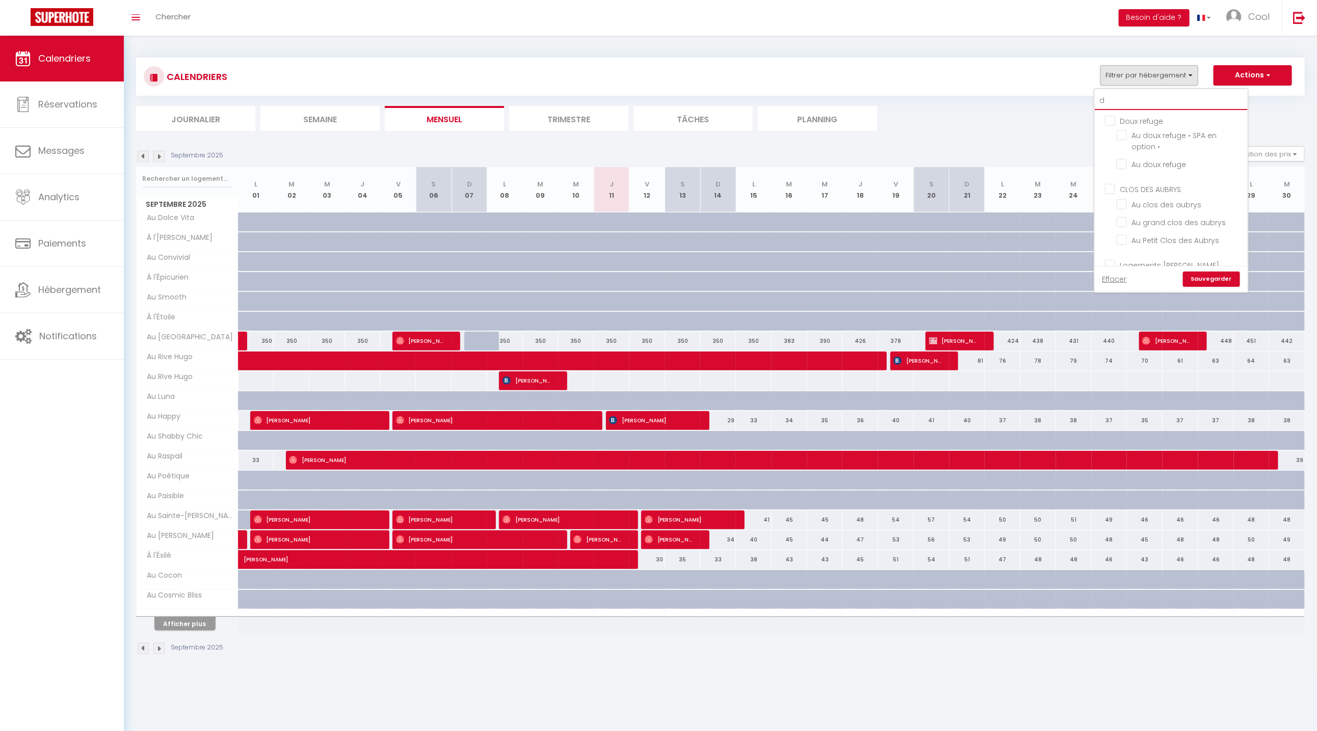
checkbox input "false"
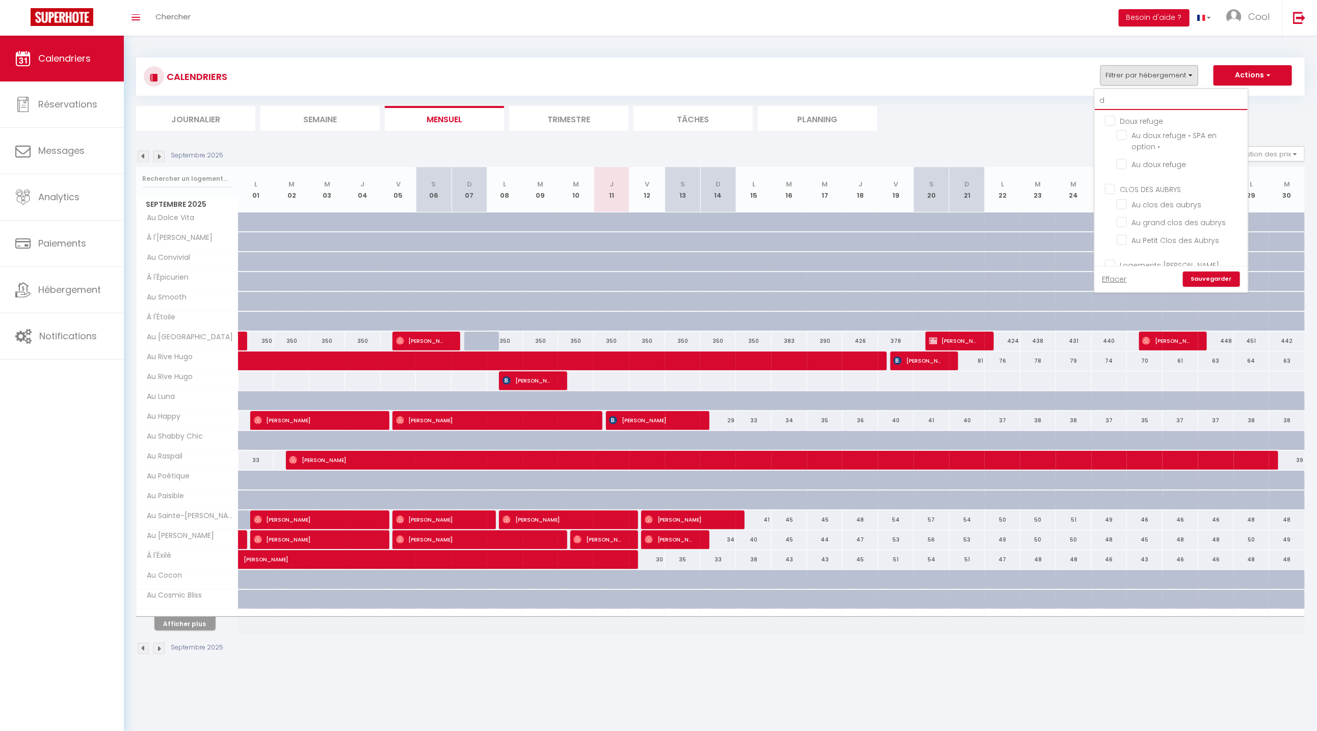
checkbox input "false"
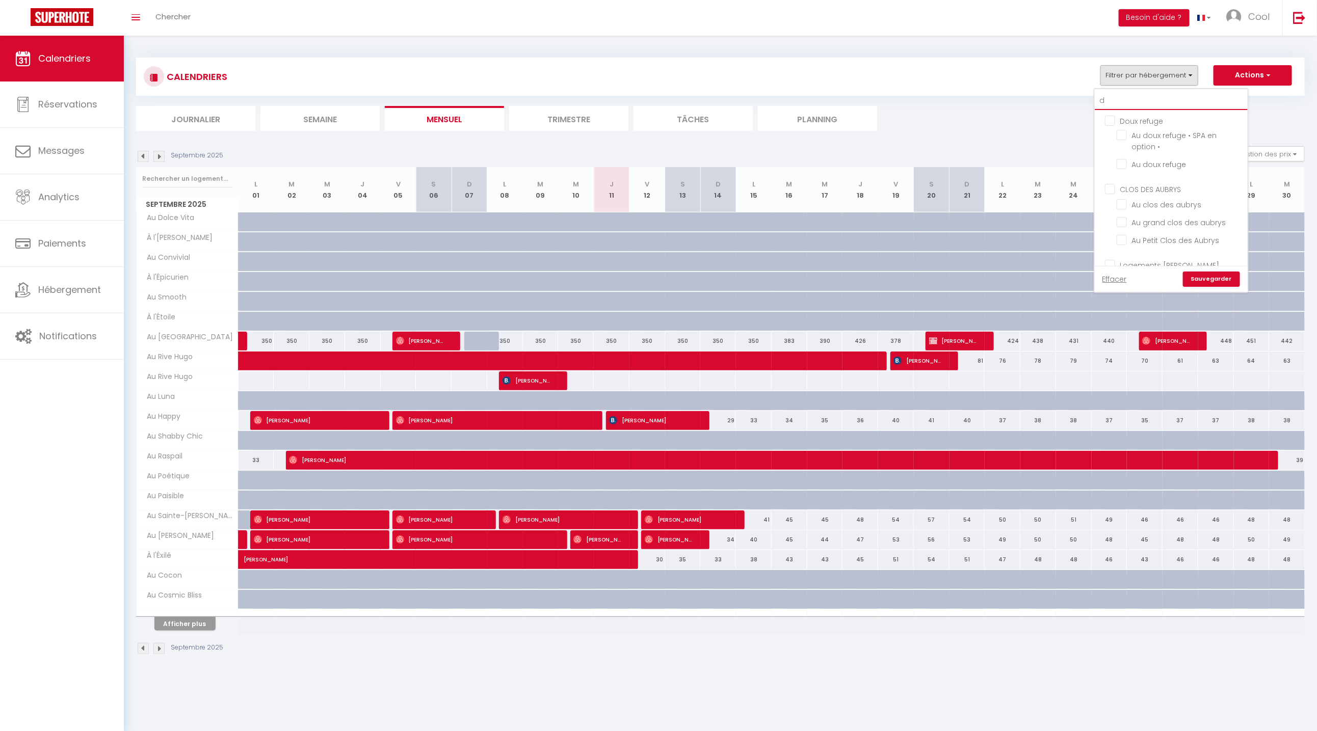
checkbox input "false"
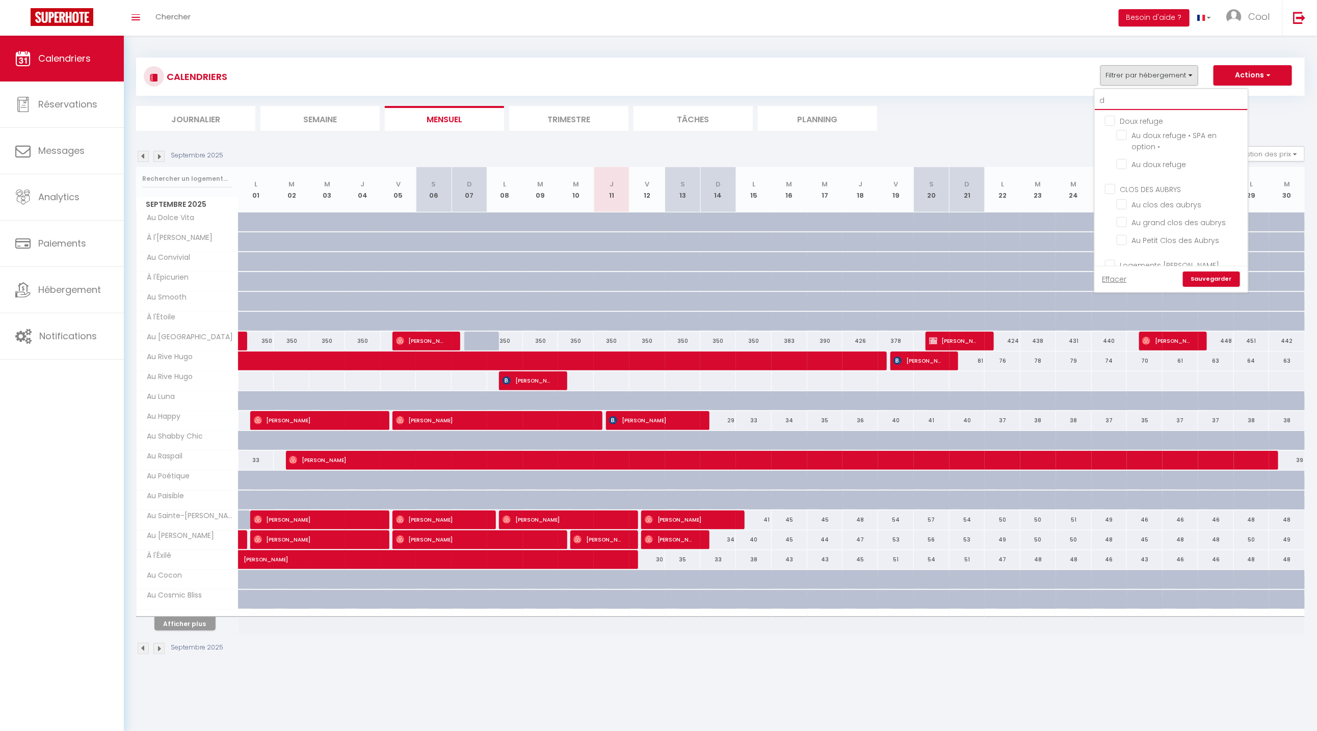
checkbox input "false"
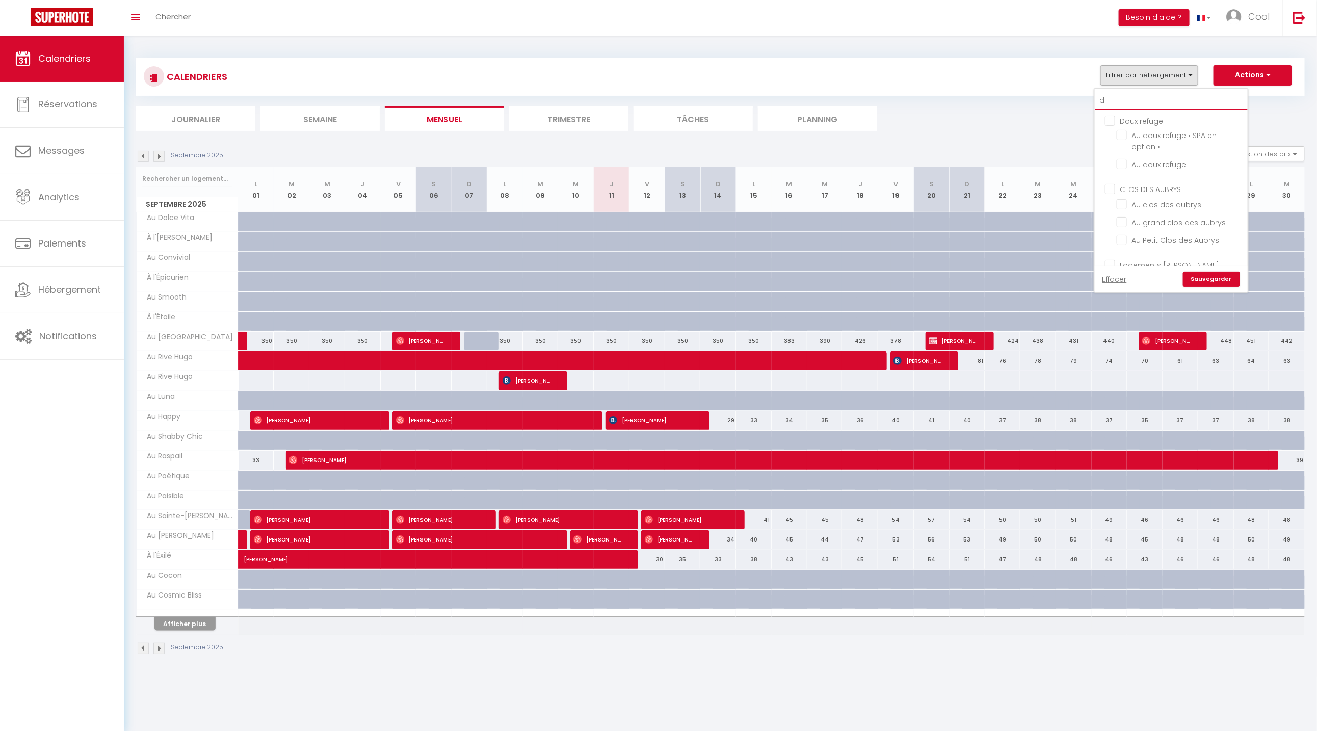
checkbox input "false"
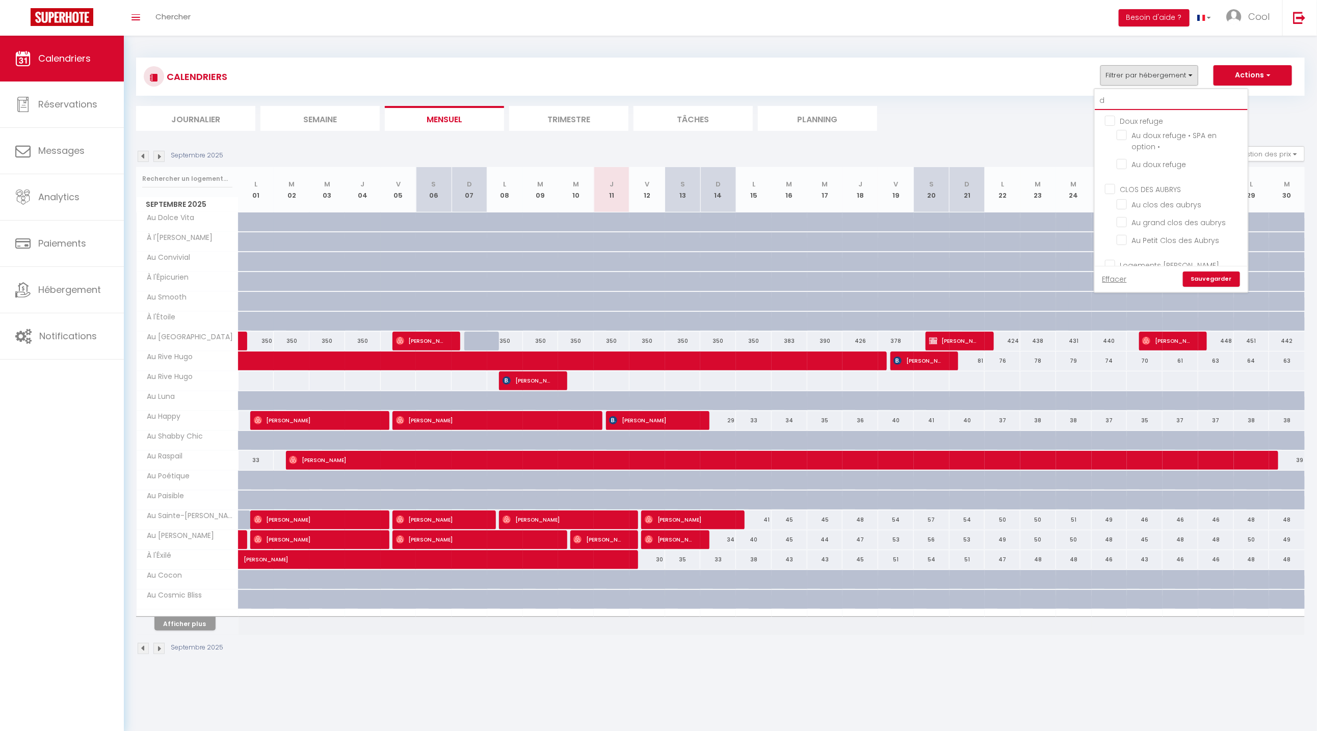
checkbox input "false"
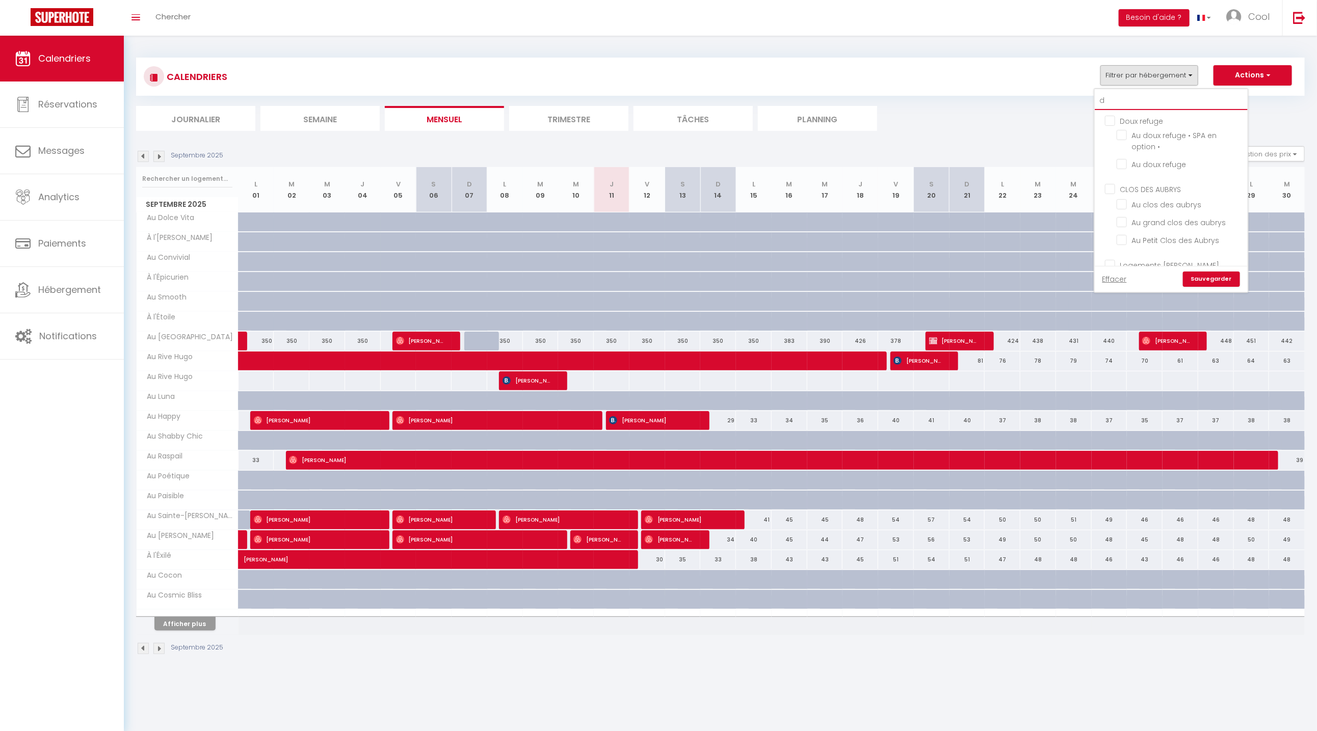
checkbox input "false"
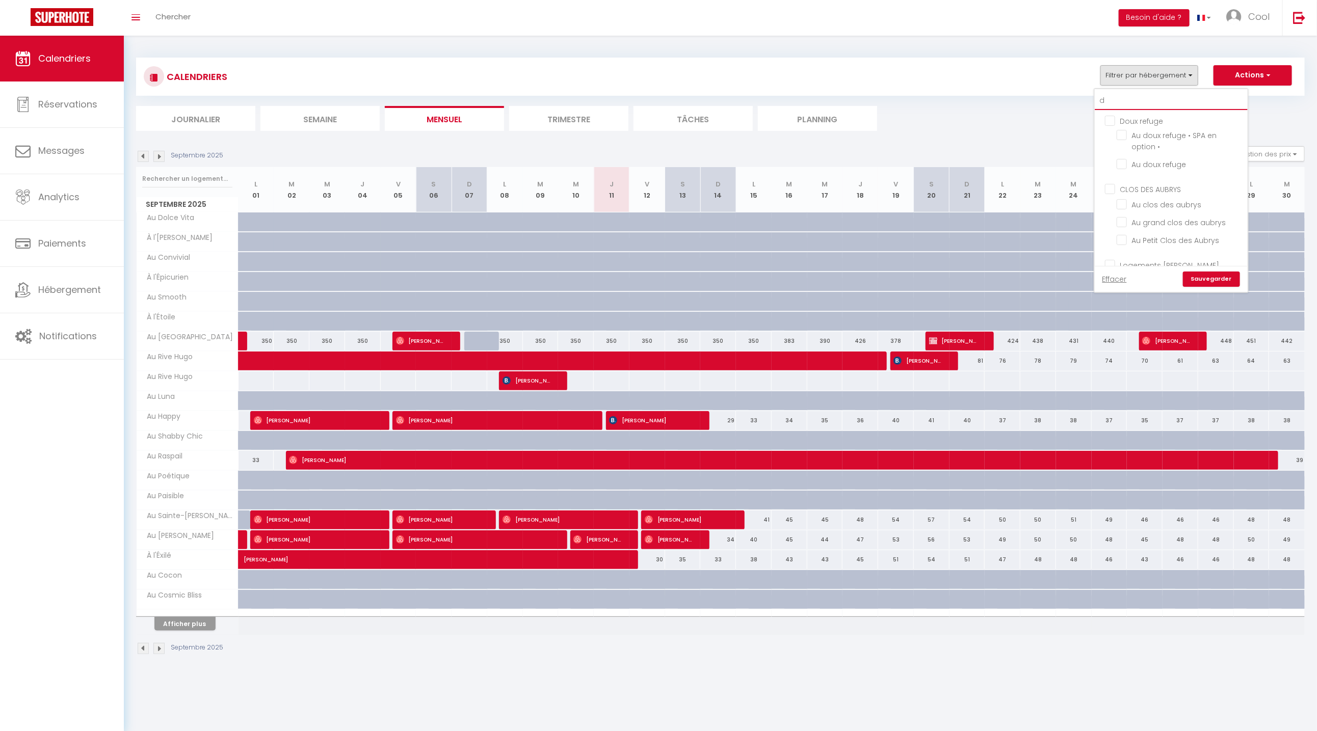
checkbox input "false"
type input "do"
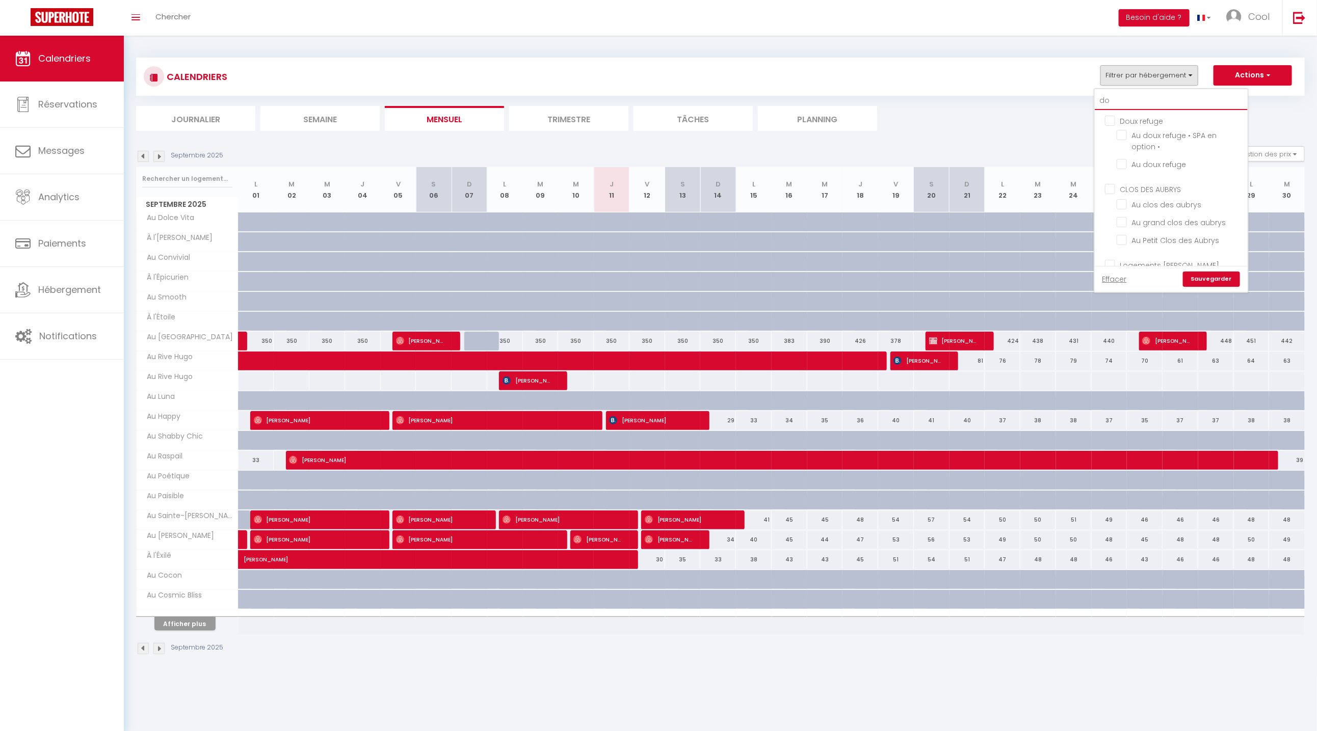
checkbox input "false"
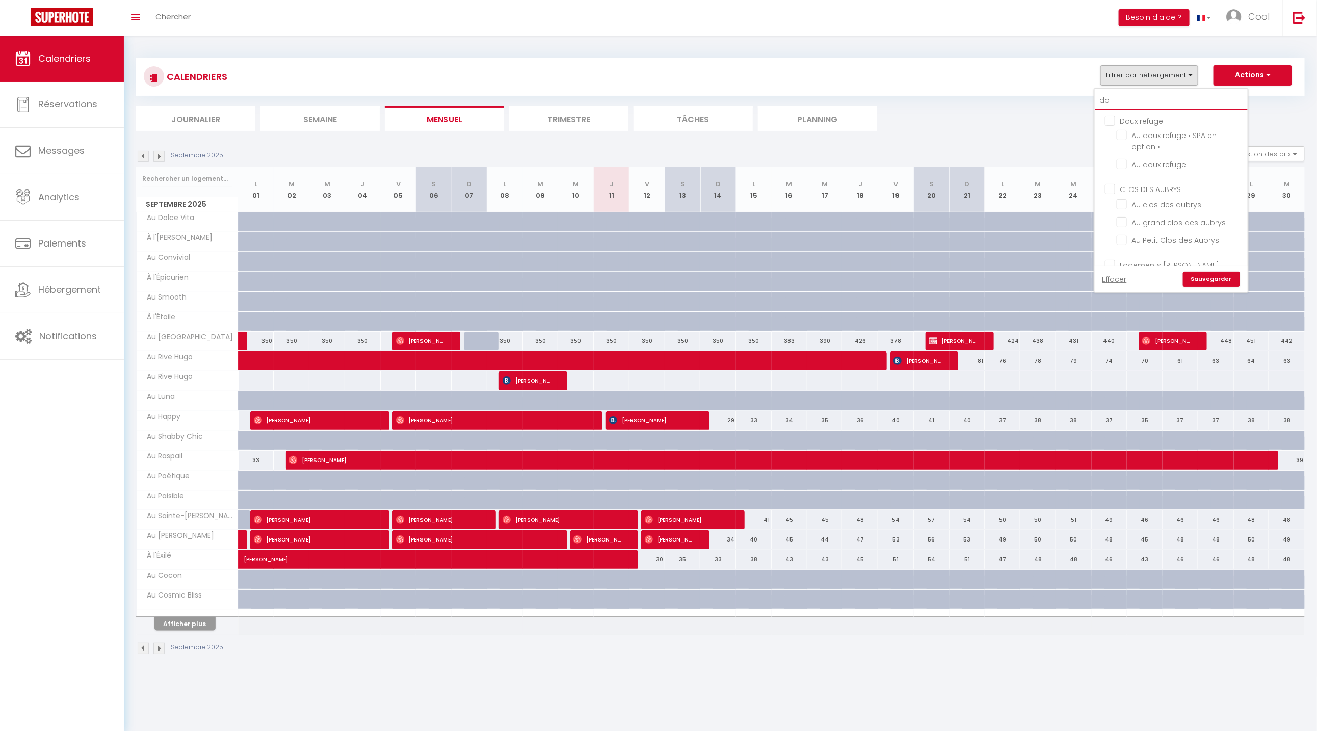
checkbox input "false"
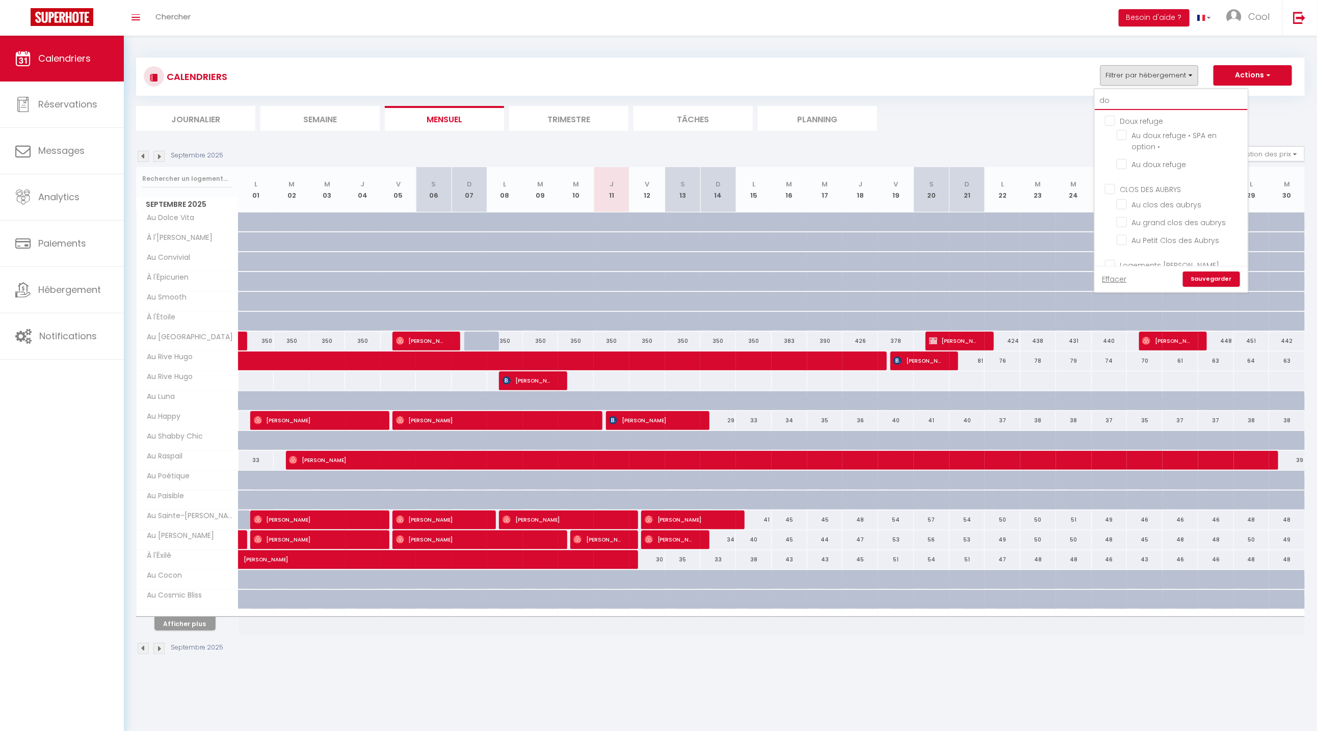
checkbox input "false"
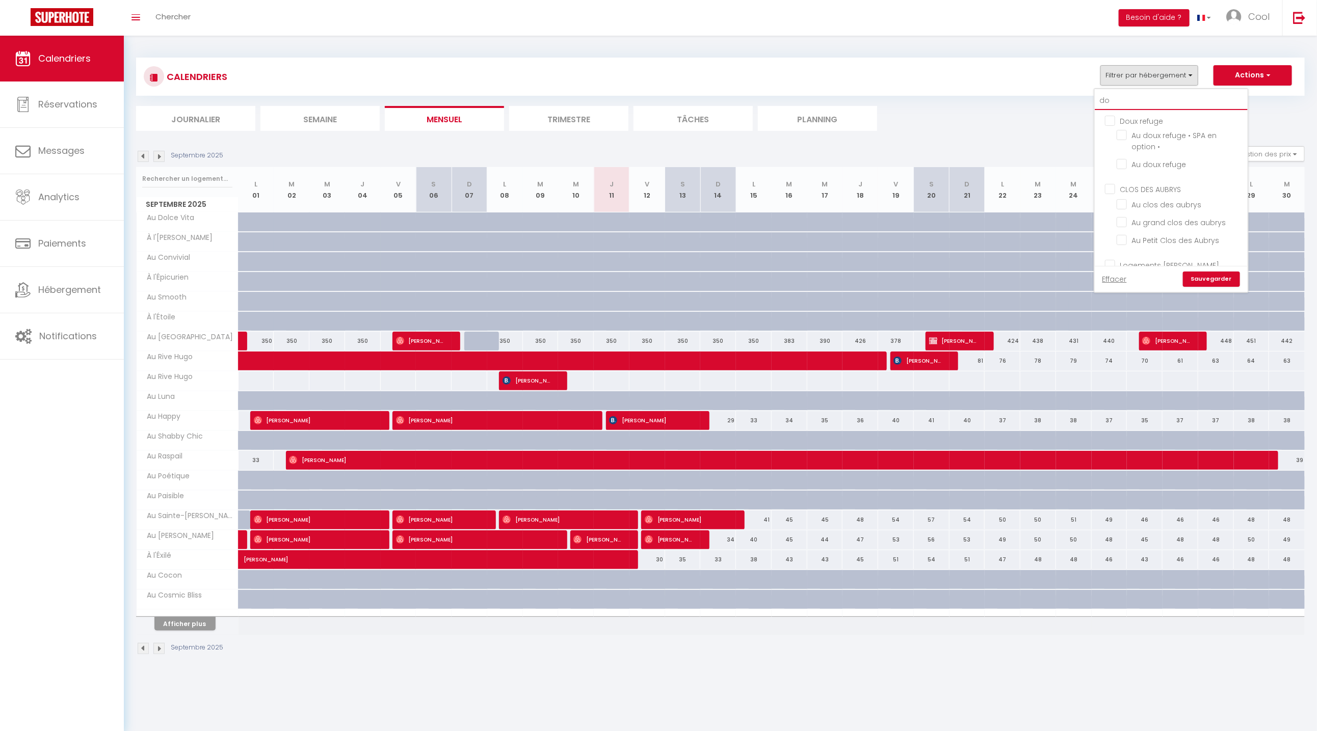
checkbox input "false"
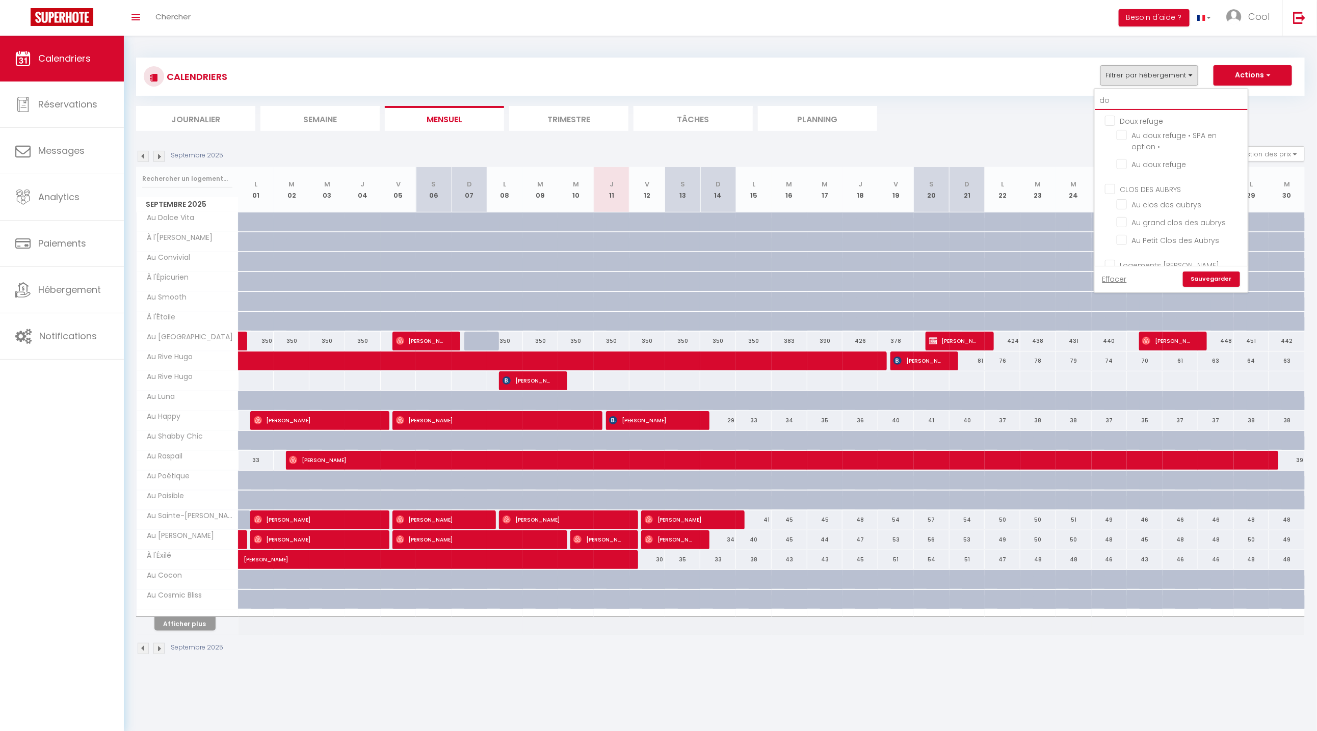
checkbox input "false"
type input "dou"
checkbox input "false"
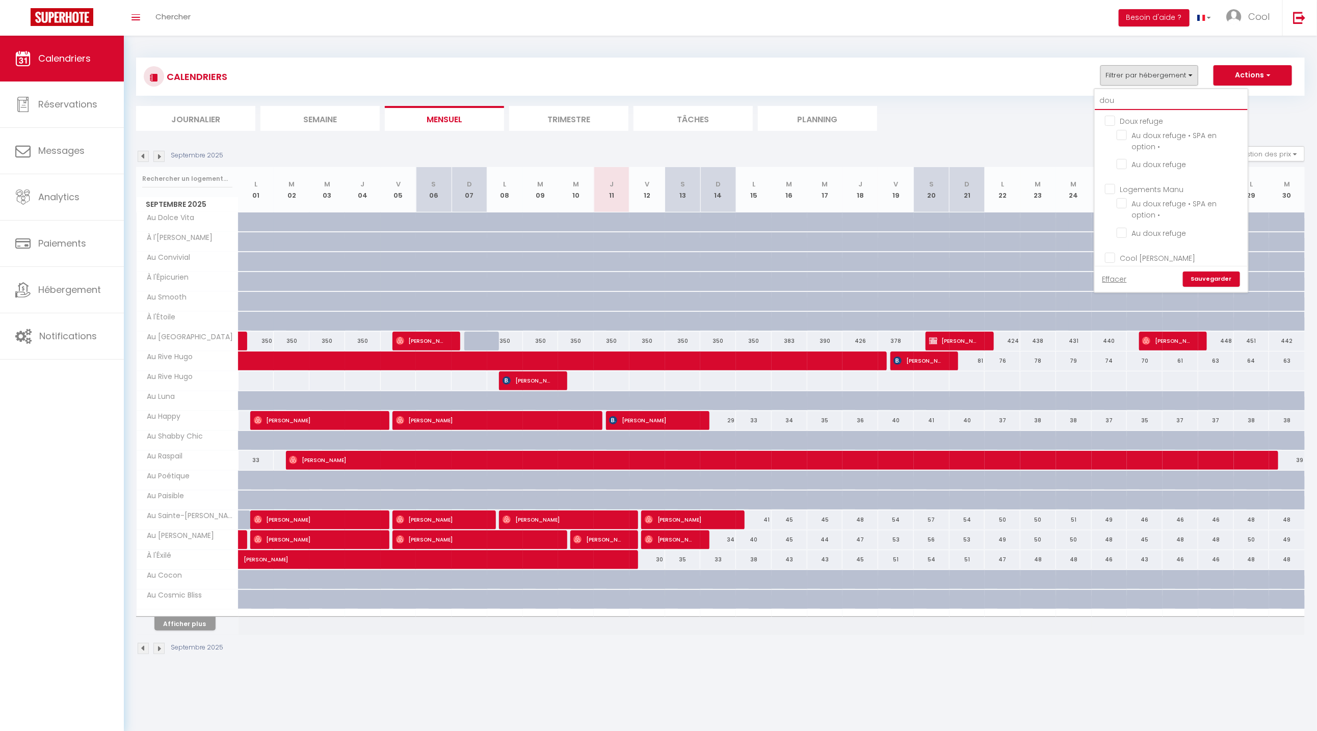
checkbox input "false"
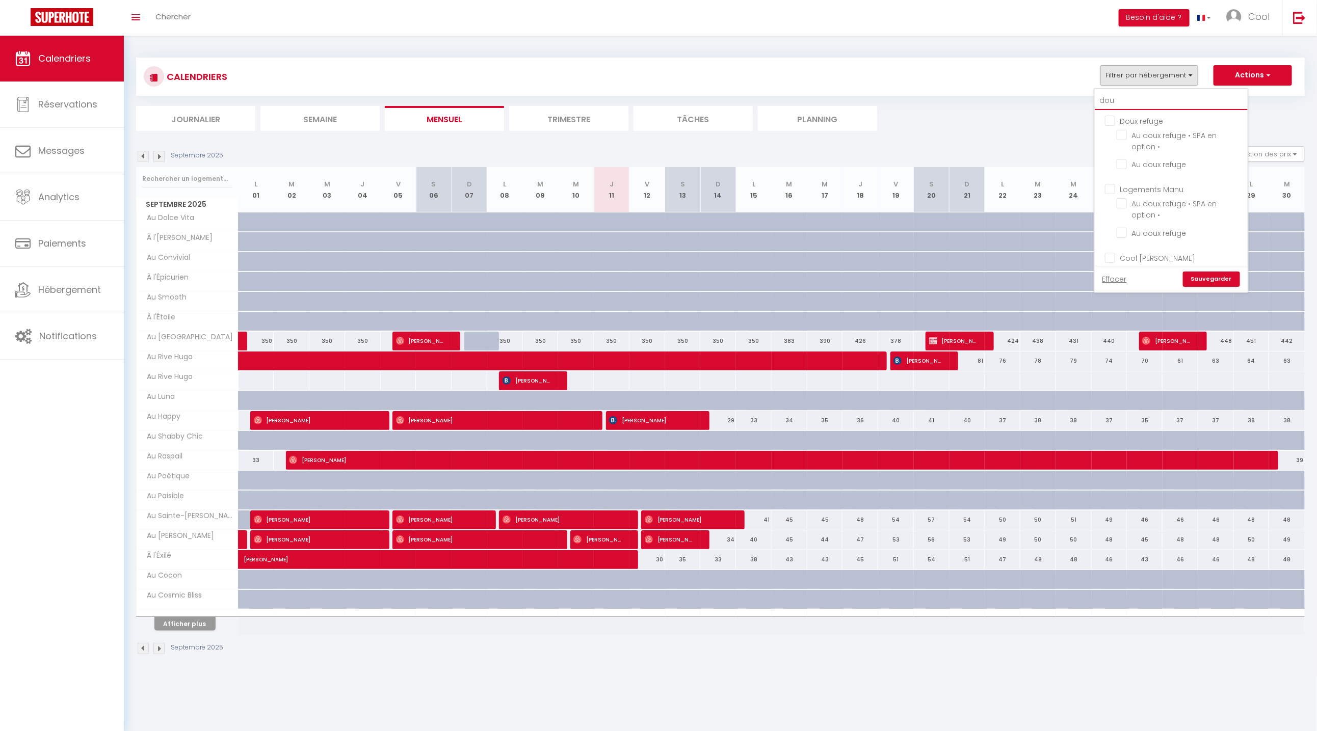
checkbox input "false"
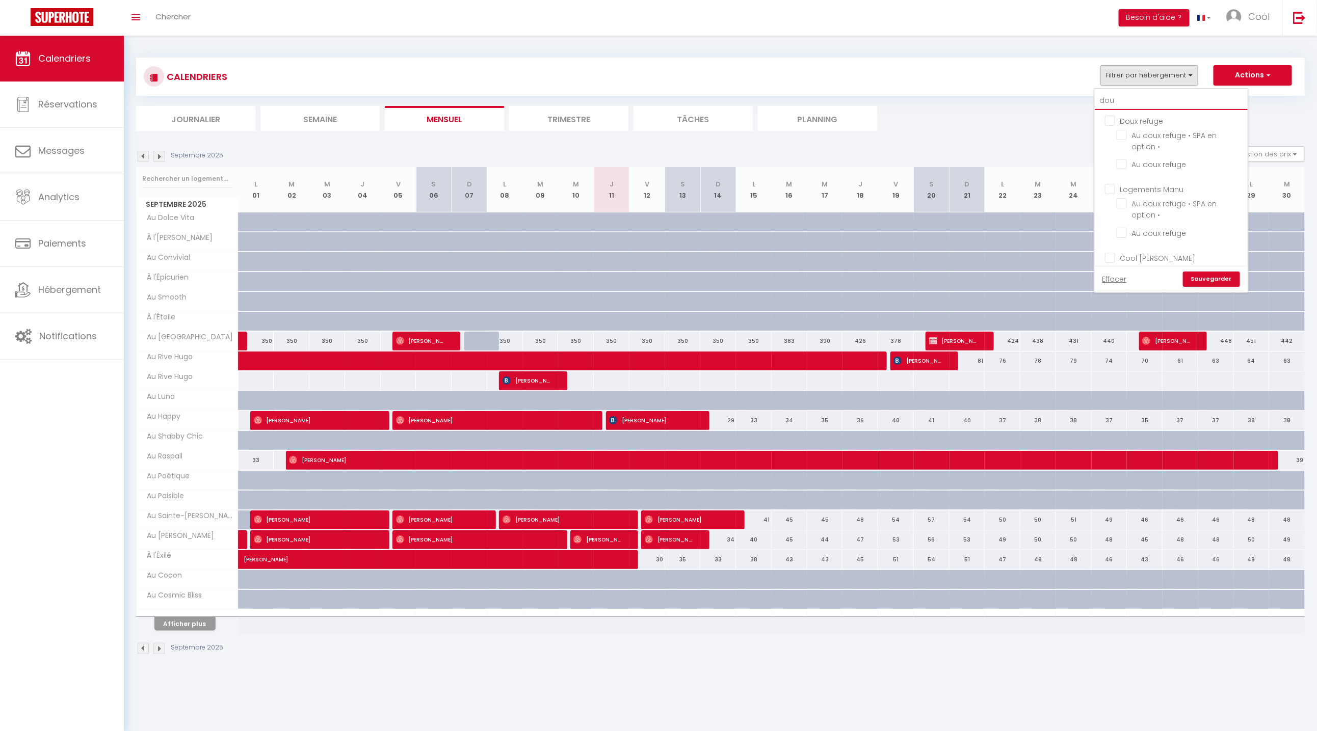
checkbox input "false"
type input "doux"
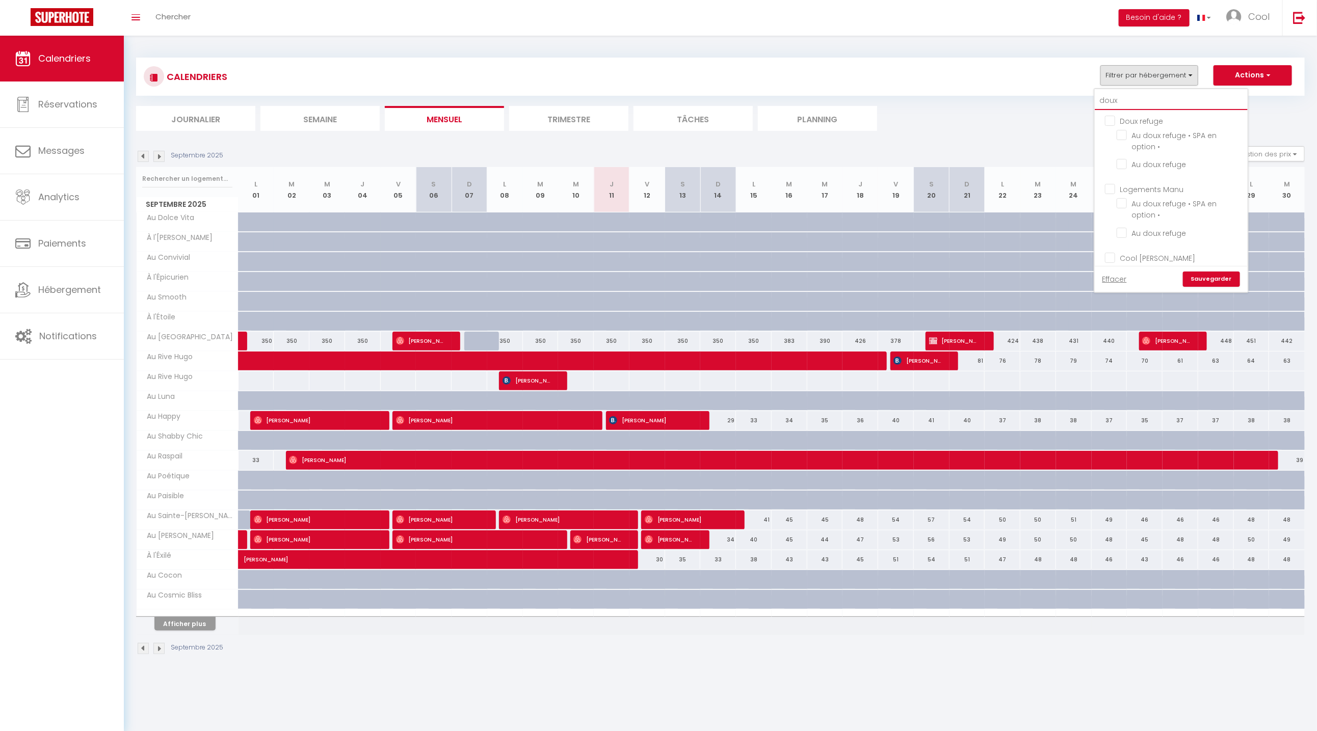
checkbox input "false"
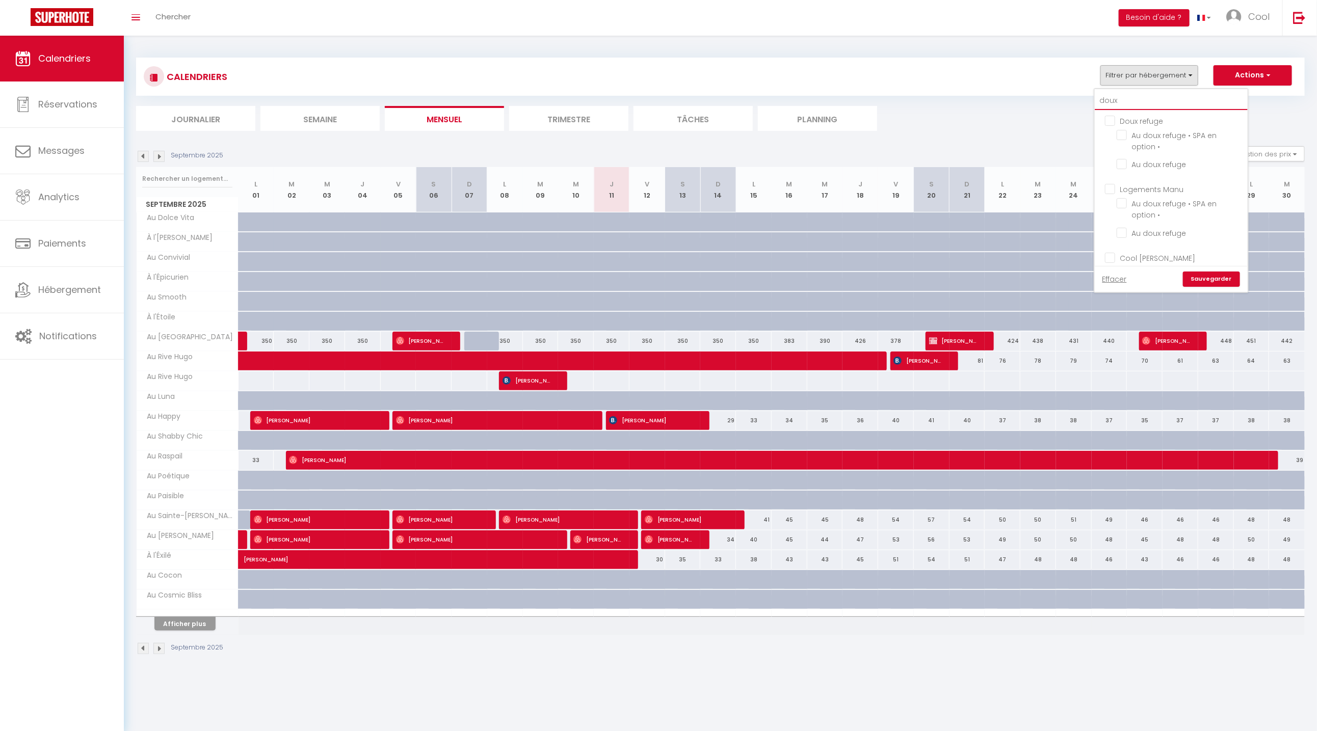
checkbox input "false"
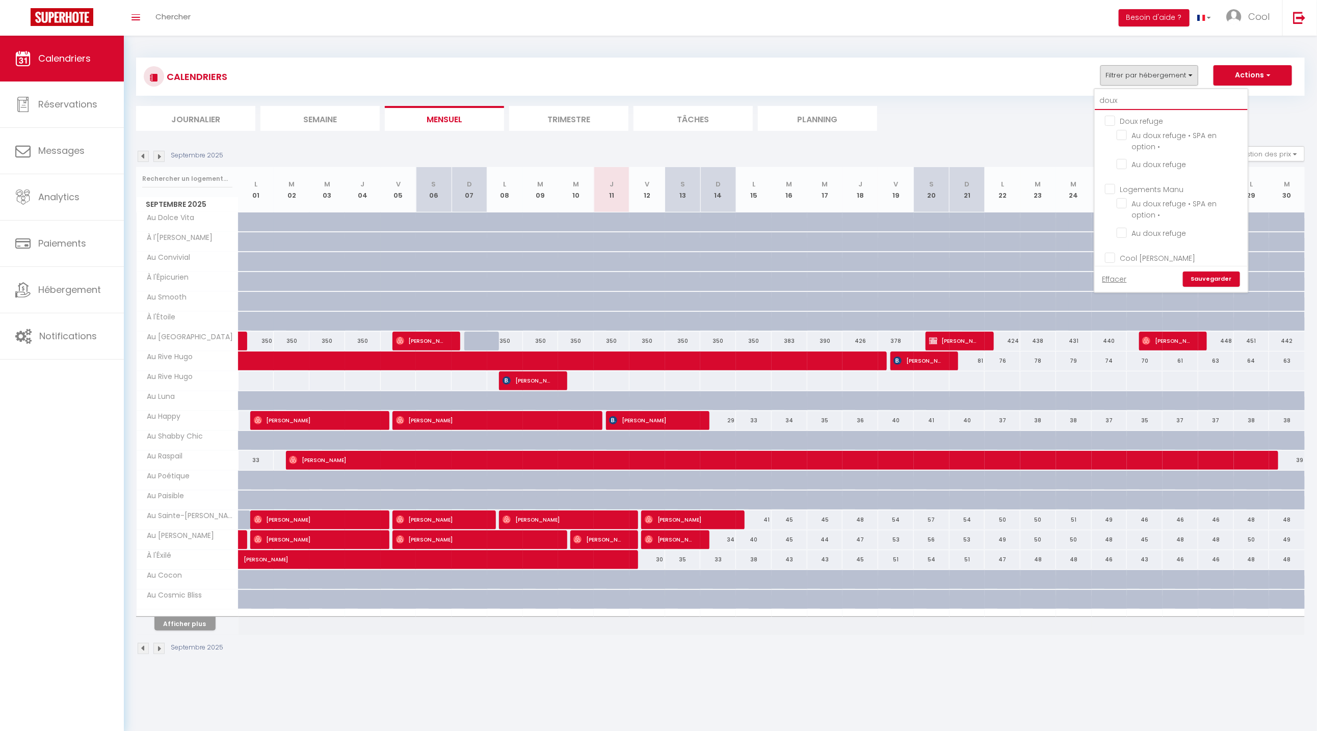
checkbox input "false"
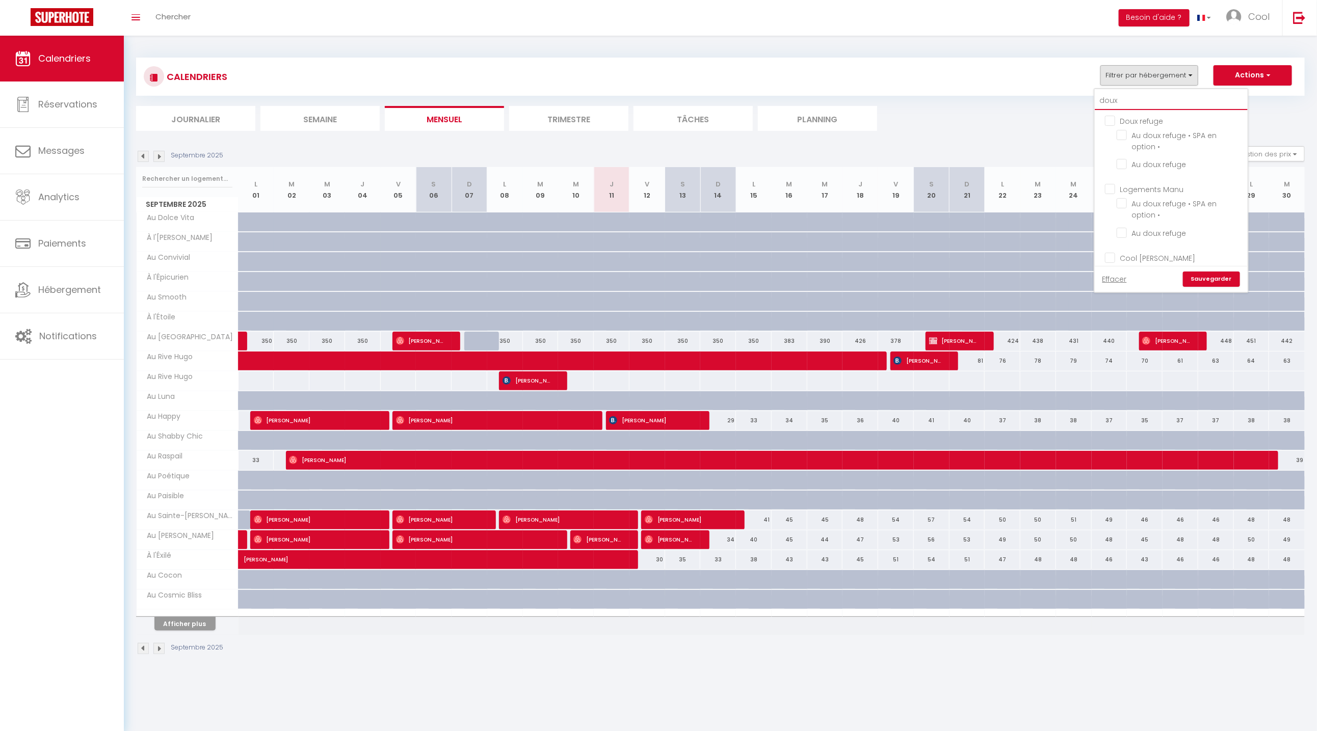
checkbox input "false"
type input "doux"
checkbox input "false"
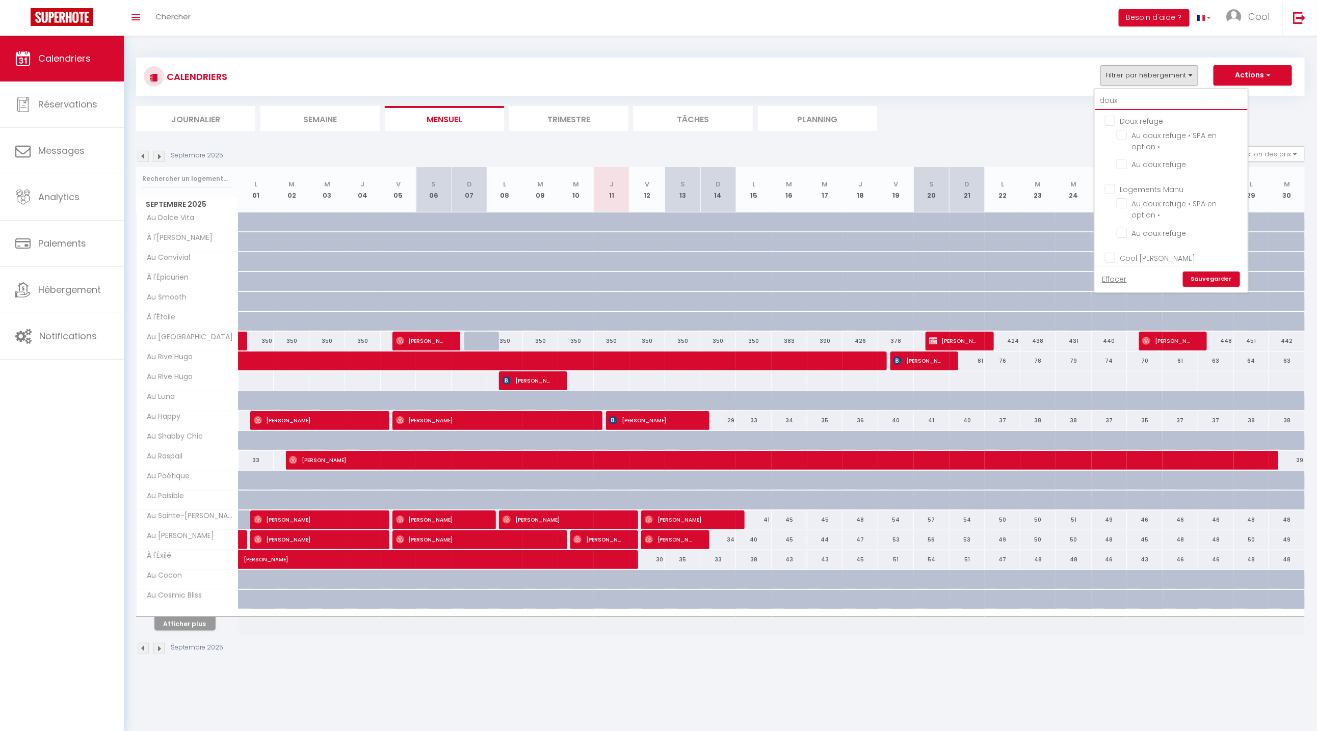
checkbox input "false"
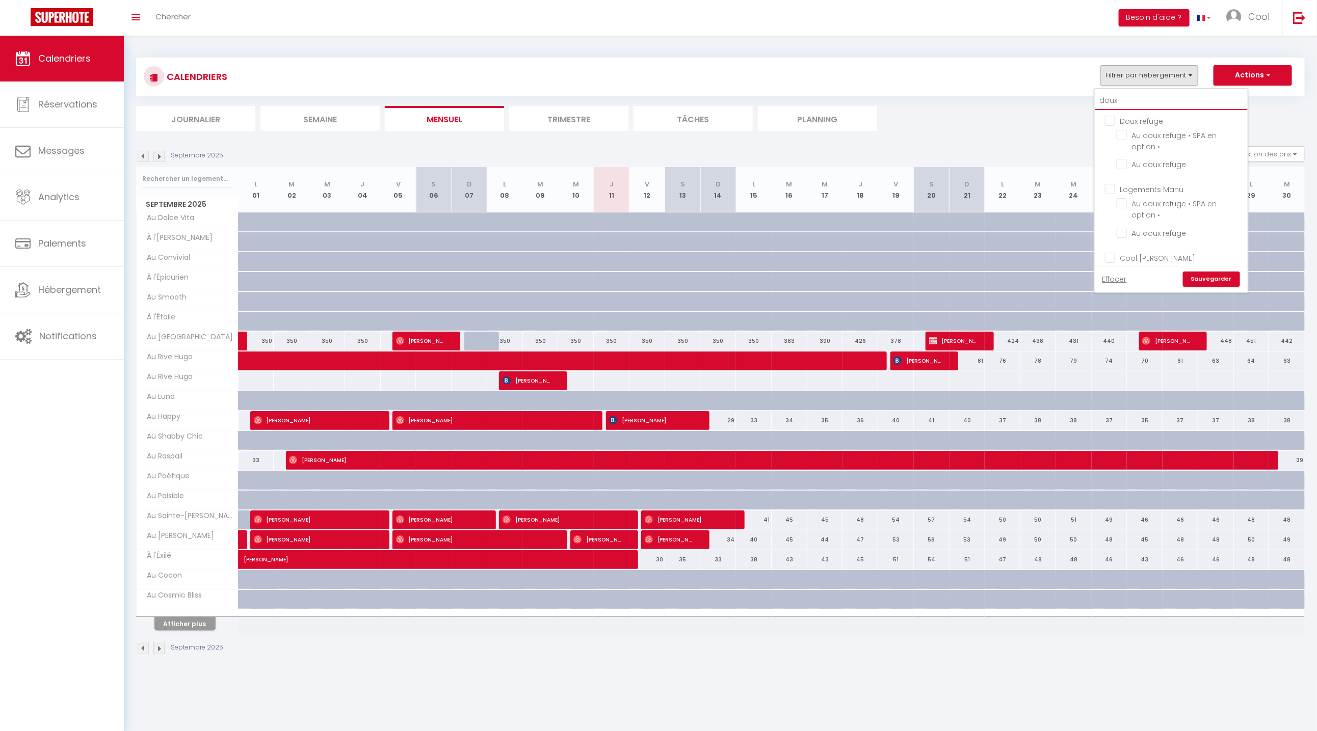
checkbox input "false"
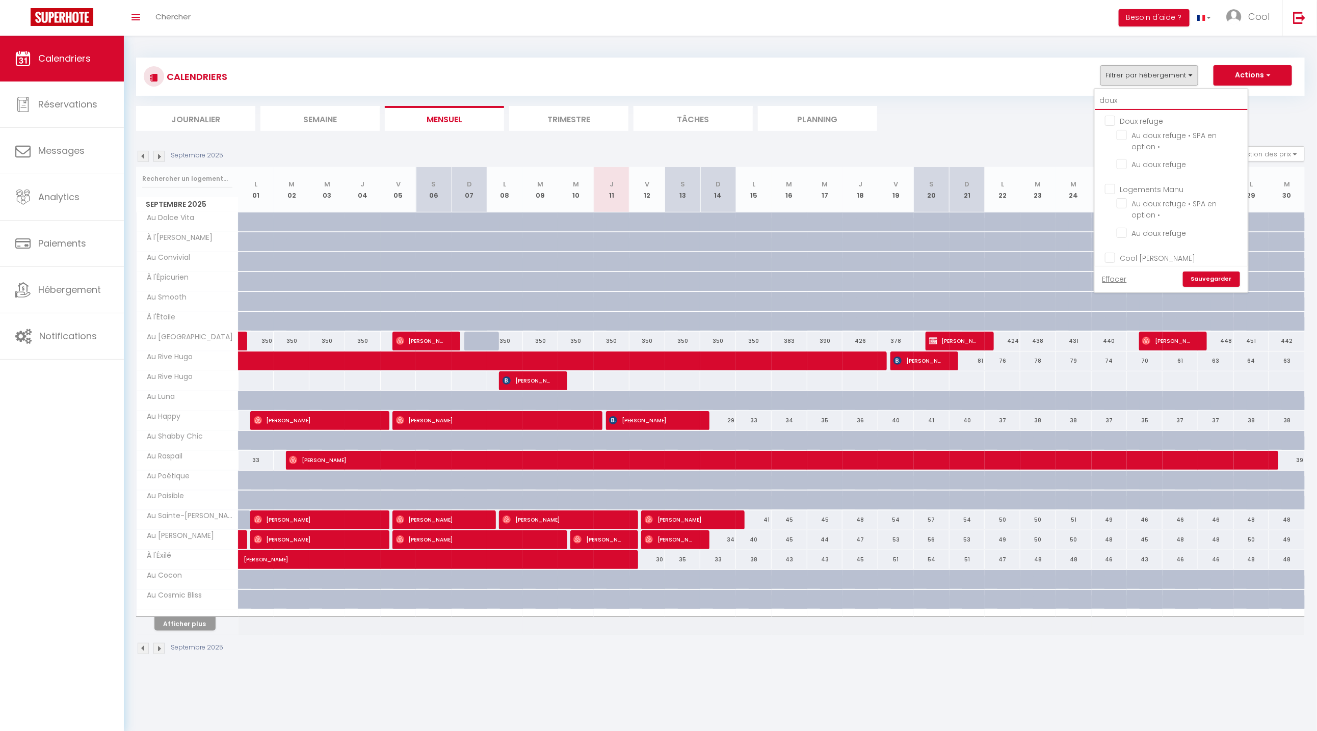
checkbox input "false"
type input "doux r"
checkbox input "false"
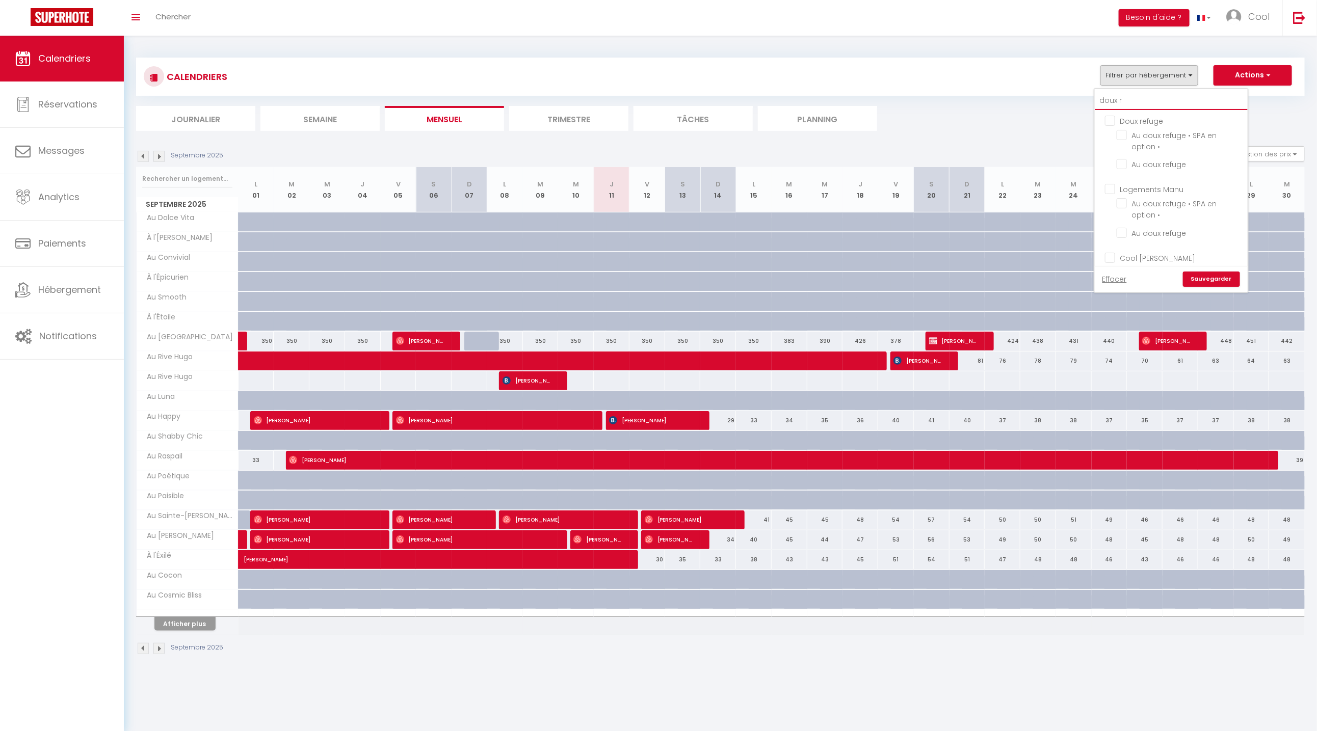
checkbox input "false"
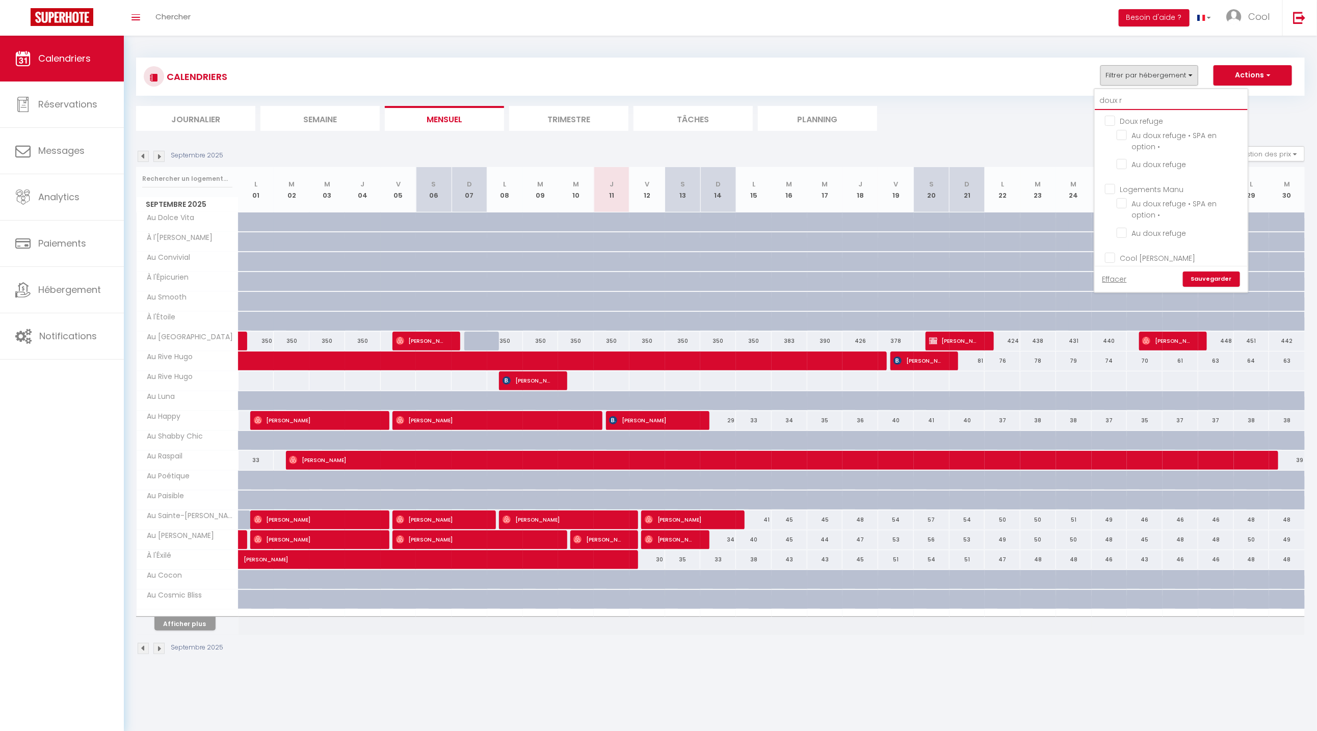
checkbox input "false"
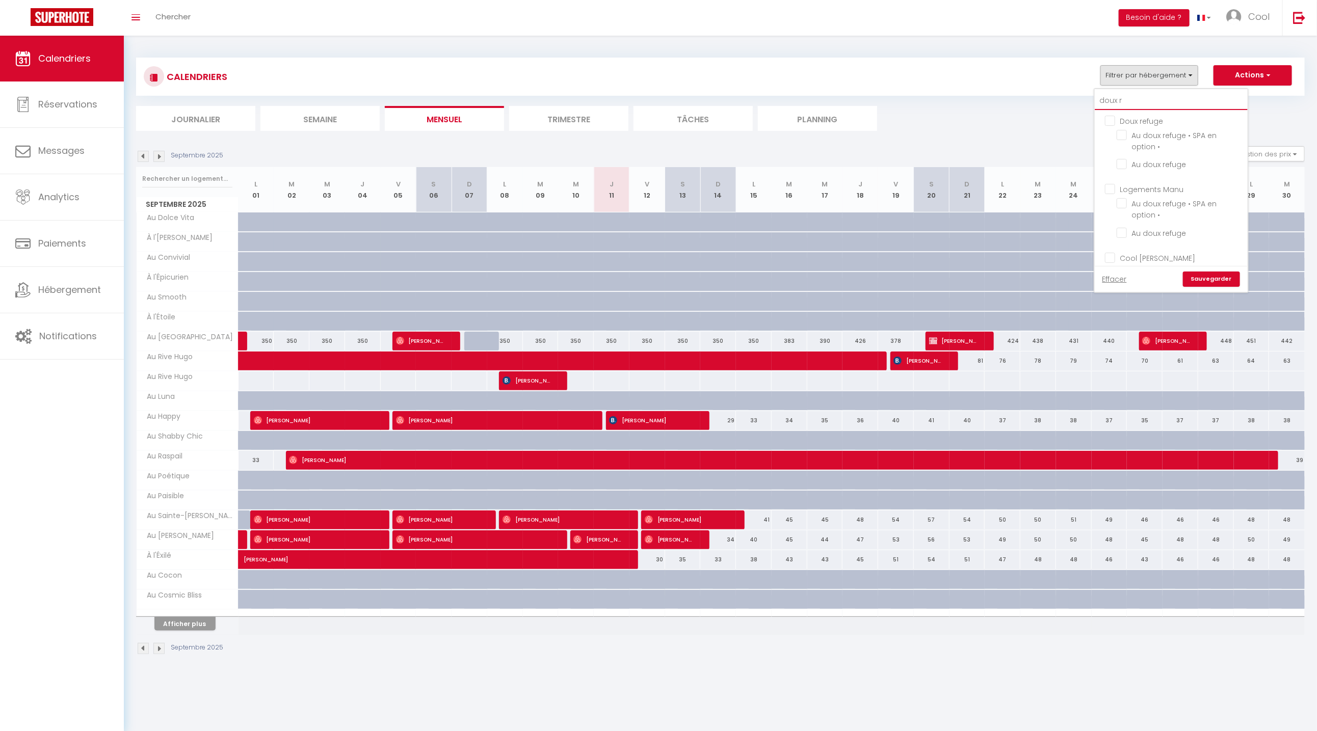
type input "doux r"
click at [1108, 259] on input "Cool [PERSON_NAME]" at bounding box center [1181, 257] width 153 height 10
checkbox input "true"
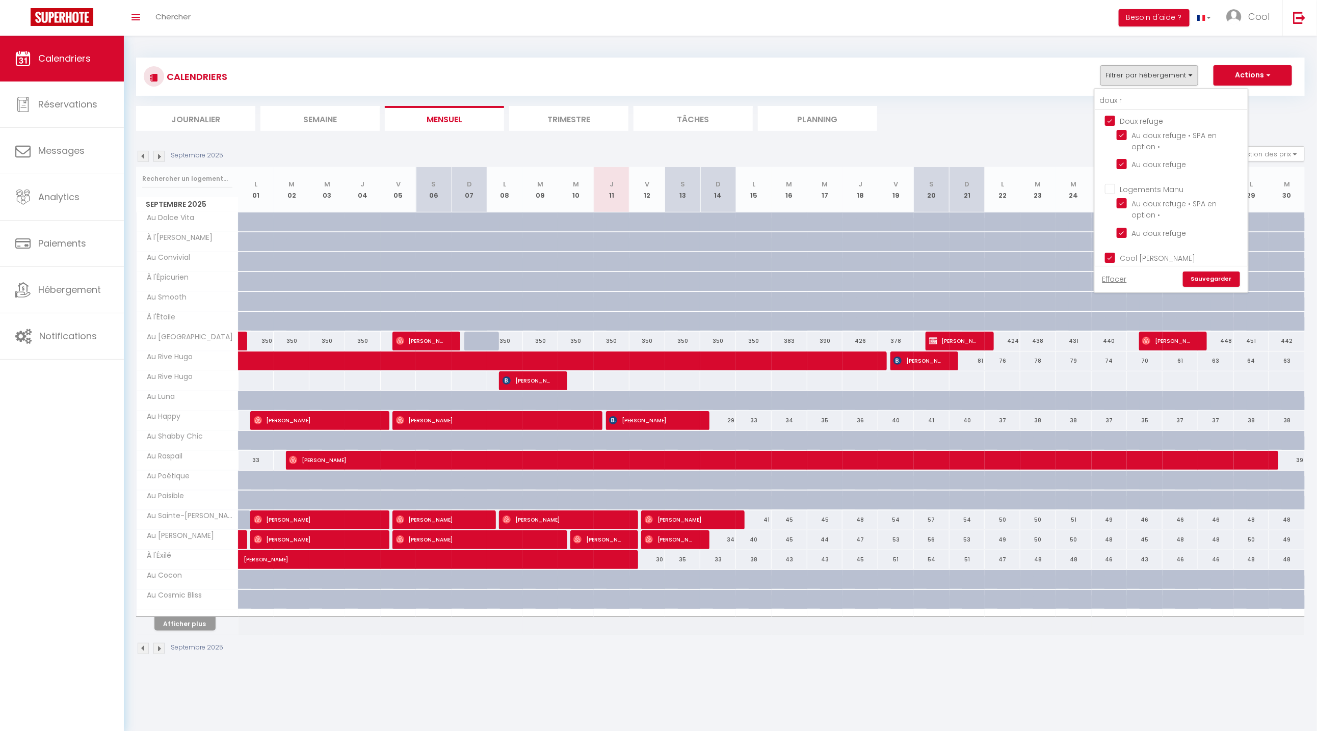
checkbox input "true"
checkbox input "false"
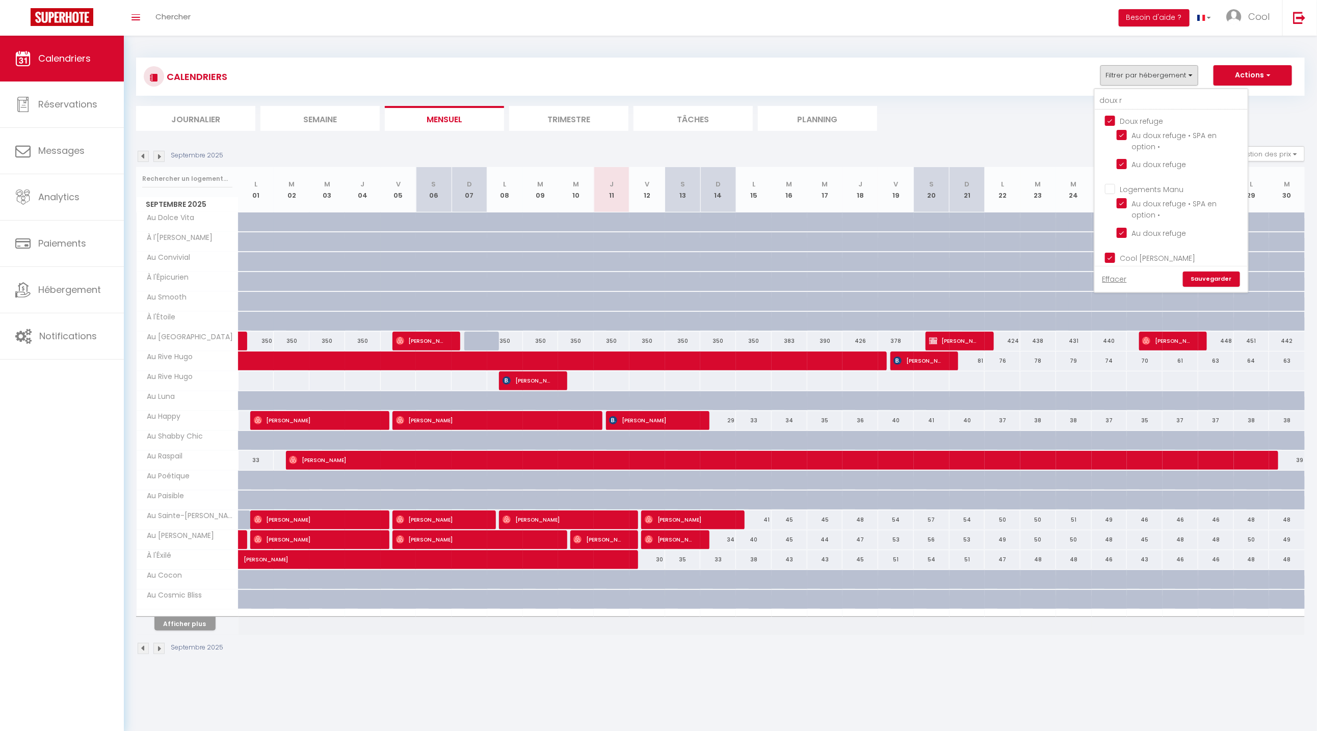
checkbox input "false"
checkbox input "true"
click at [1211, 279] on link "Sauvegarder" at bounding box center [1211, 279] width 57 height 15
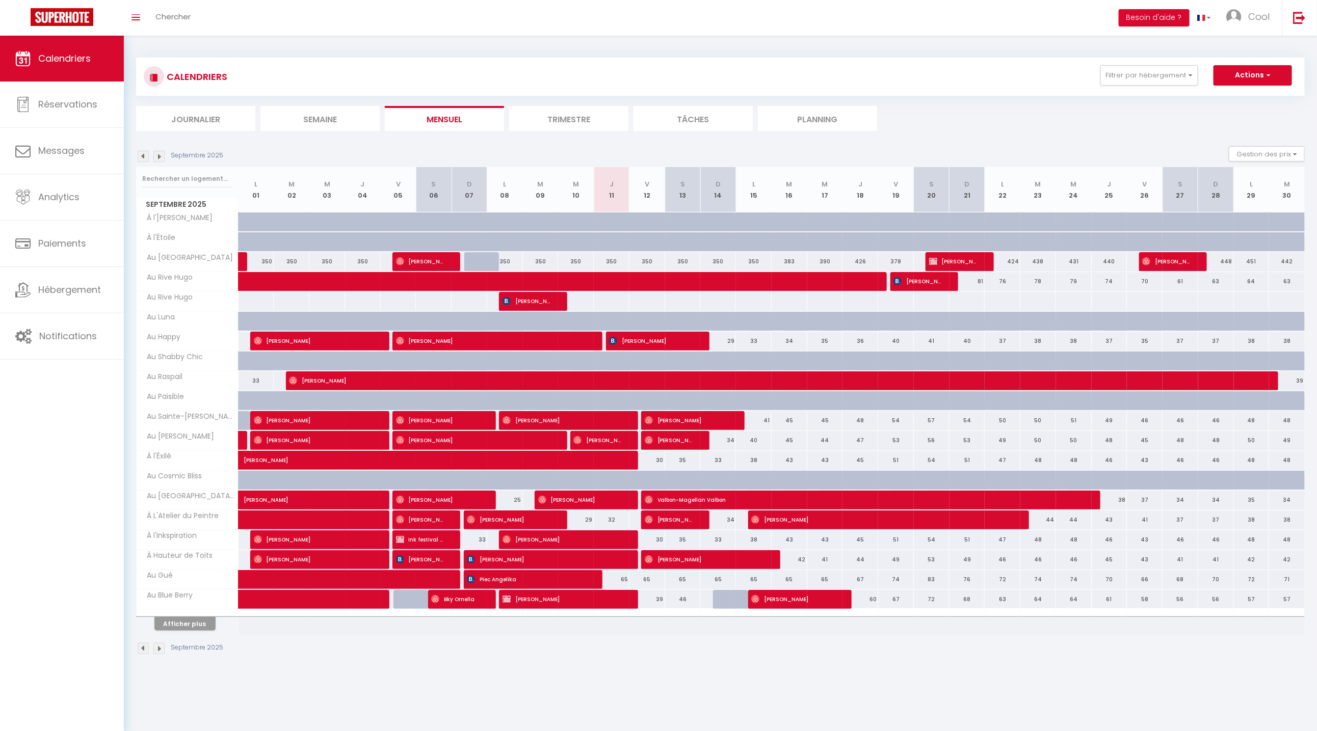
scroll to position [35, 0]
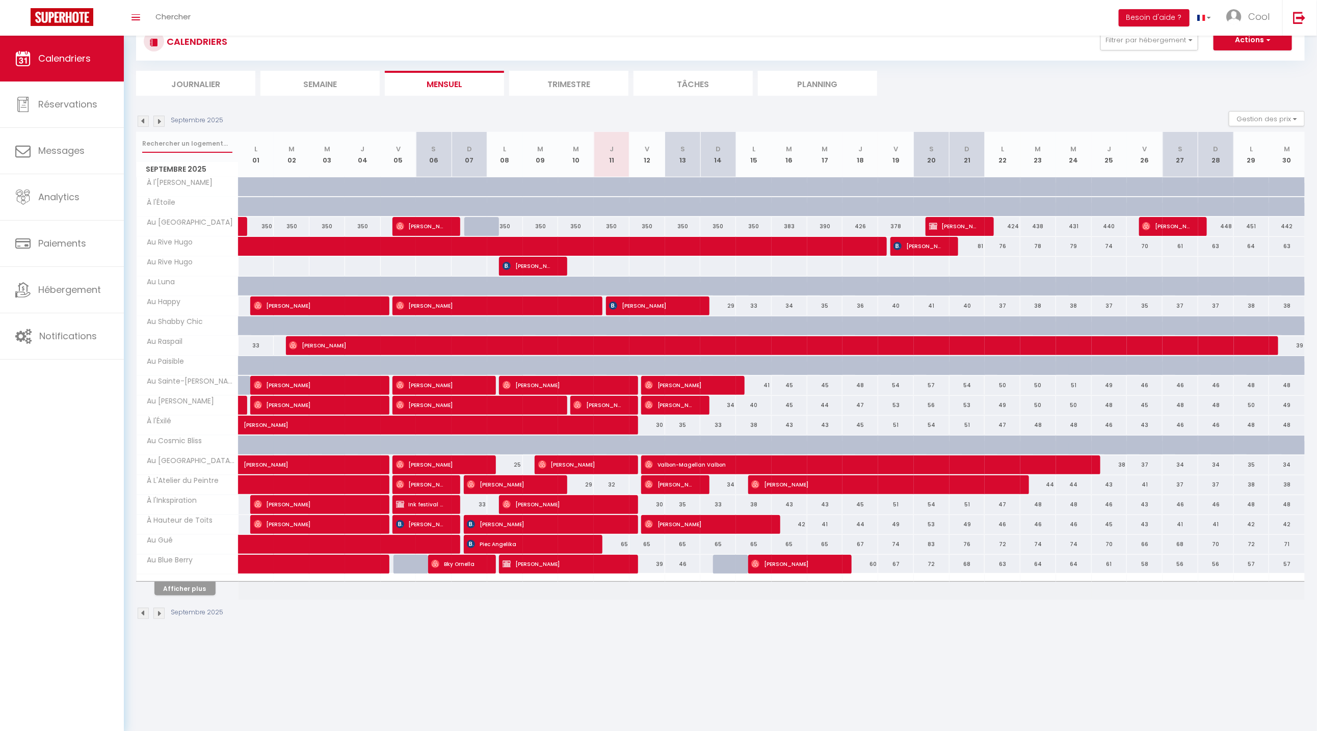
click at [185, 148] on input "text" at bounding box center [187, 144] width 90 height 18
type input "r"
select select
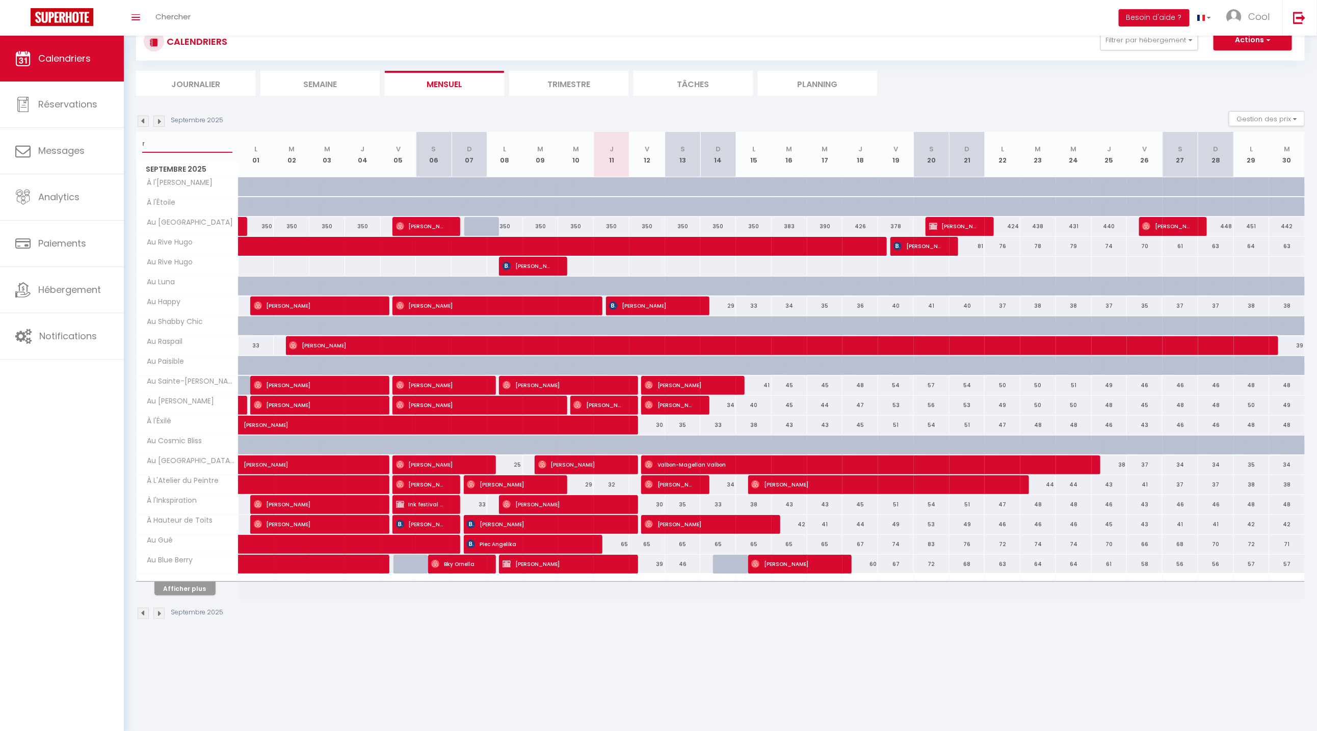
select select
type input "re"
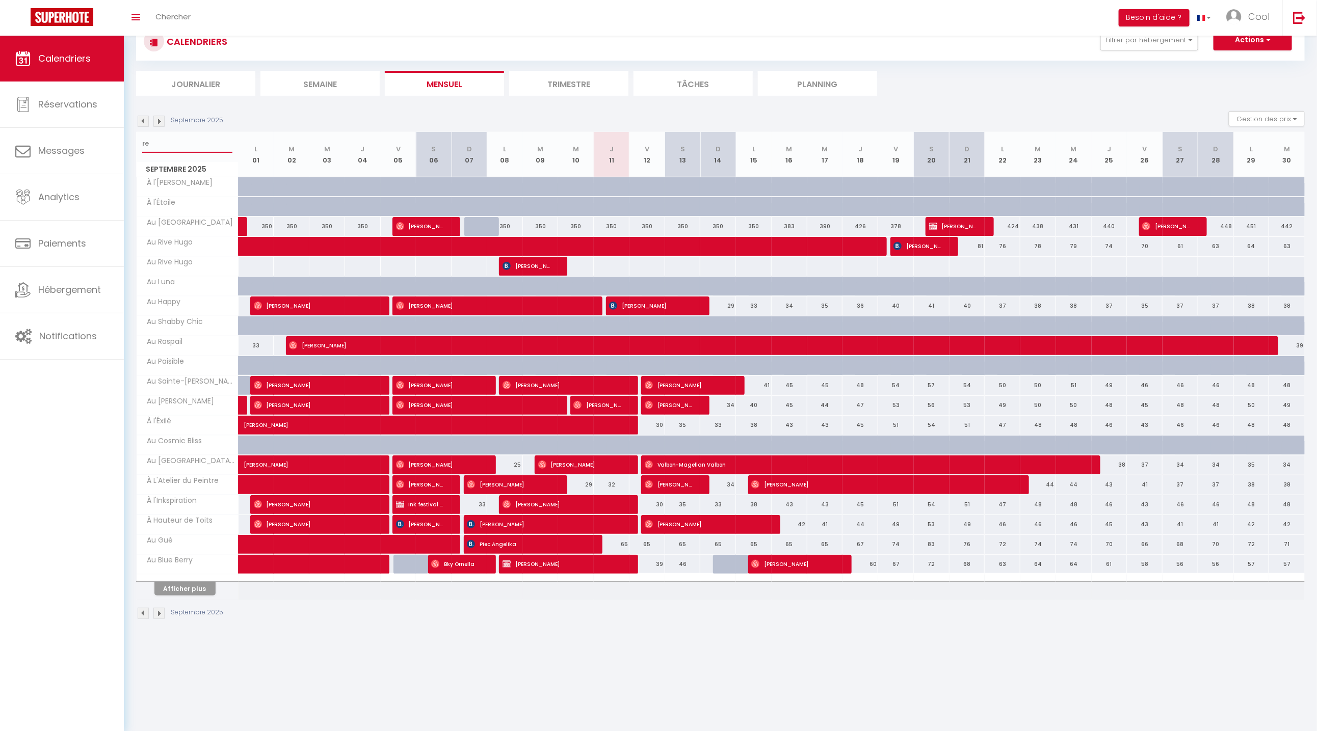
select select
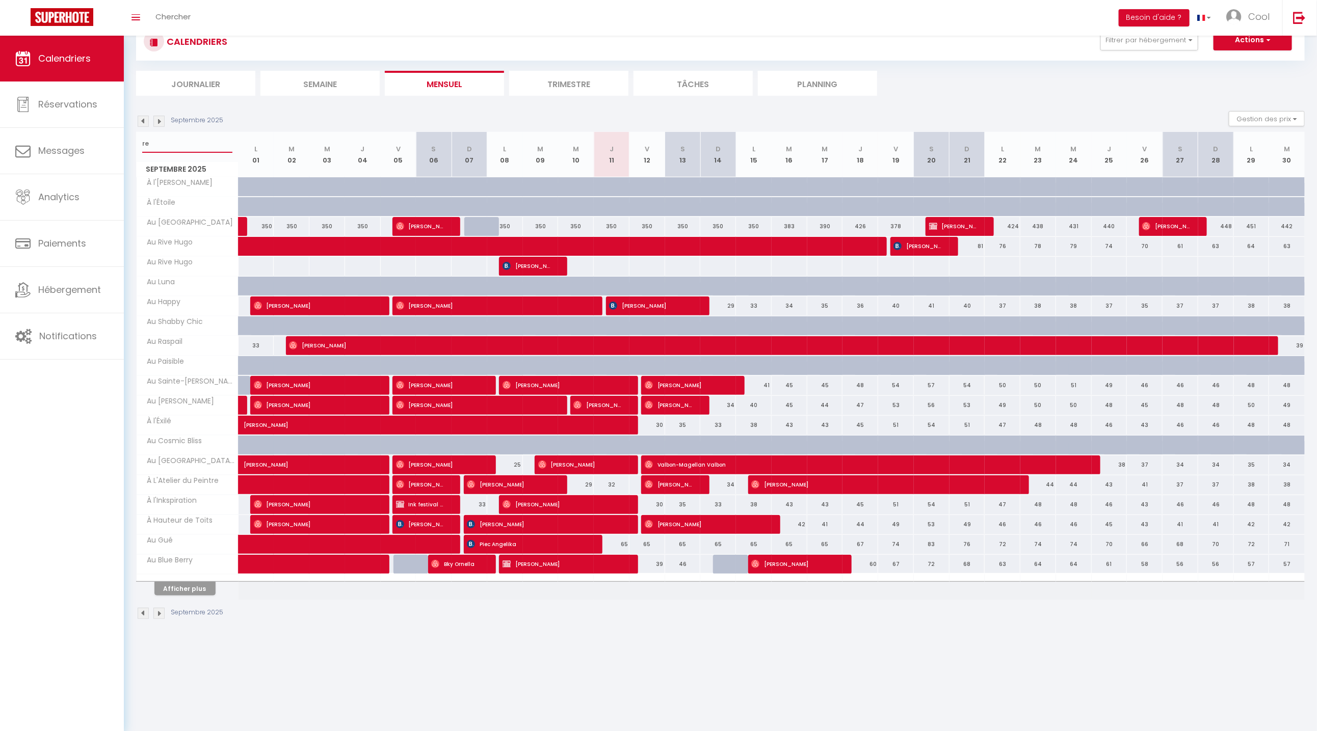
select select
type input "ref"
select select
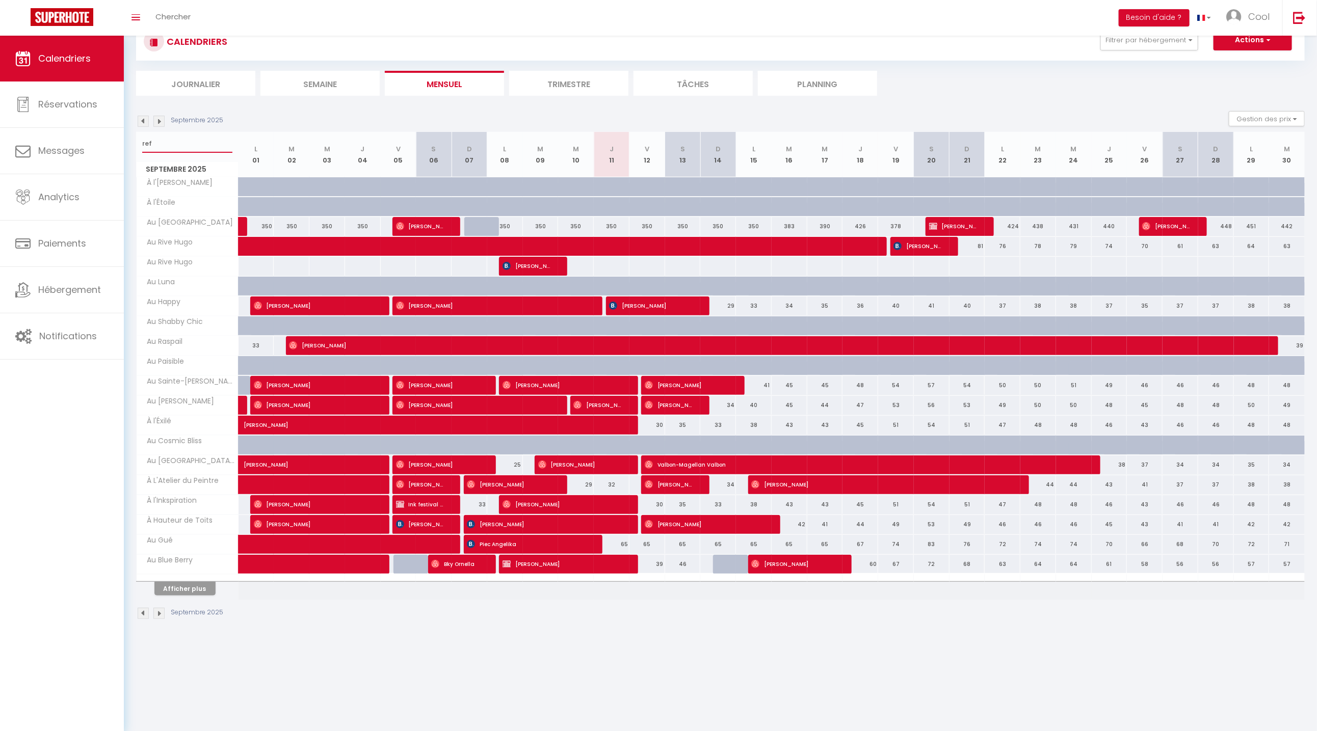
select select
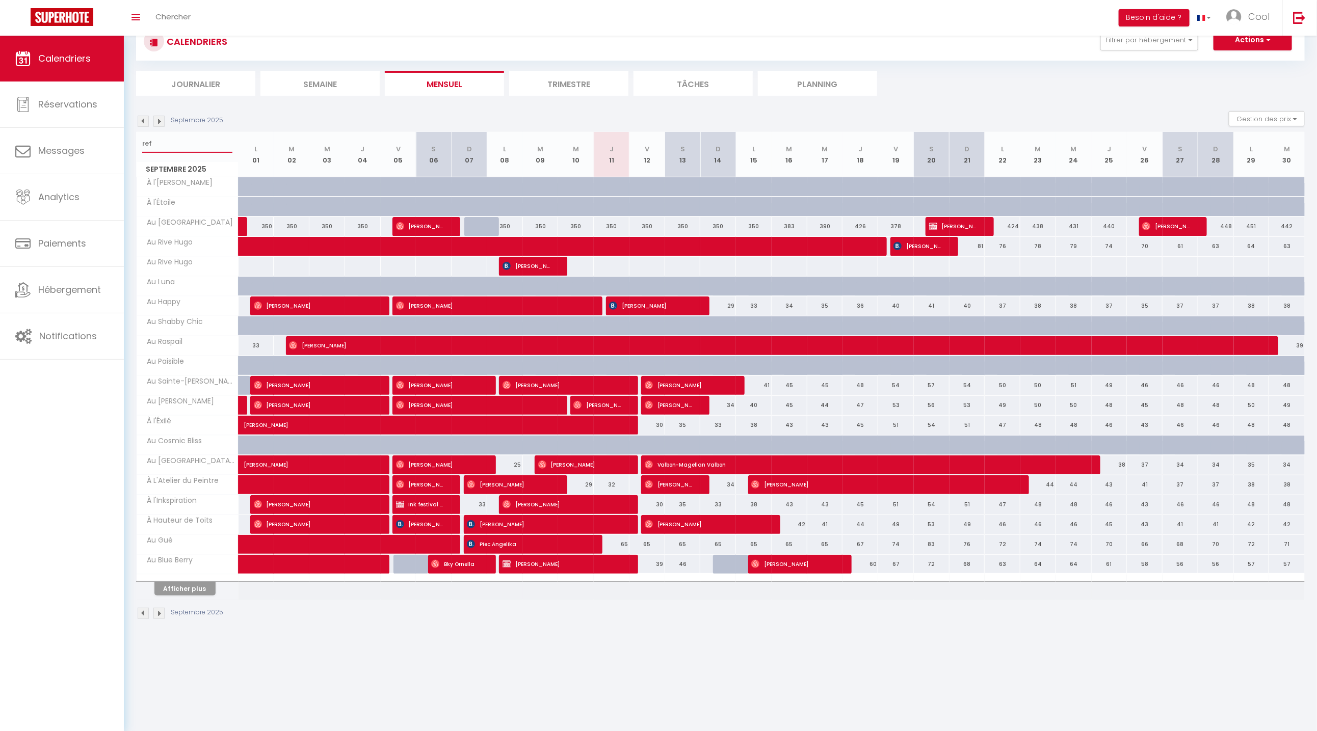
type input "refu"
select select
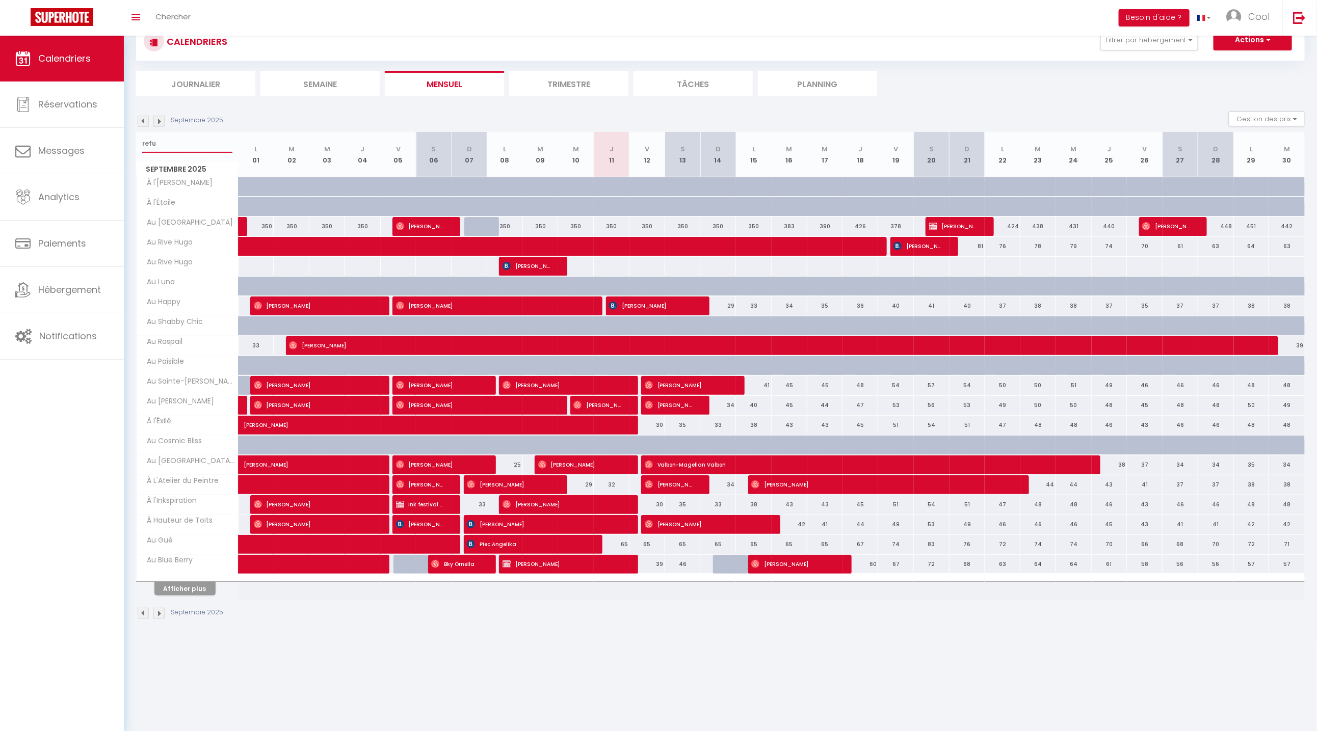
select select
type input "refug"
select select
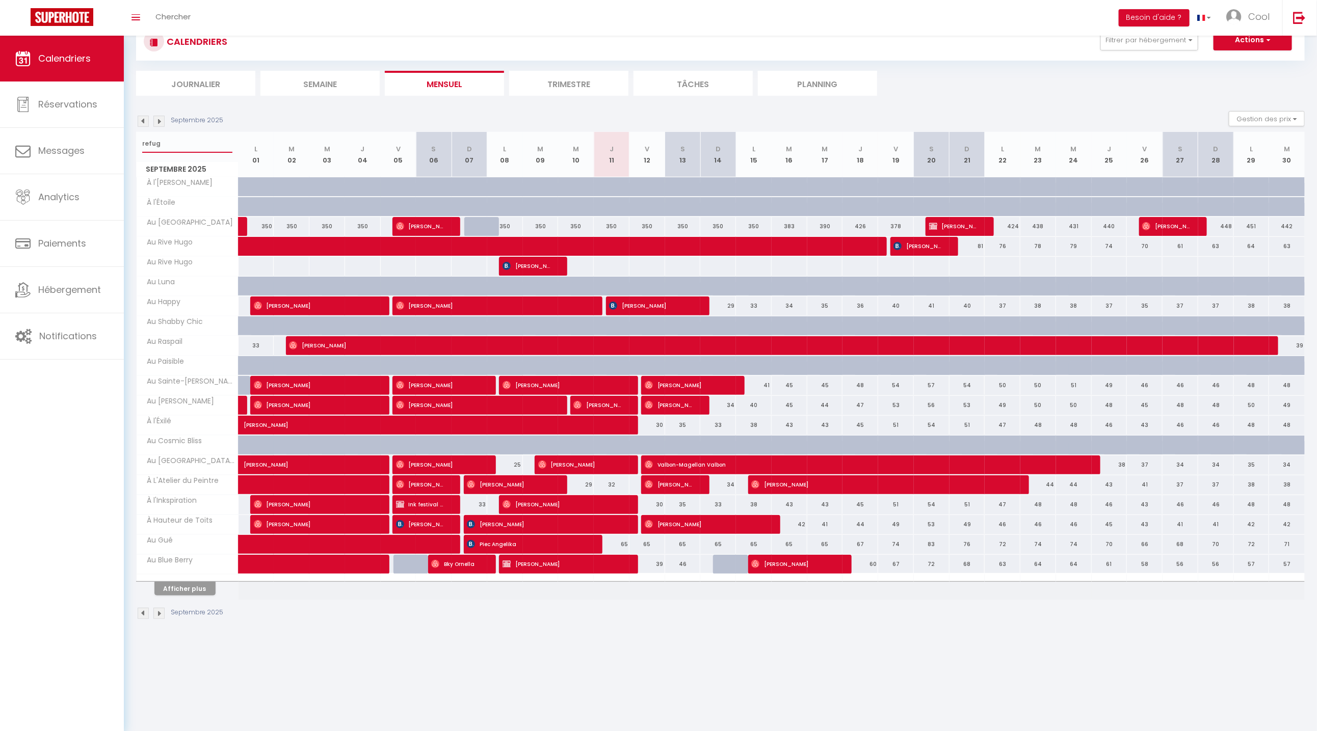
select select
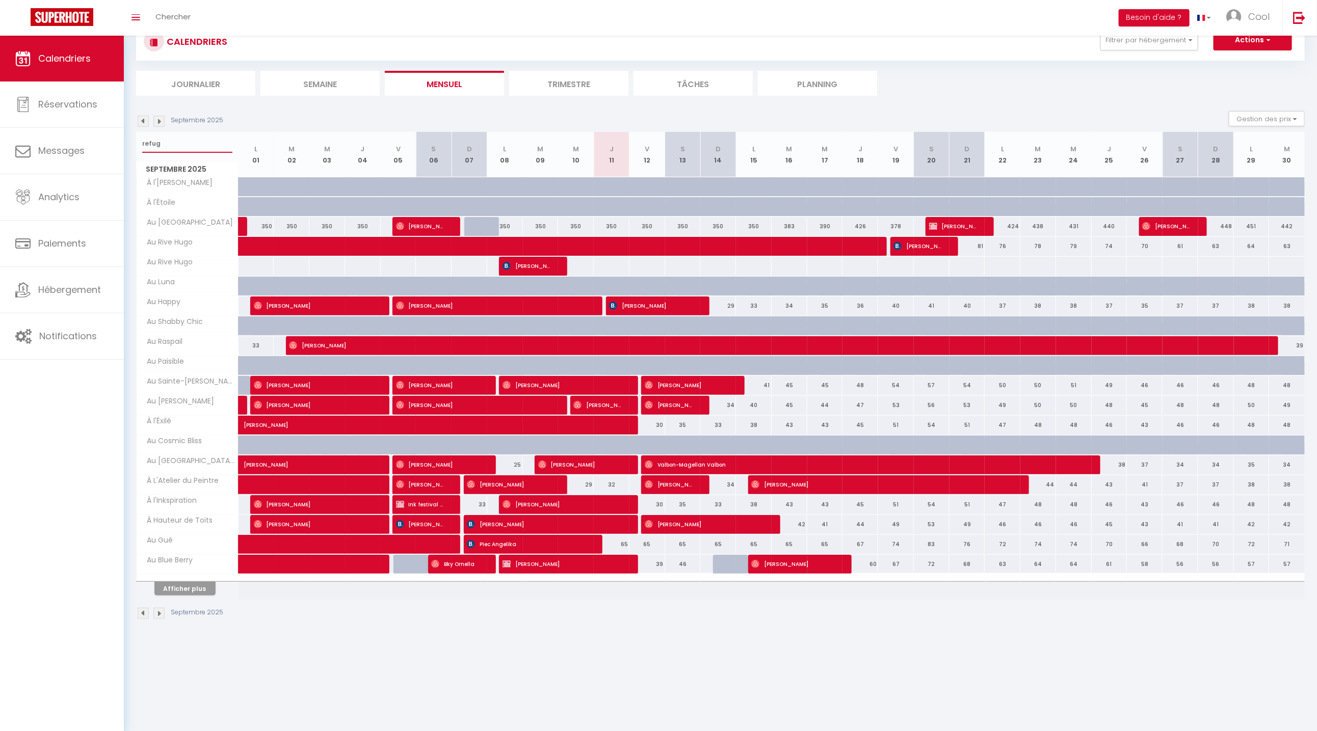
select select
type input "refuge"
select select
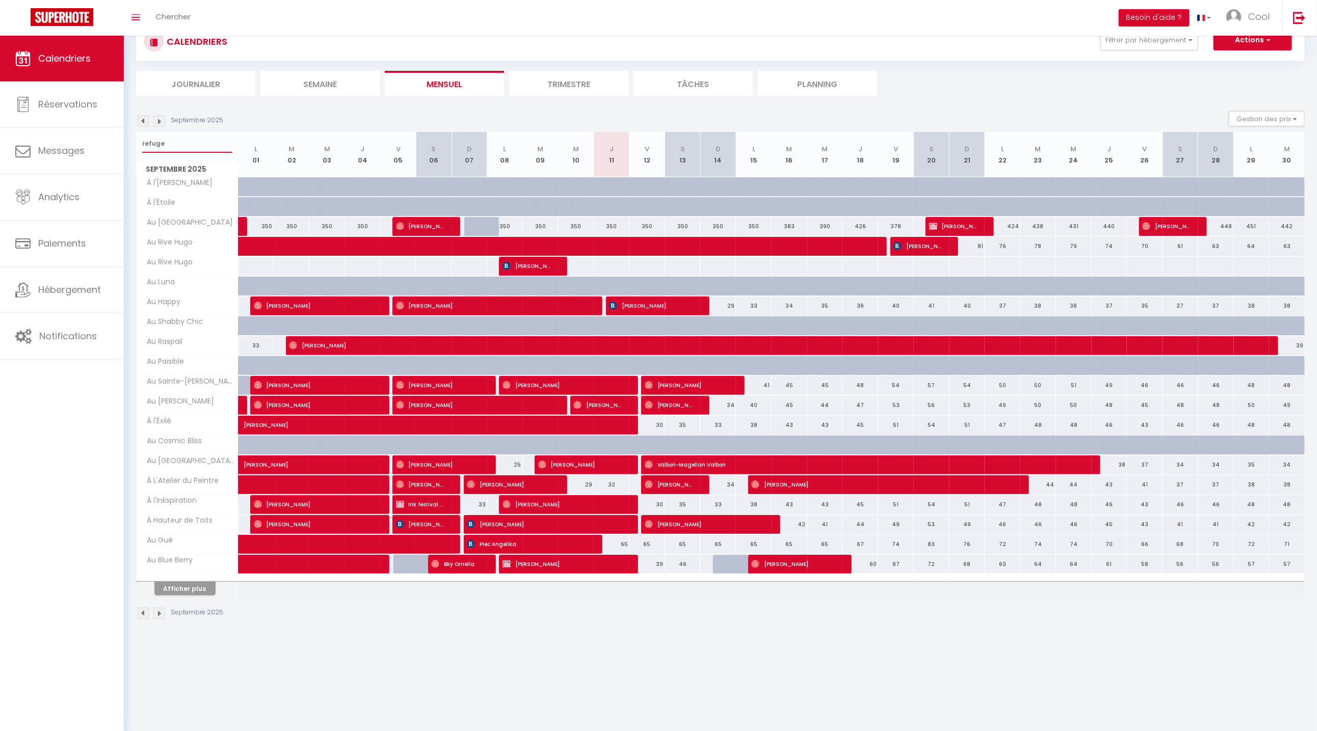
select select
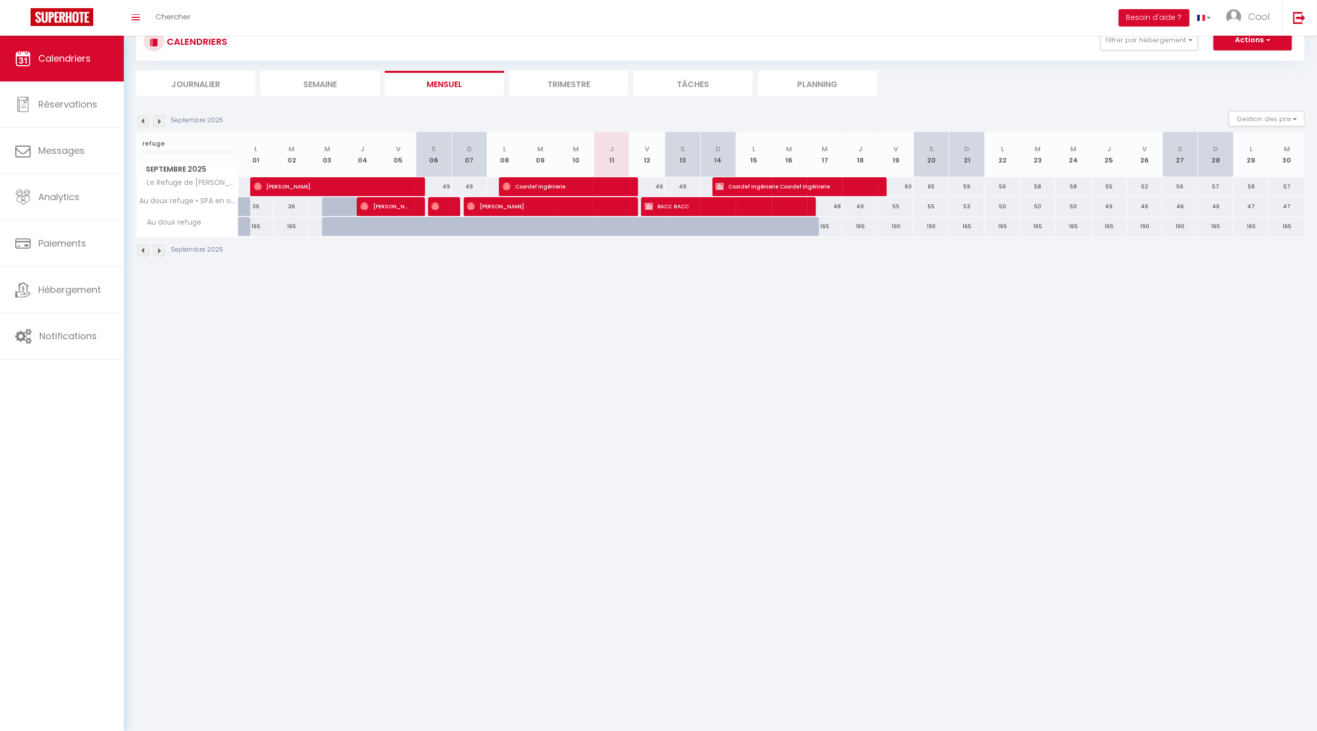
click at [744, 175] on th "L 15" at bounding box center [754, 154] width 36 height 45
click at [738, 186] on span "Coordef Ingénierie Coordef Ingénierie" at bounding box center [792, 186] width 154 height 19
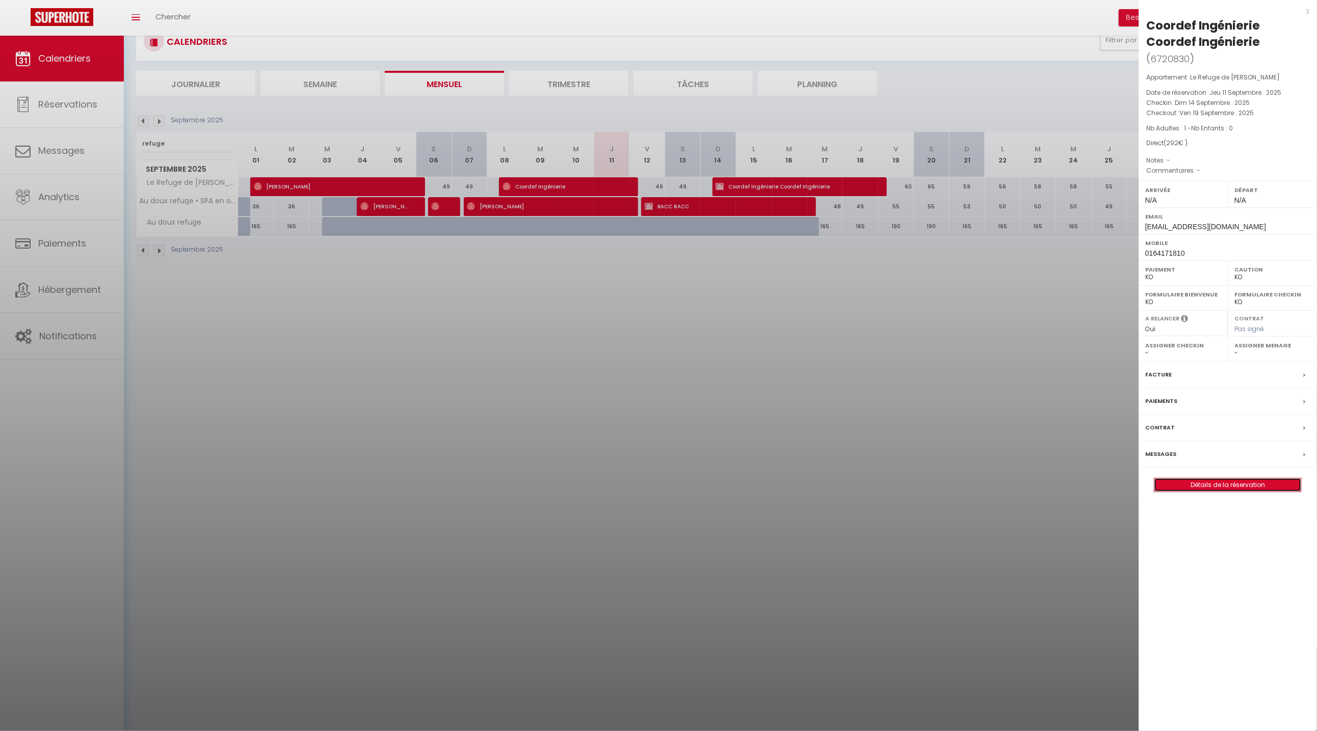
click at [1225, 484] on link "Détails de la réservation" at bounding box center [1227, 485] width 147 height 13
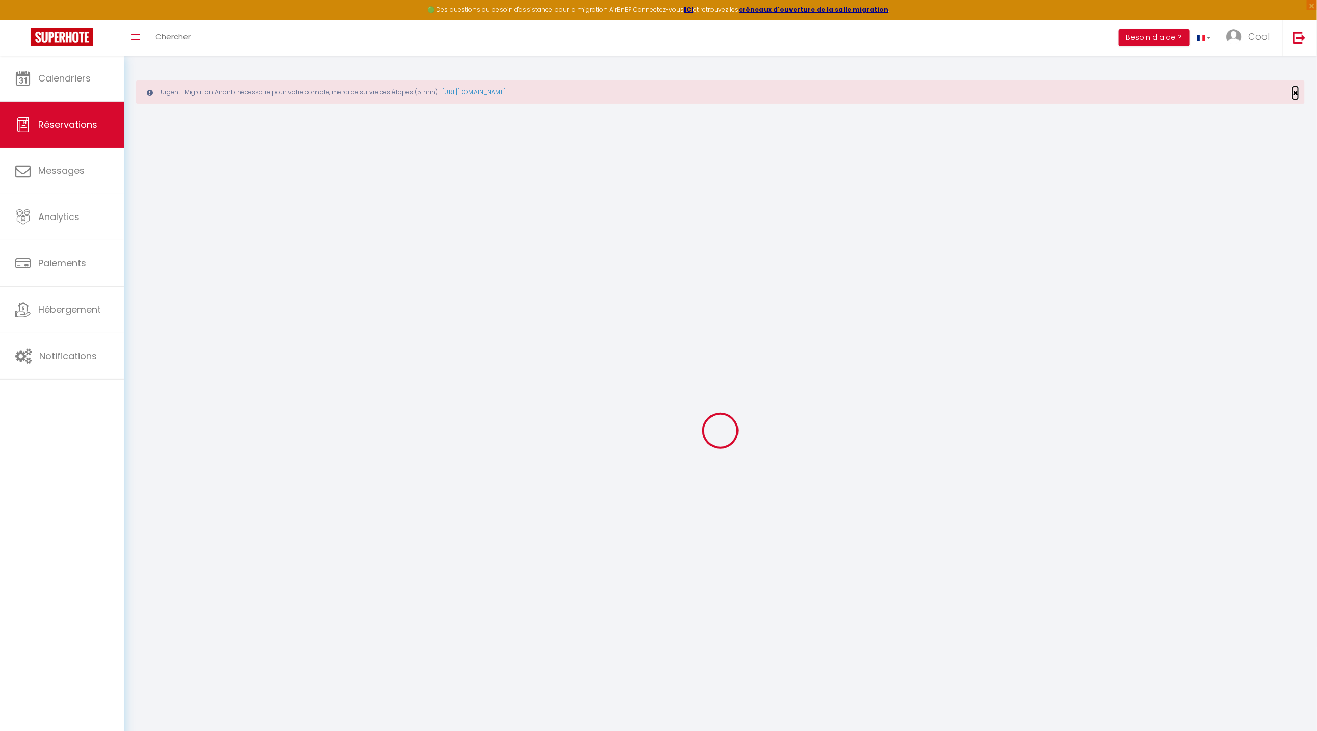
click at [1297, 94] on span "×" at bounding box center [1295, 93] width 6 height 13
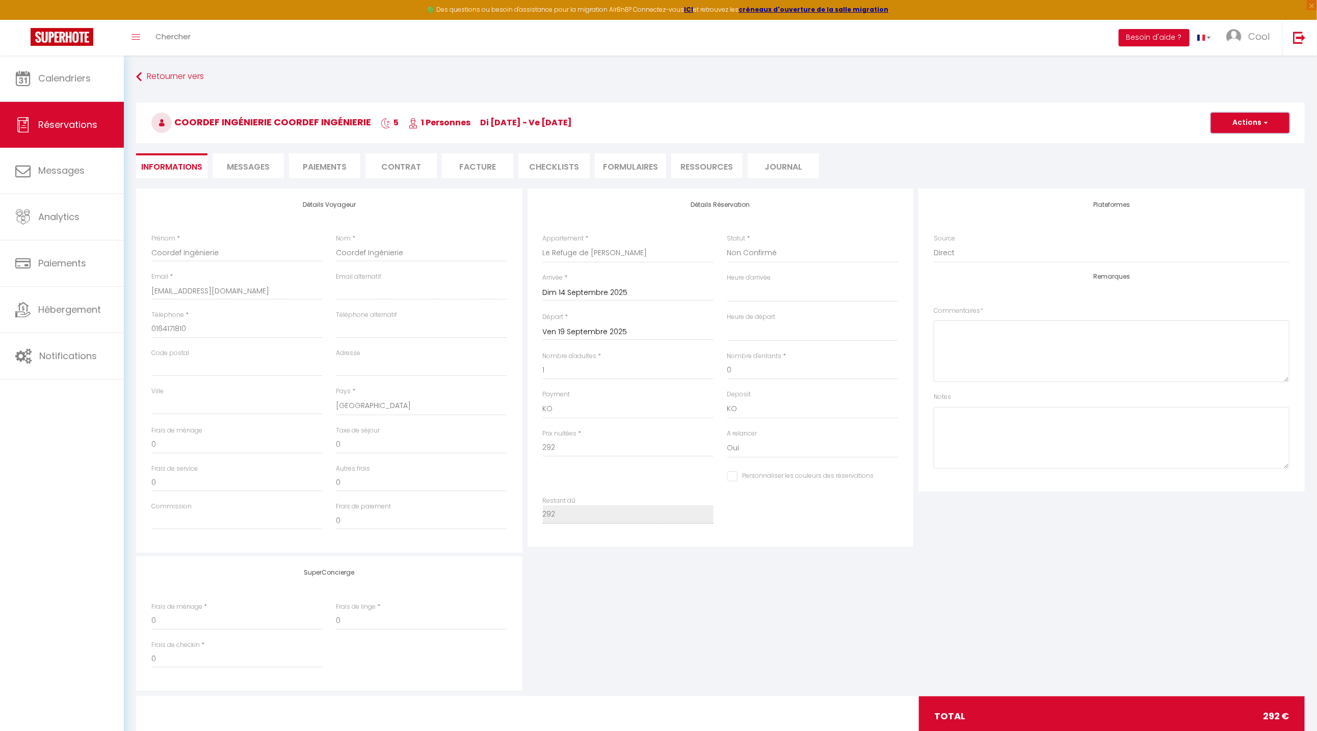
click at [1258, 129] on button "Actions" at bounding box center [1250, 123] width 78 height 20
click at [1232, 170] on link "Supprimer" at bounding box center [1240, 171] width 81 height 13
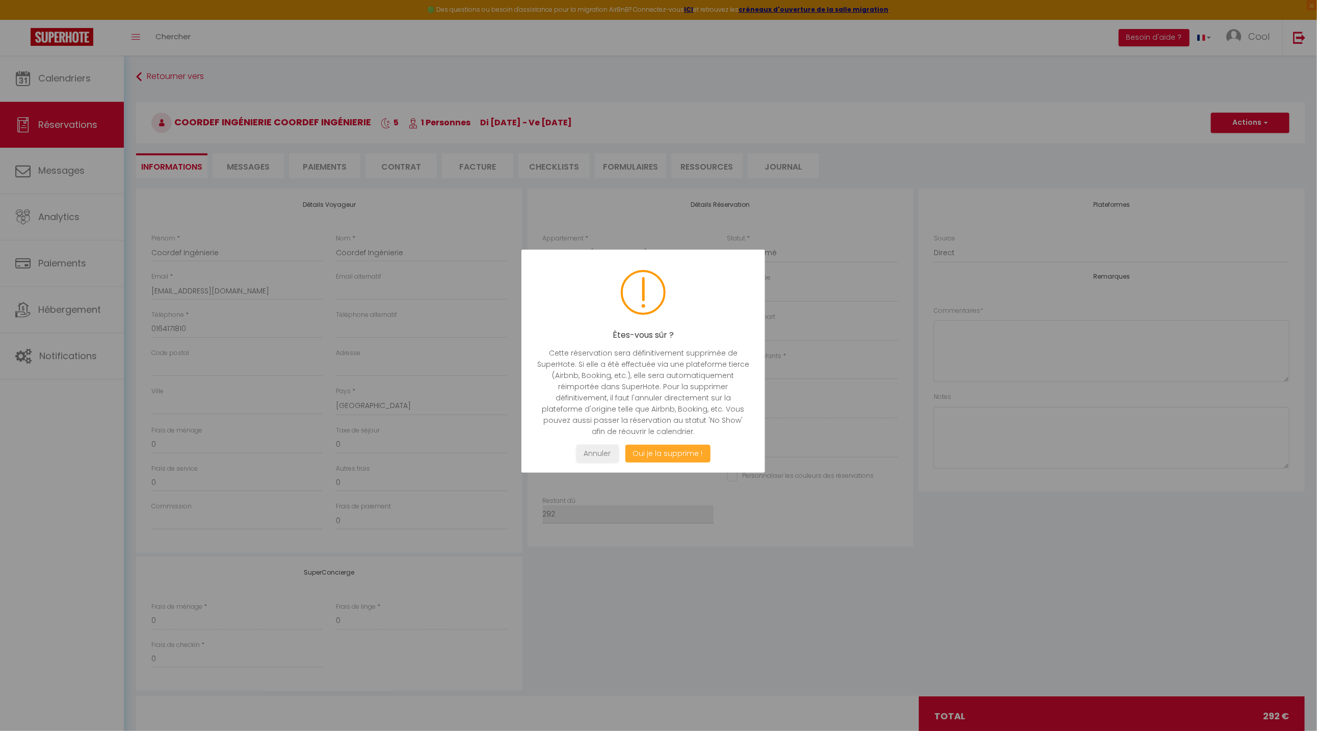
click at [643, 454] on button "Oui je la supprime !" at bounding box center [667, 454] width 85 height 18
click at [657, 455] on button "Oui je la supprime !" at bounding box center [667, 454] width 85 height 18
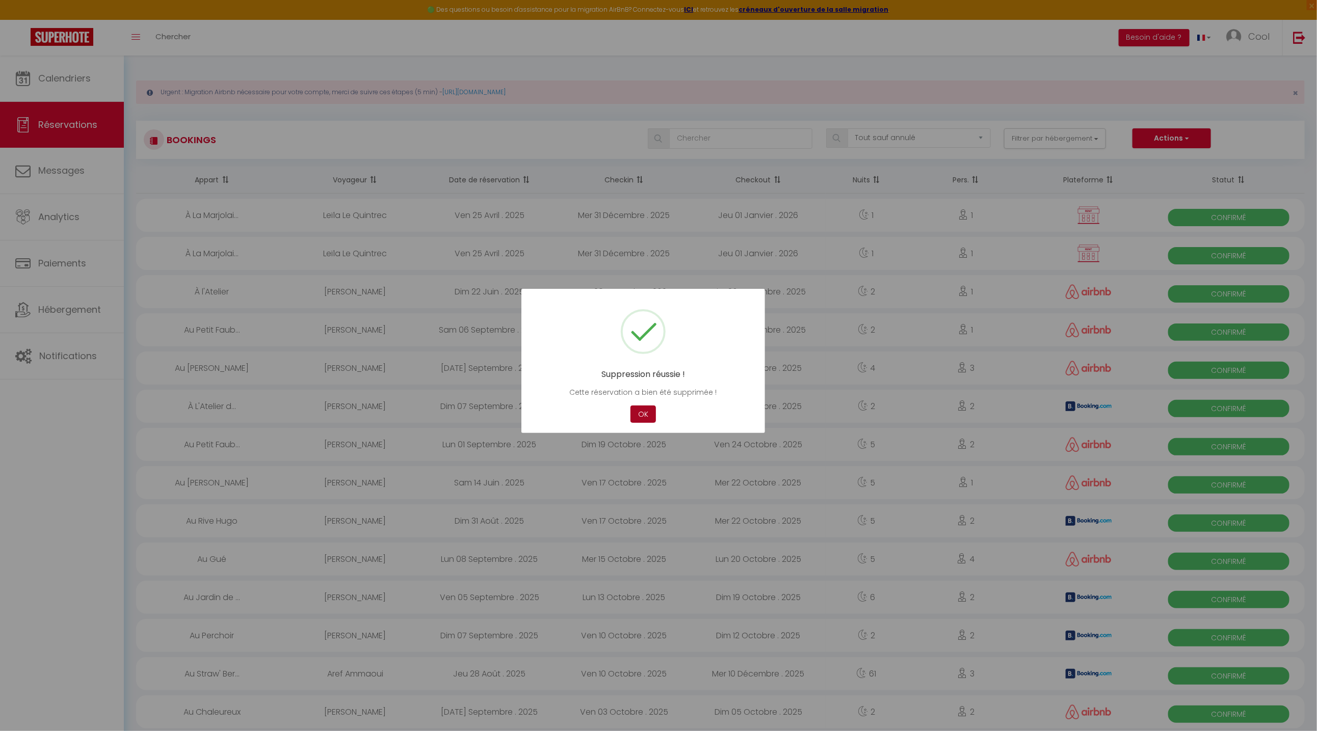
click at [639, 409] on button "OK" at bounding box center [642, 415] width 25 height 18
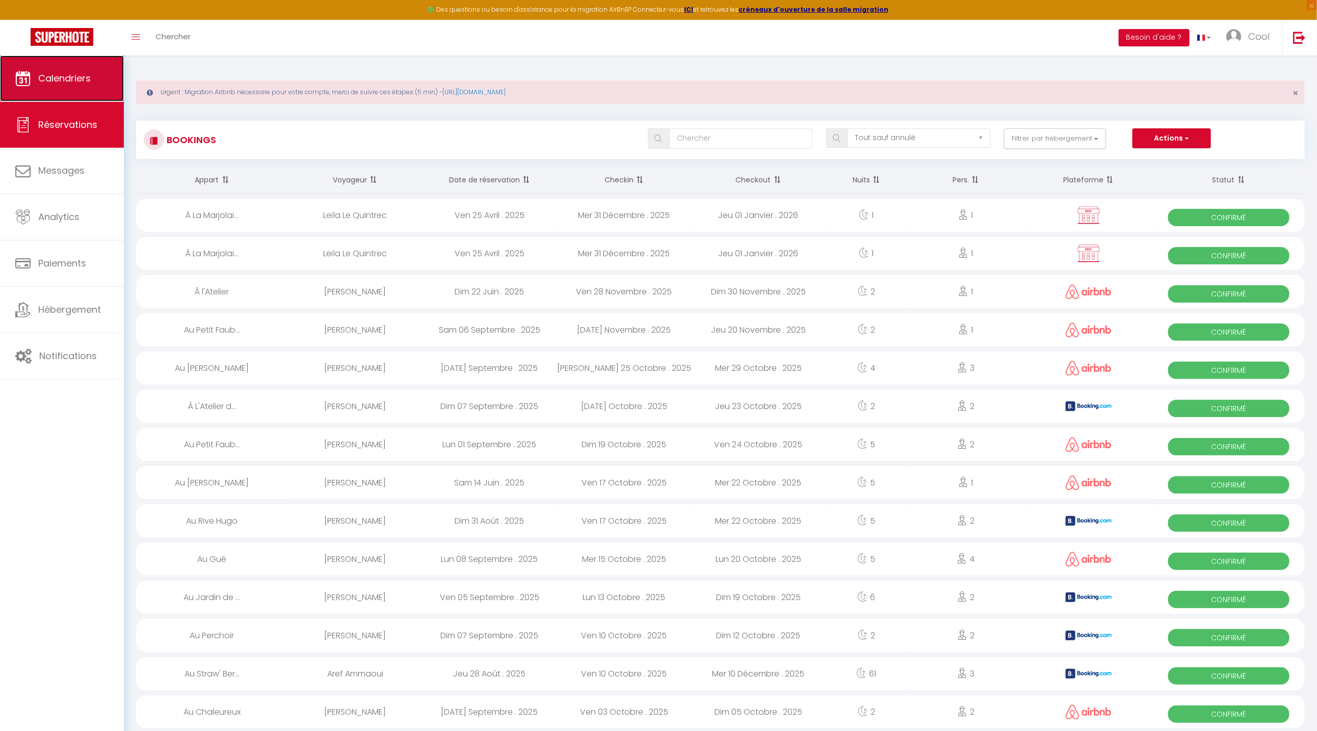
click at [89, 85] on span "Calendriers" at bounding box center [64, 78] width 52 height 13
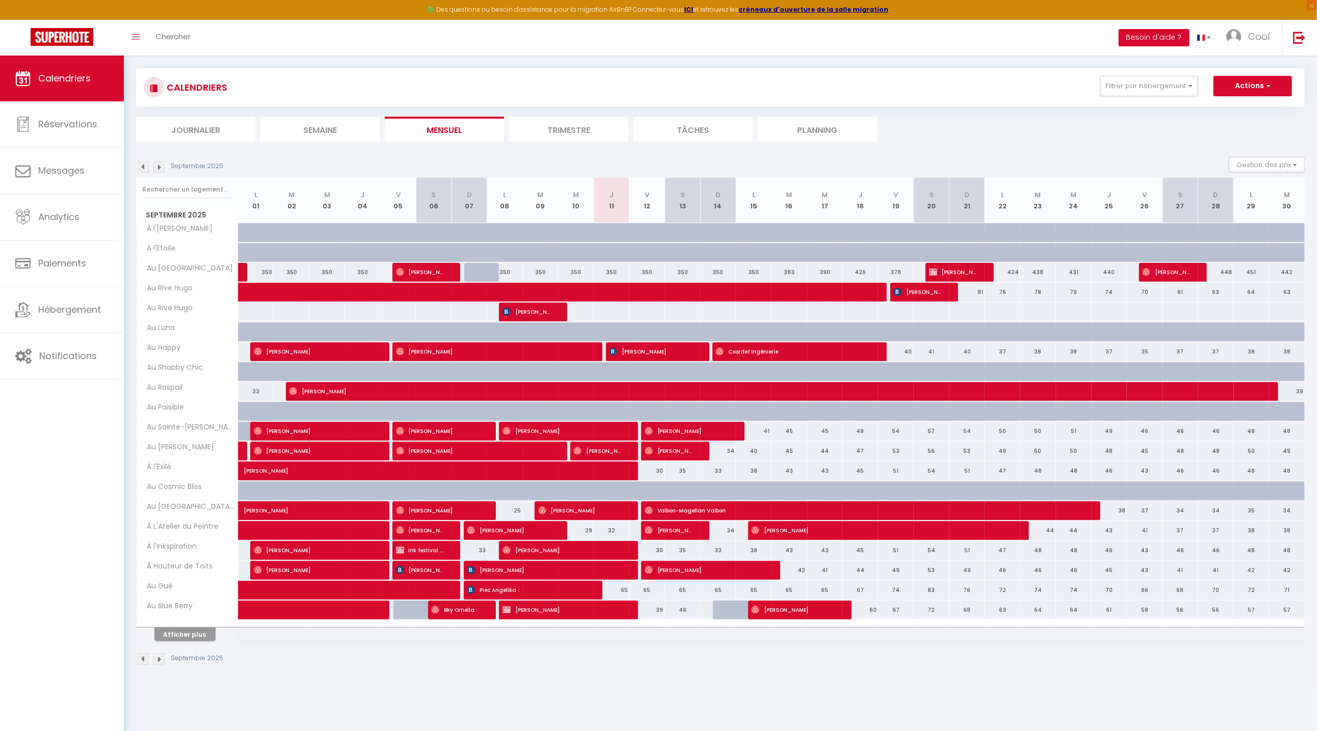
scroll to position [55, 0]
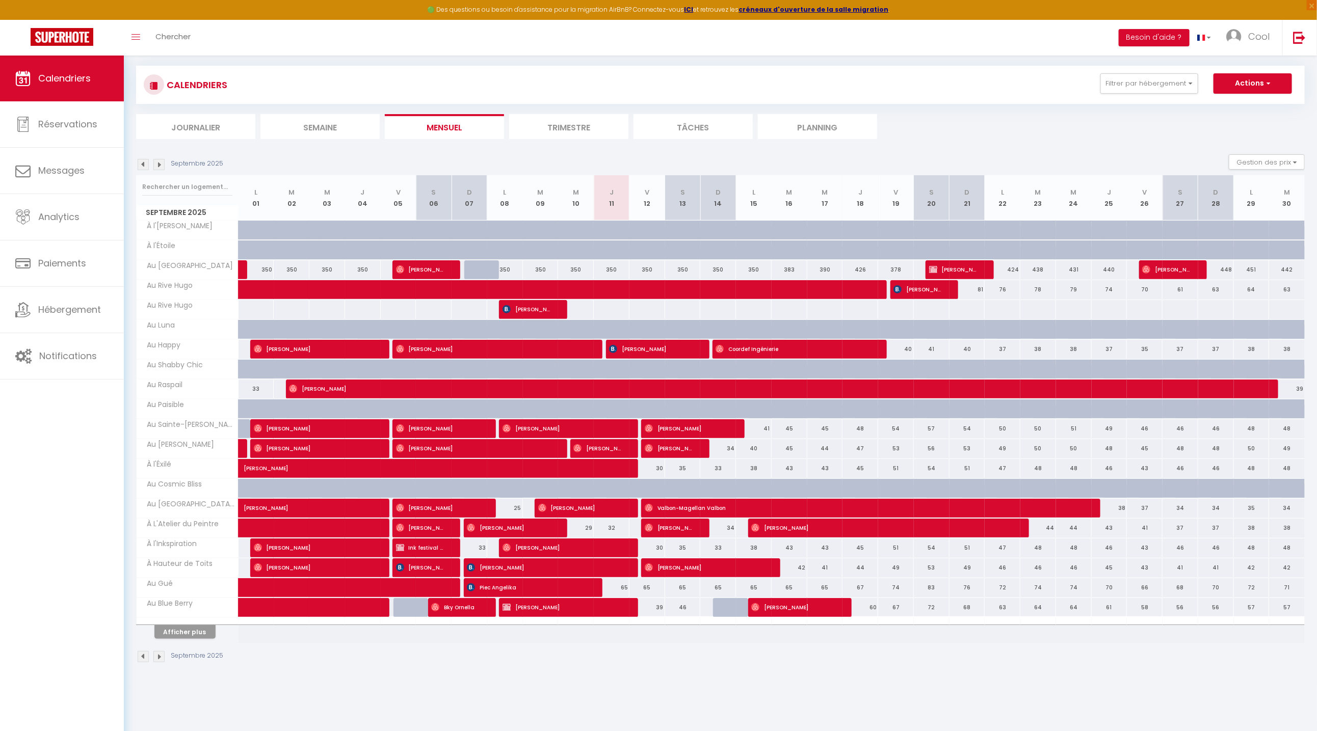
click at [786, 134] on li "Planning" at bounding box center [817, 126] width 119 height 25
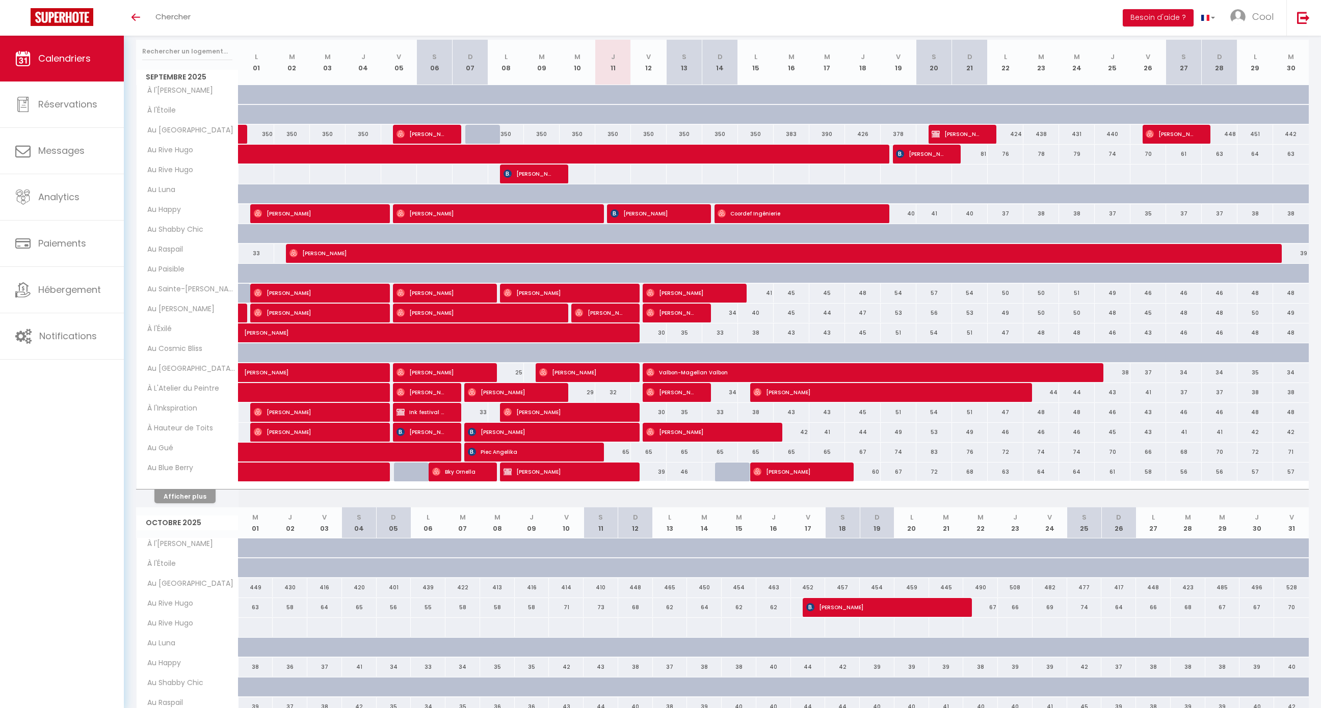
scroll to position [129, 0]
